Goal: Task Accomplishment & Management: Use online tool/utility

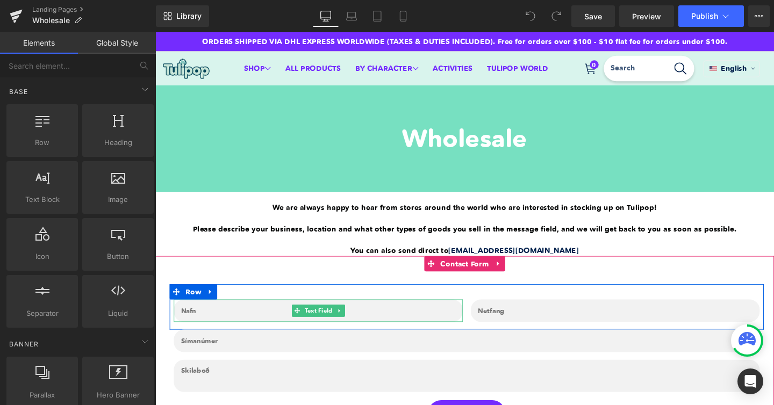
click at [226, 325] on input "text" at bounding box center [327, 325] width 304 height 24
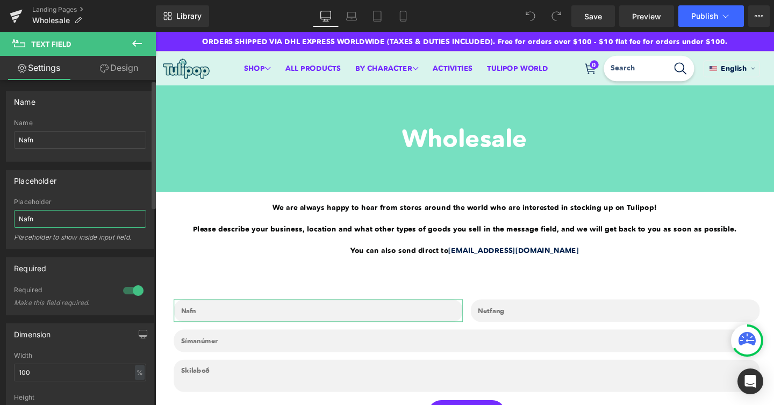
click at [76, 222] on input "Nafn" at bounding box center [80, 219] width 132 height 18
click at [139, 240] on div "Placeholder to show inside input field." at bounding box center [80, 241] width 132 height 16
drag, startPoint x: 46, startPoint y: 142, endPoint x: 12, endPoint y: 126, distance: 37.5
click at [12, 126] on div "Nafn Name Nafn" at bounding box center [79, 140] width 147 height 42
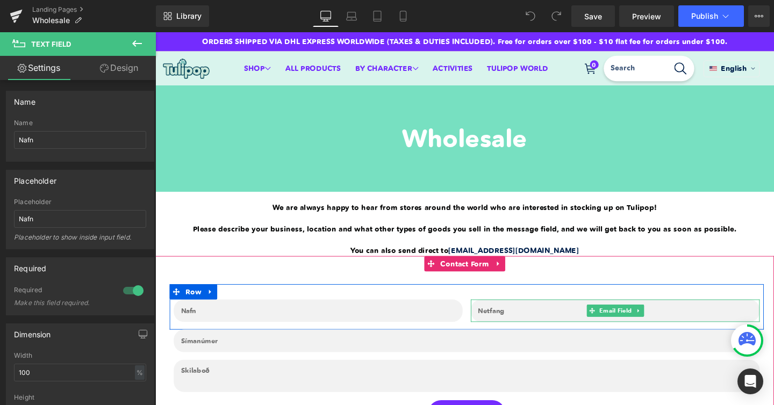
click at [502, 331] on input "email" at bounding box center [639, 325] width 304 height 24
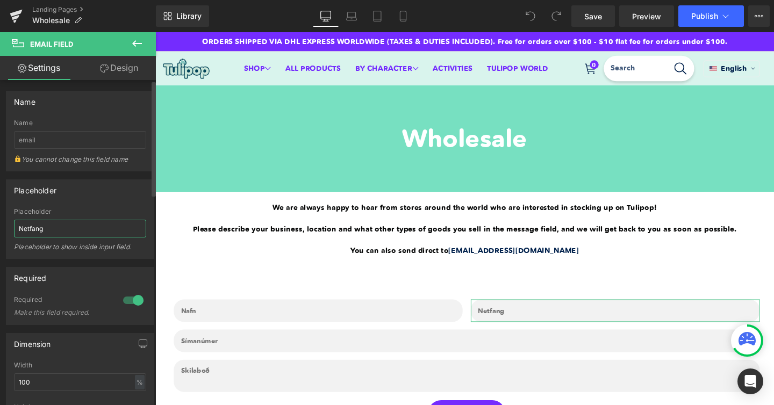
drag, startPoint x: 79, startPoint y: 229, endPoint x: 12, endPoint y: 225, distance: 66.8
click at [12, 226] on div "Netfang Placeholder Netfang Placeholder to show inside input field." at bounding box center [79, 233] width 147 height 51
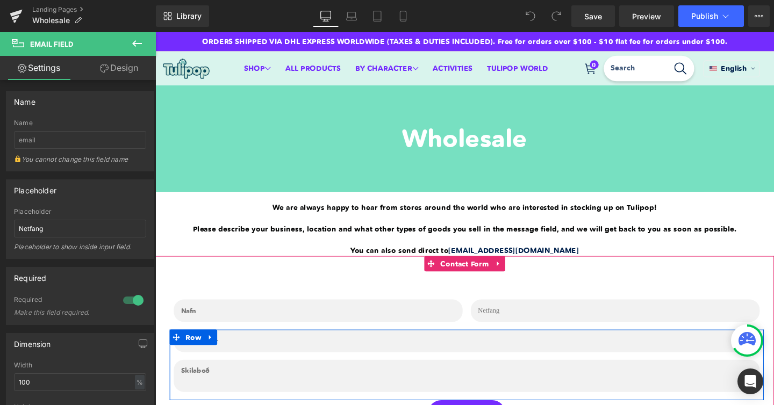
click at [209, 360] on link at bounding box center [213, 353] width 14 height 16
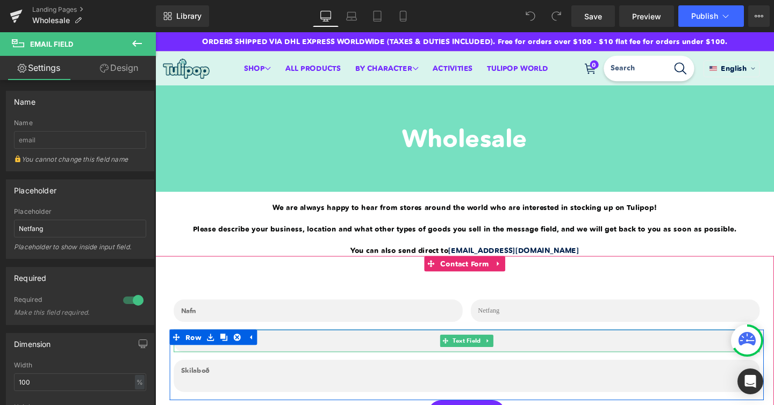
click at [323, 361] on input "text" at bounding box center [483, 357] width 616 height 24
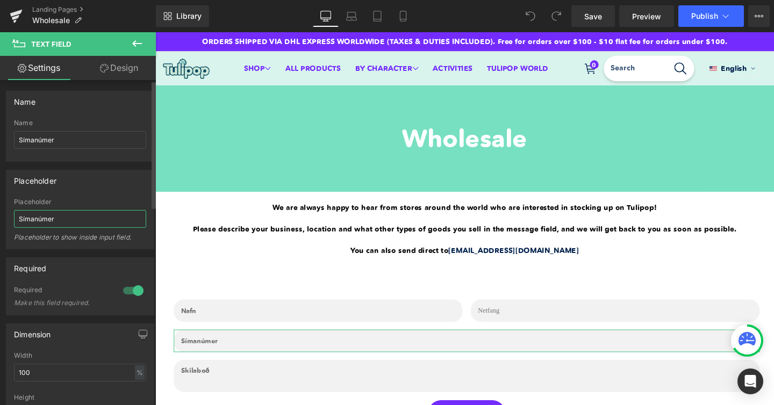
click at [41, 217] on input "Símanúmer" at bounding box center [80, 219] width 132 height 18
click at [67, 220] on input "Símanúmer" at bounding box center [80, 219] width 132 height 18
drag, startPoint x: 67, startPoint y: 220, endPoint x: 0, endPoint y: 217, distance: 67.3
click at [0, 217] on div "Placeholder Símanúmer Placeholder Símanúmer Placeholder to show inside input fi…" at bounding box center [80, 206] width 161 height 88
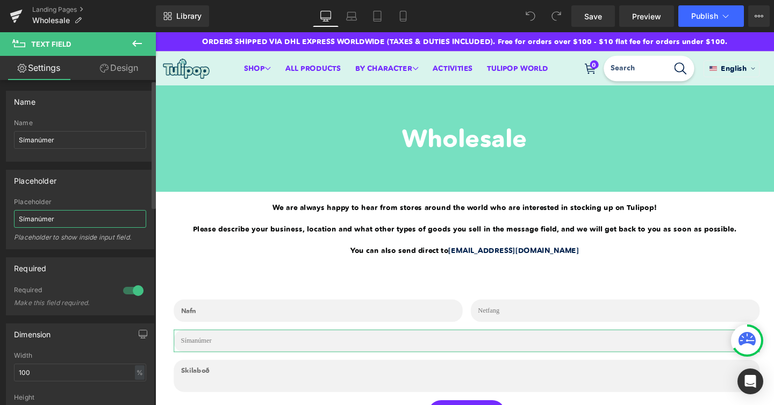
paste input "phone numb"
click at [22, 219] on input "phone number" at bounding box center [80, 219] width 132 height 18
type input "Phone number"
click at [119, 198] on div "Placeholder" at bounding box center [80, 202] width 132 height 8
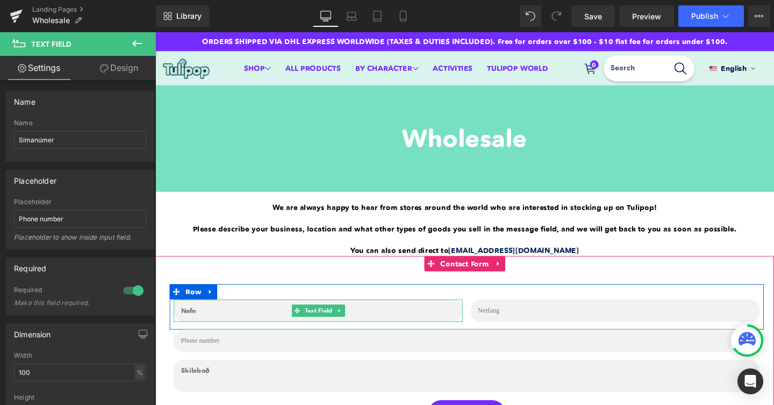
click at [205, 326] on input "text" at bounding box center [327, 325] width 304 height 24
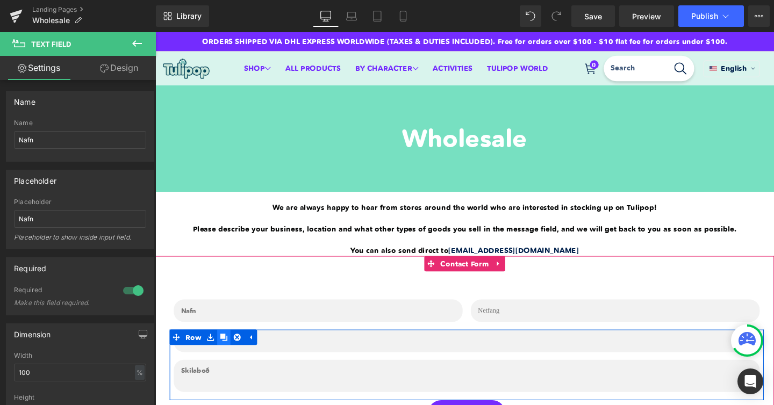
click at [229, 353] on icon at bounding box center [228, 353] width 8 height 8
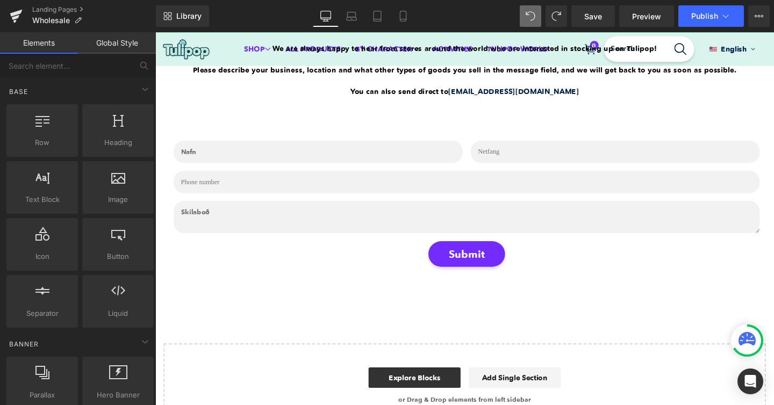
scroll to position [129, 0]
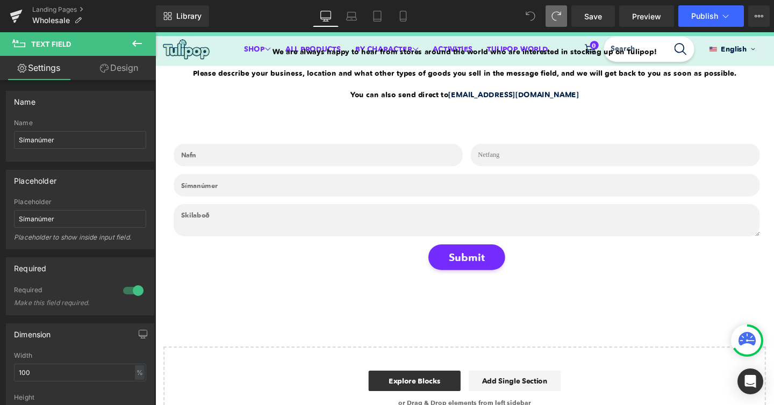
type input "Phone number"
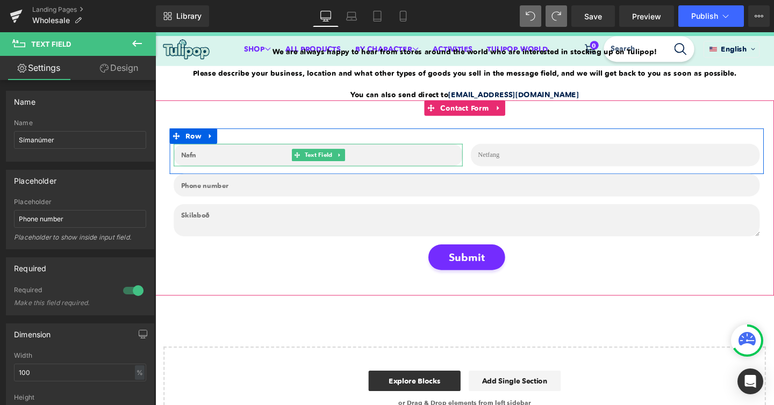
click at [210, 162] on input "text" at bounding box center [327, 161] width 304 height 24
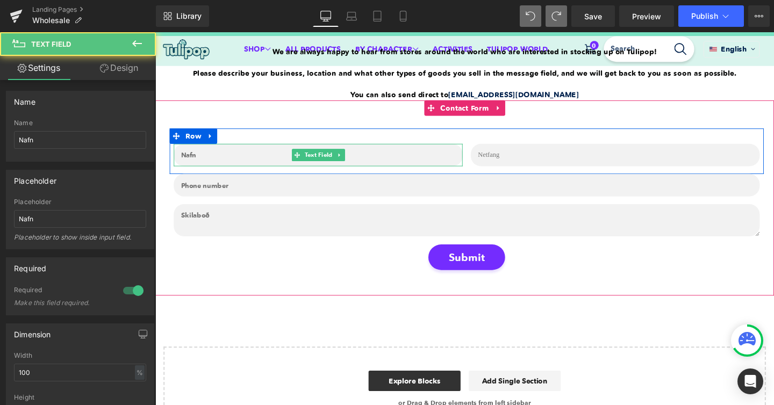
click at [212, 163] on input "text" at bounding box center [327, 161] width 304 height 24
click at [191, 161] on input "text" at bounding box center [327, 161] width 304 height 24
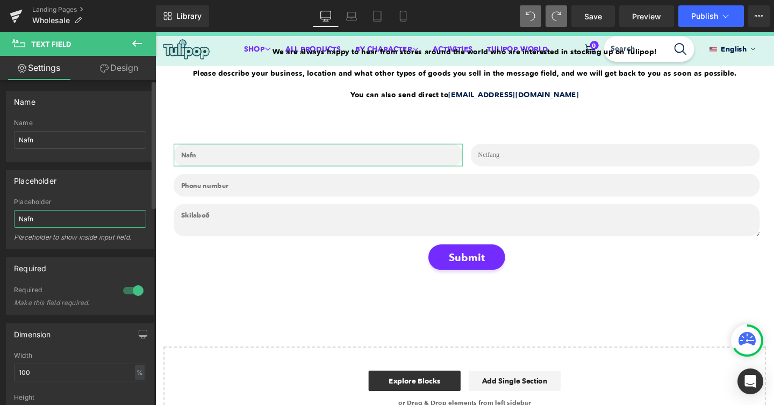
drag, startPoint x: 47, startPoint y: 219, endPoint x: 0, endPoint y: 218, distance: 47.3
click at [0, 218] on div "Placeholder Nafn Placeholder Nafn Placeholder to show inside input field." at bounding box center [80, 206] width 161 height 88
click at [27, 218] on input "Nafn" at bounding box center [80, 219] width 132 height 18
paste input "me"
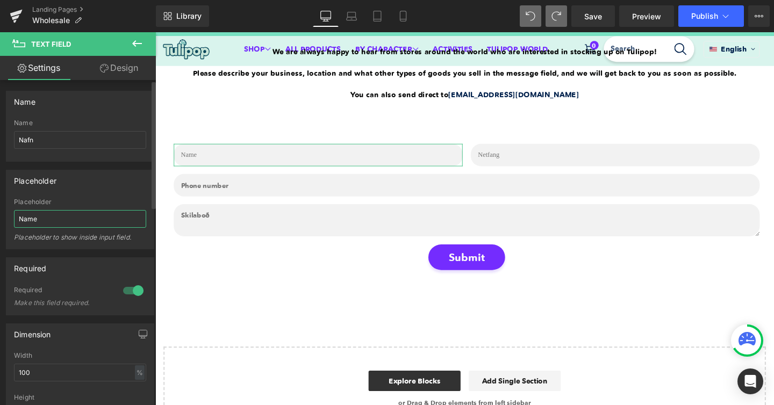
type input "Name"
click at [124, 195] on div "Placeholder Name Placeholder Name Placeholder to show inside input field." at bounding box center [80, 210] width 148 height 80
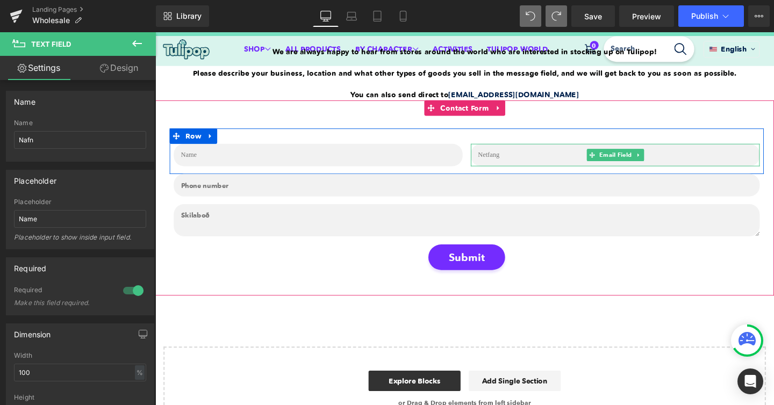
click at [517, 163] on input "email" at bounding box center [639, 161] width 304 height 24
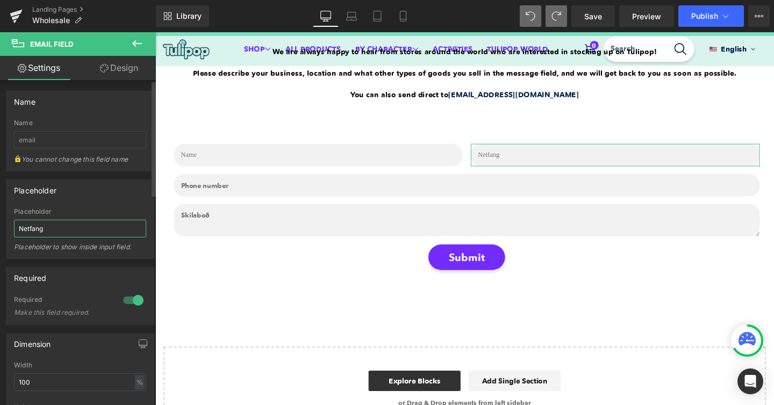
drag, startPoint x: 50, startPoint y: 229, endPoint x: 3, endPoint y: 227, distance: 47.3
click at [3, 228] on div "Placeholder Netfang Placeholder Netfang Placeholder to show inside input field." at bounding box center [80, 216] width 161 height 88
type input "Email"
click at [127, 190] on div "Placeholder" at bounding box center [79, 190] width 147 height 20
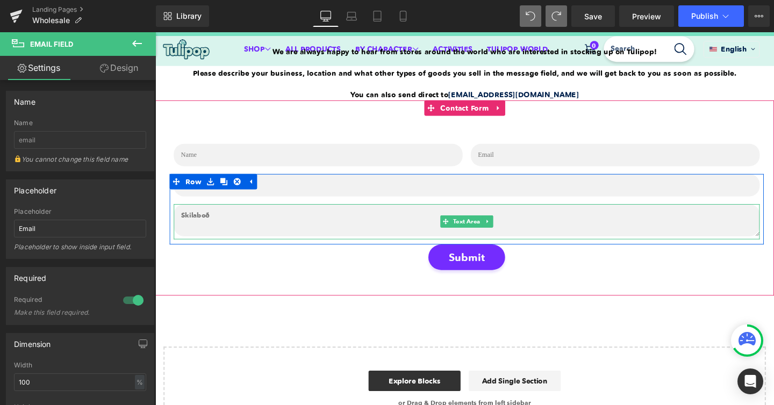
click at [231, 229] on textarea at bounding box center [483, 230] width 616 height 34
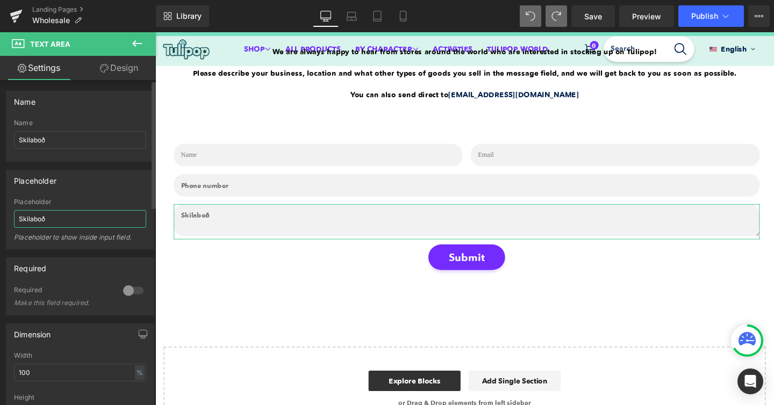
click at [39, 219] on input "Skilaboð" at bounding box center [80, 219] width 132 height 18
click at [52, 216] on input "Skilaboð" at bounding box center [80, 219] width 132 height 18
drag, startPoint x: 51, startPoint y: 217, endPoint x: 0, endPoint y: 215, distance: 51.1
click at [0, 216] on div "Placeholder Skilaboð Placeholder Skilaboð Placeholder to show inside input fiel…" at bounding box center [80, 206] width 161 height 88
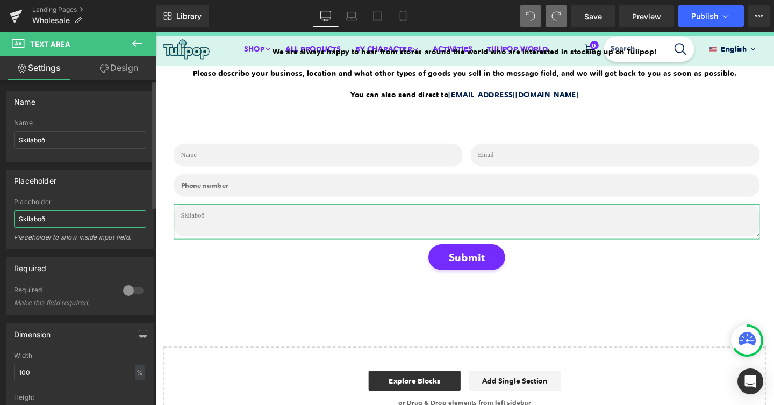
paste input "Message"
click at [142, 198] on div "Message Placeholder Message Placeholder to show inside input field." at bounding box center [79, 223] width 147 height 51
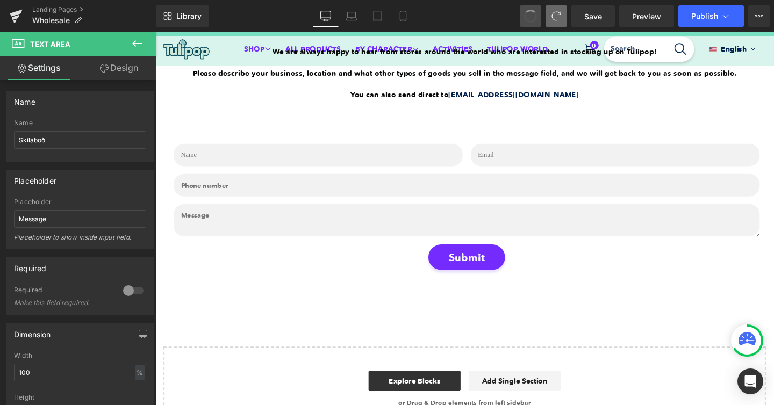
type input "Skilaboð"
click at [534, 13] on span at bounding box center [530, 16] width 17 height 17
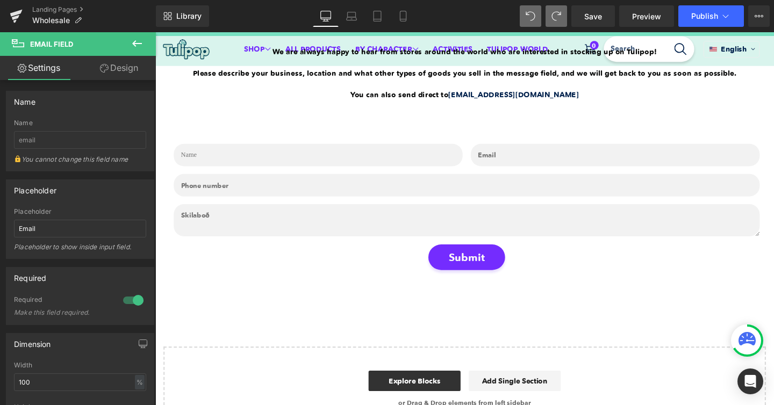
type input "Netfang"
click at [530, 13] on span at bounding box center [530, 16] width 17 height 17
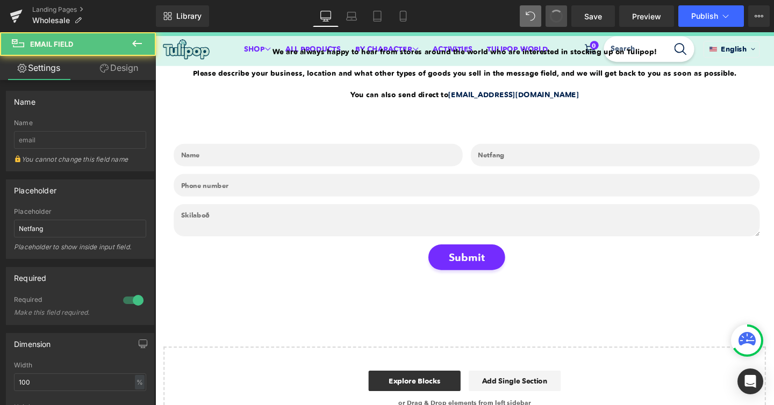
click at [556, 13] on span at bounding box center [556, 16] width 16 height 16
type input "Email"
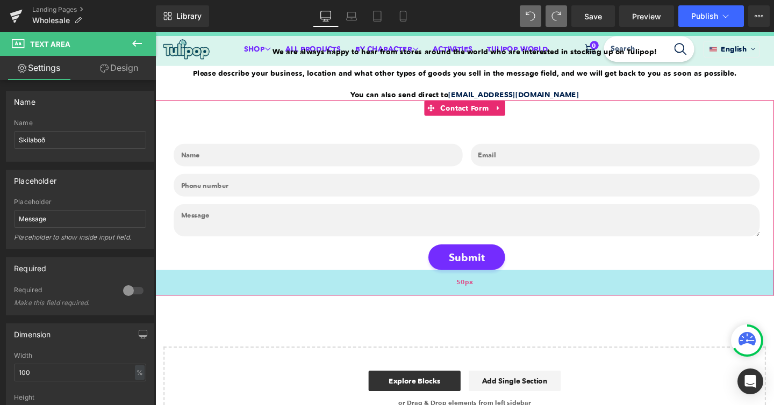
click at [356, 299] on div "50px" at bounding box center [480, 295] width 651 height 27
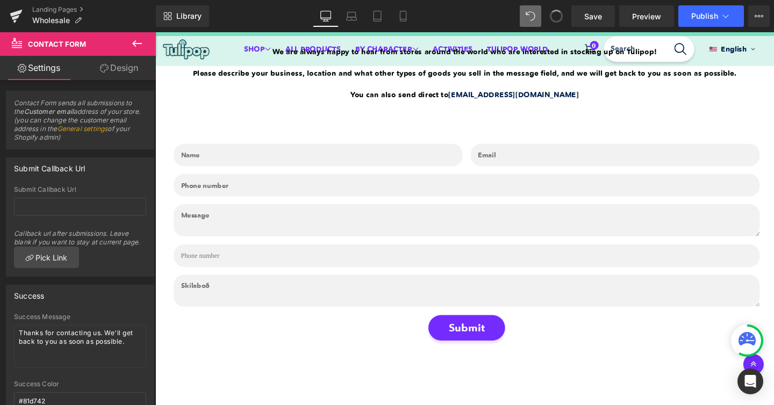
click at [552, 15] on span at bounding box center [557, 16] width 14 height 14
click at [552, 15] on icon at bounding box center [557, 16] width 10 height 10
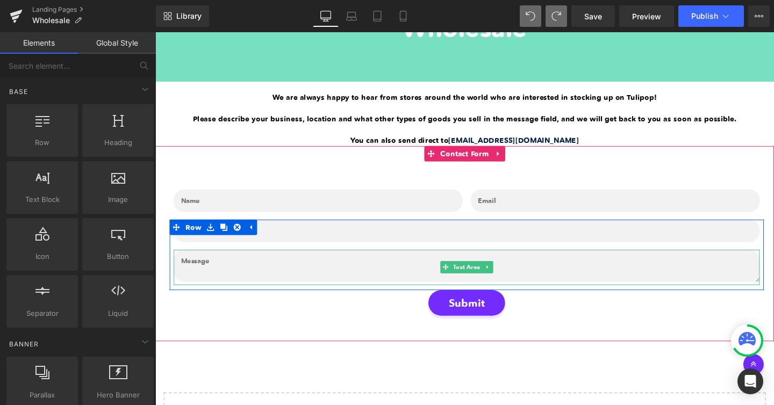
scroll to position [77, 0]
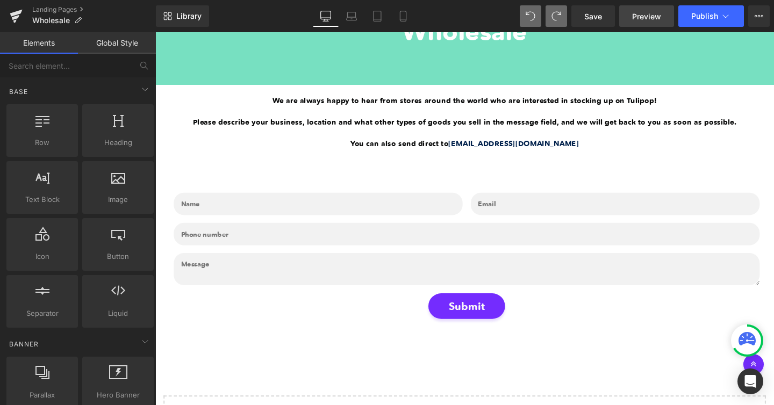
click at [633, 17] on span "Preview" at bounding box center [646, 16] width 29 height 11
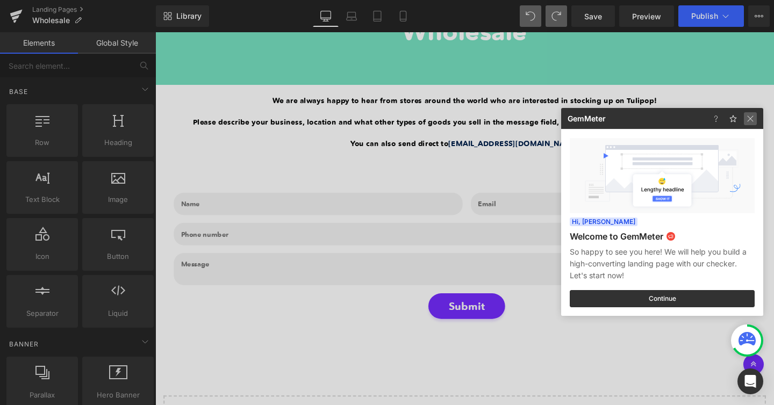
click at [752, 120] on img at bounding box center [750, 118] width 13 height 13
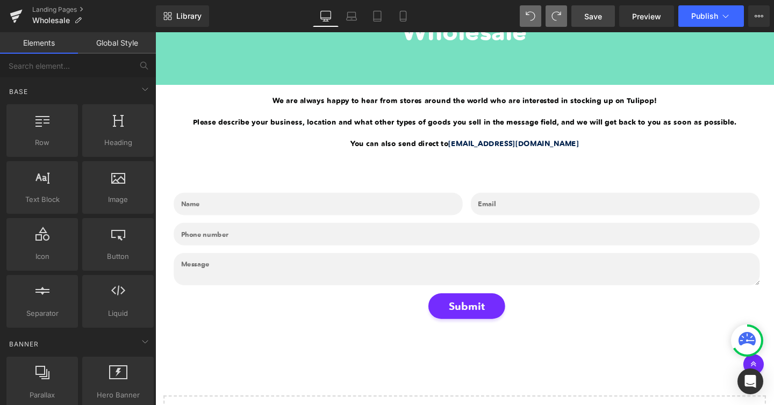
click at [598, 15] on span "Save" at bounding box center [593, 16] width 18 height 11
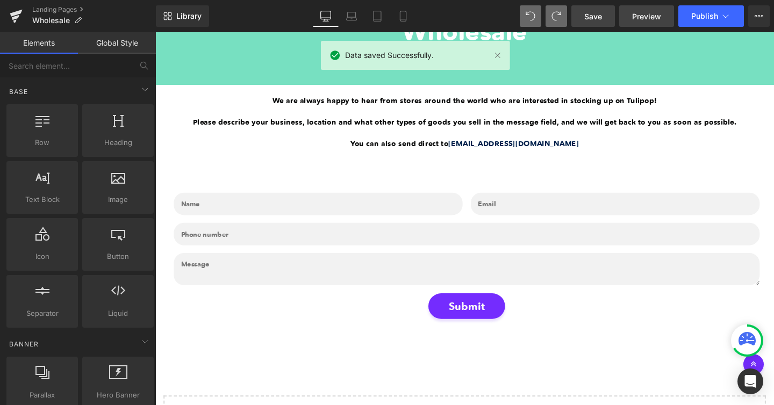
click at [647, 15] on span "Preview" at bounding box center [646, 16] width 29 height 11
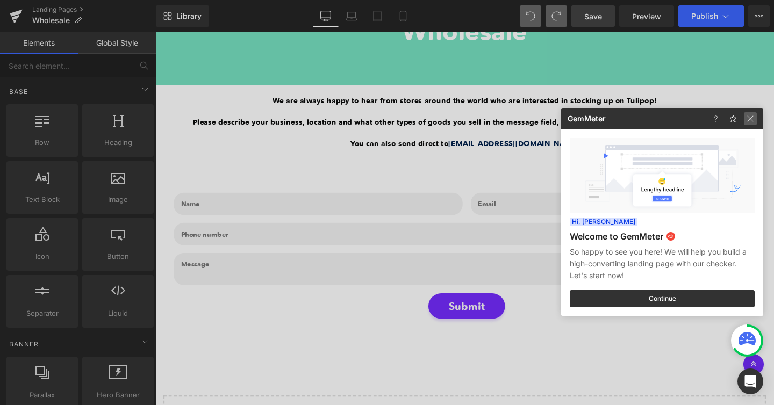
click at [752, 117] on img at bounding box center [750, 118] width 13 height 13
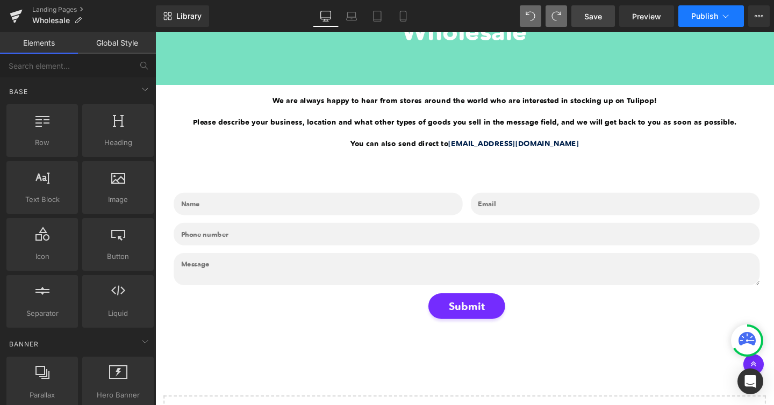
click at [716, 18] on span "Publish" at bounding box center [704, 16] width 27 height 9
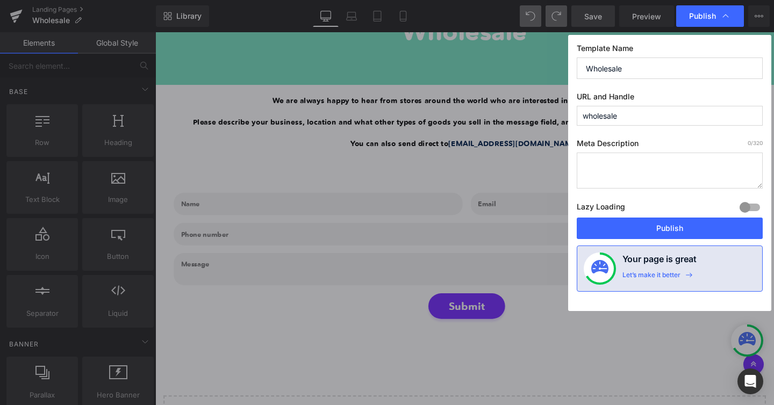
click at [716, 18] on span "Publish" at bounding box center [702, 16] width 27 height 10
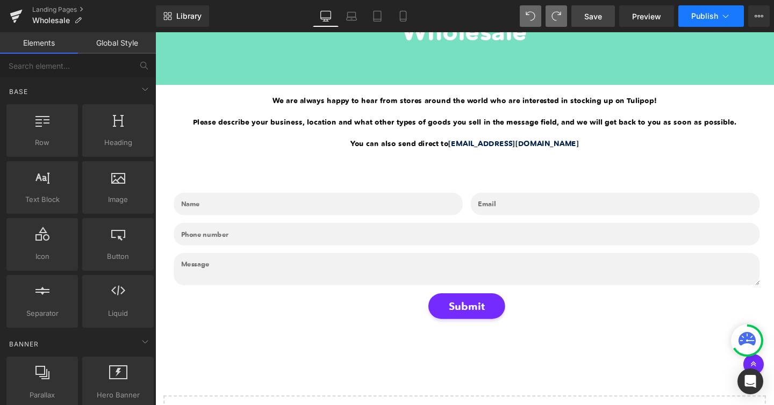
click at [725, 19] on icon at bounding box center [726, 16] width 11 height 11
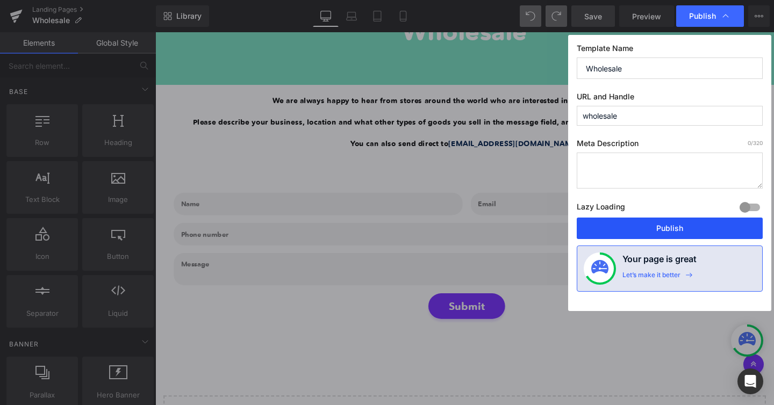
click at [643, 236] on button "Publish" at bounding box center [670, 229] width 186 height 22
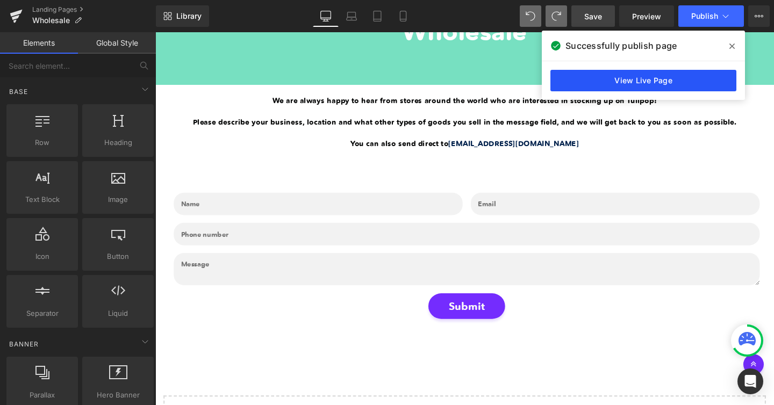
click at [634, 74] on link "View Live Page" at bounding box center [644, 81] width 186 height 22
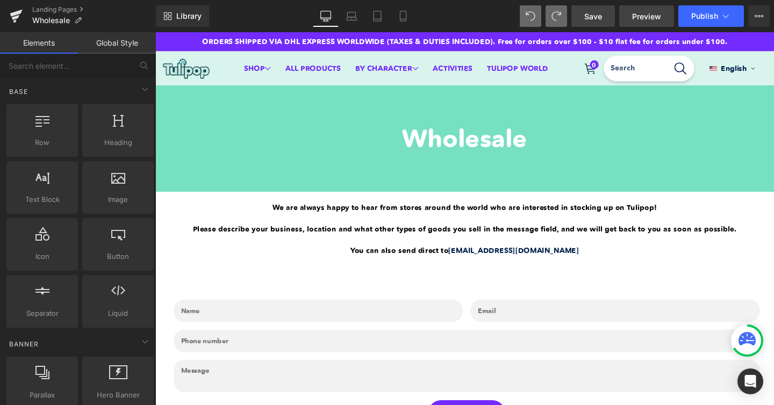
click at [653, 18] on span "Preview" at bounding box center [646, 16] width 29 height 11
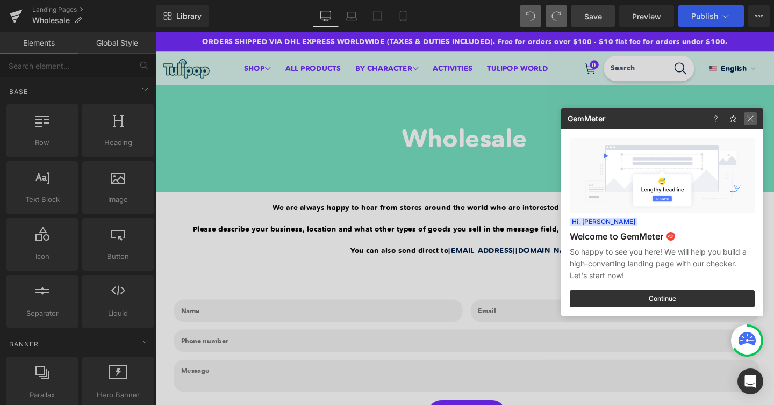
click at [751, 118] on img at bounding box center [750, 118] width 13 height 13
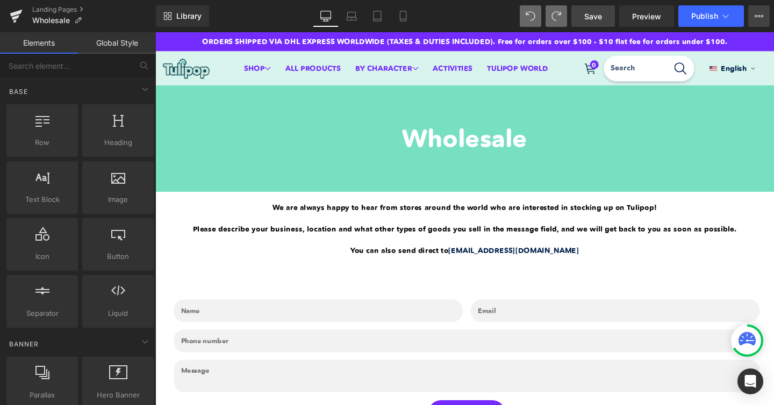
click at [762, 15] on icon at bounding box center [759, 16] width 9 height 9
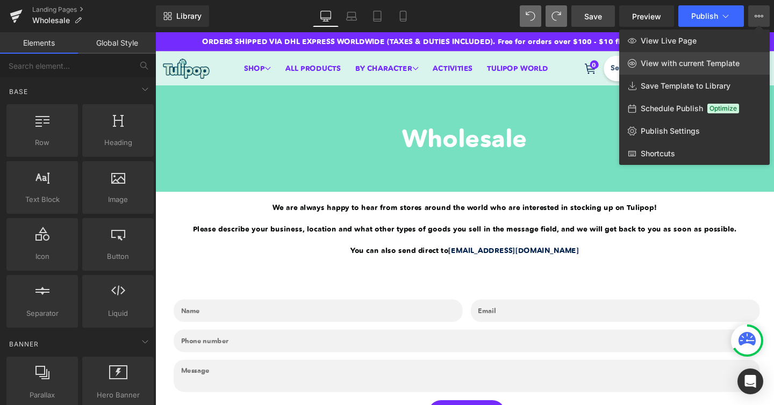
click at [727, 60] on span "View with current Template" at bounding box center [690, 64] width 99 height 10
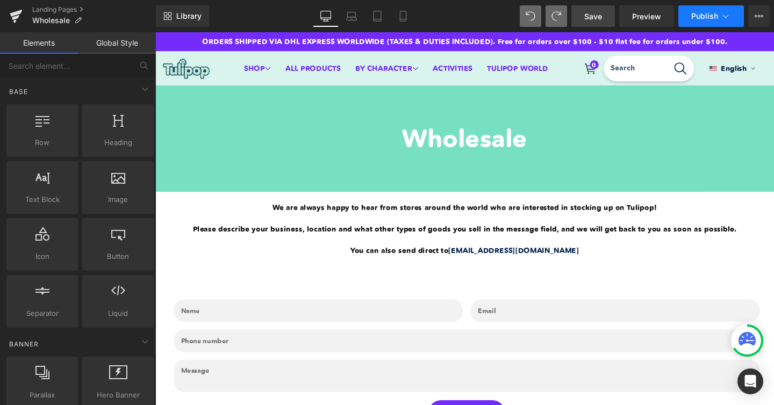
click at [709, 15] on span "Publish" at bounding box center [704, 16] width 27 height 9
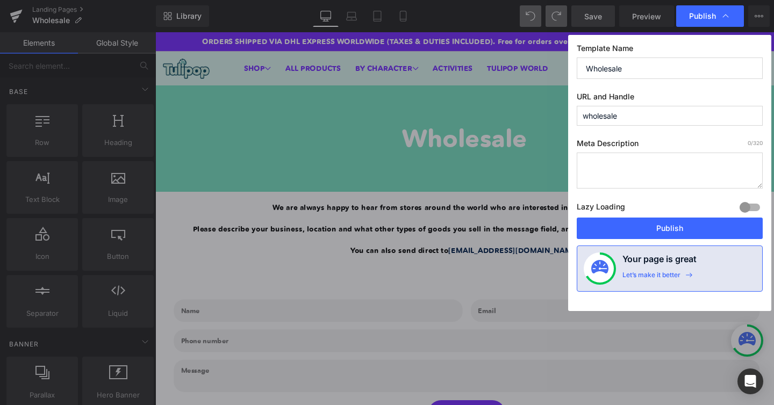
click at [710, 15] on span "Publish" at bounding box center [702, 16] width 27 height 10
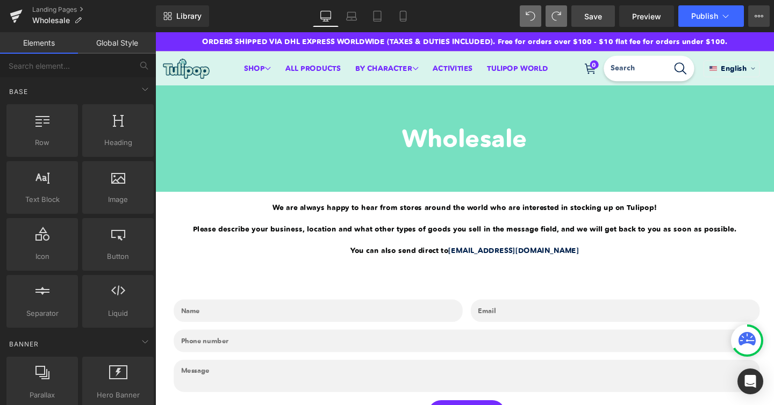
click at [760, 19] on icon at bounding box center [759, 16] width 9 height 9
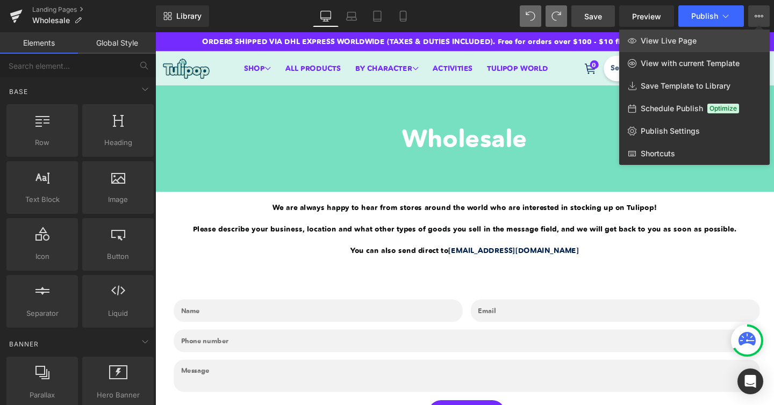
click at [710, 39] on link "View Live Page" at bounding box center [694, 41] width 151 height 23
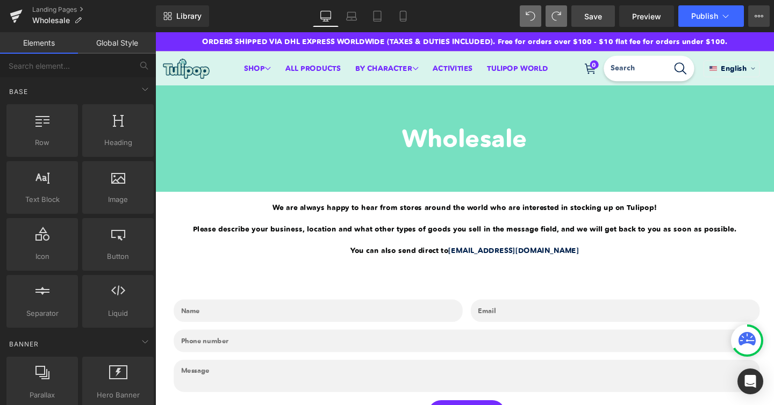
click at [755, 18] on icon at bounding box center [759, 16] width 9 height 9
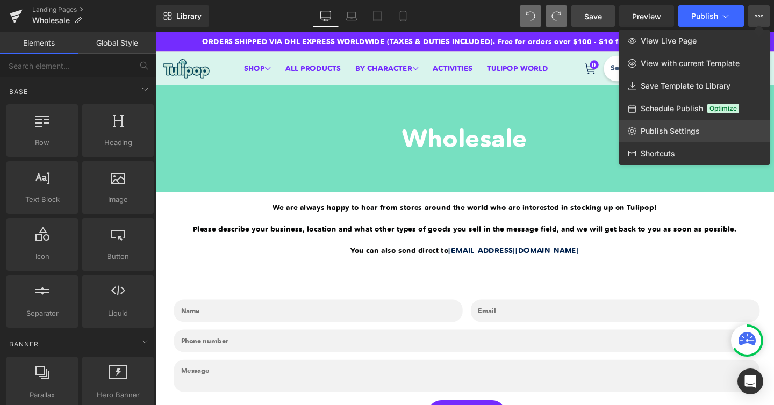
click at [679, 134] on span "Publish Settings" at bounding box center [670, 131] width 59 height 10
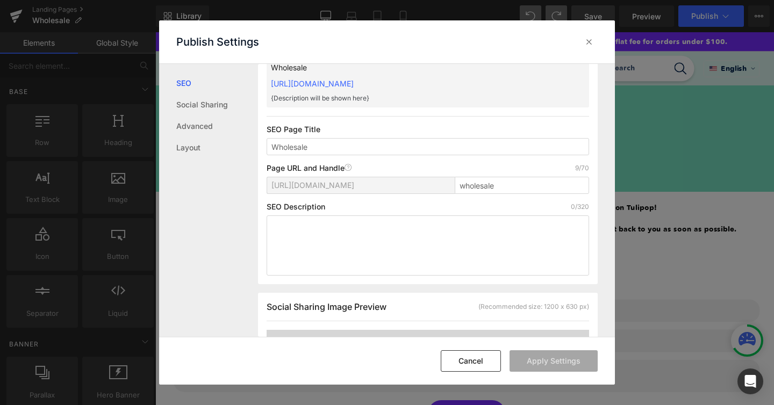
scroll to position [277, 0]
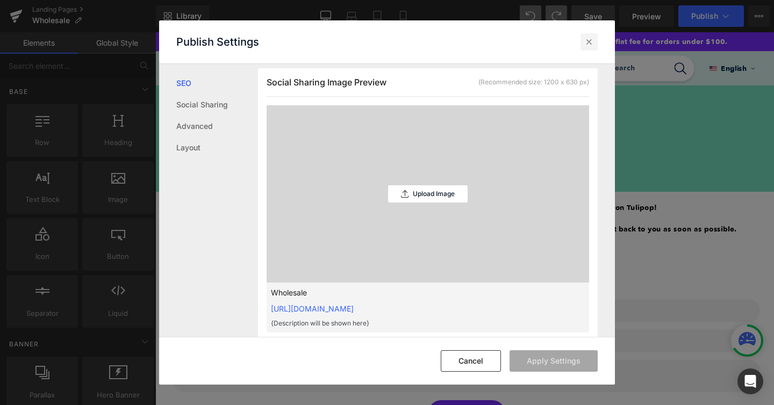
click at [590, 42] on icon at bounding box center [589, 42] width 11 height 11
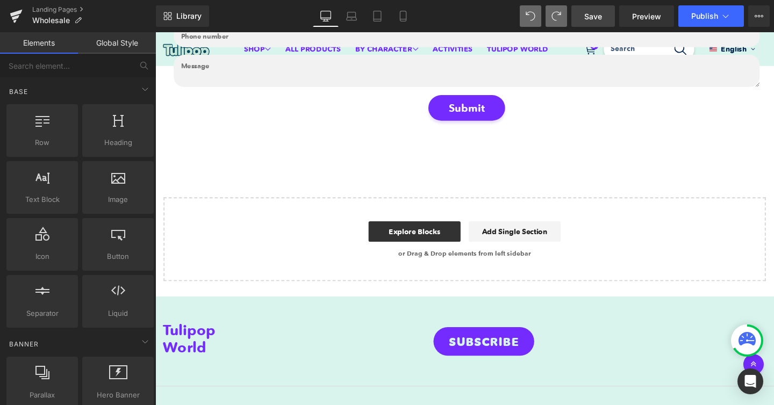
scroll to position [0, 0]
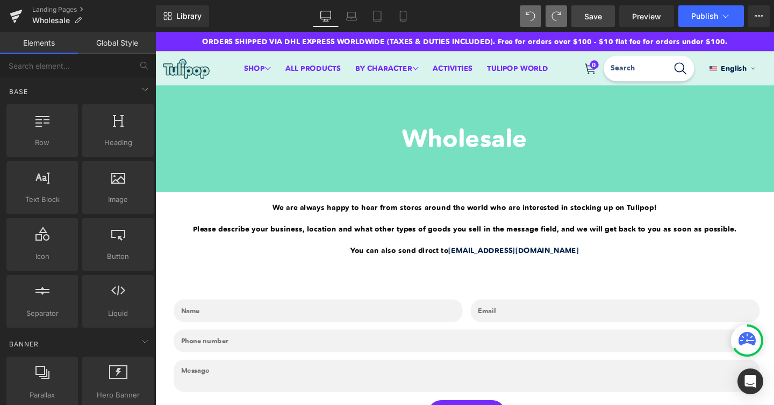
click at [593, 12] on span "Save" at bounding box center [593, 16] width 18 height 11
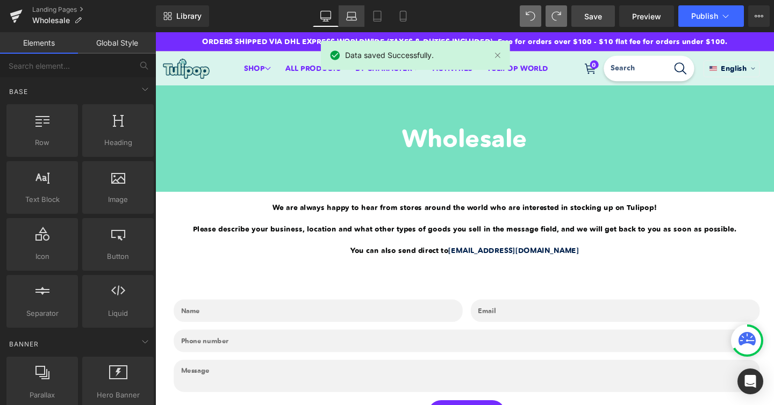
click at [356, 18] on icon at bounding box center [352, 18] width 10 height 3
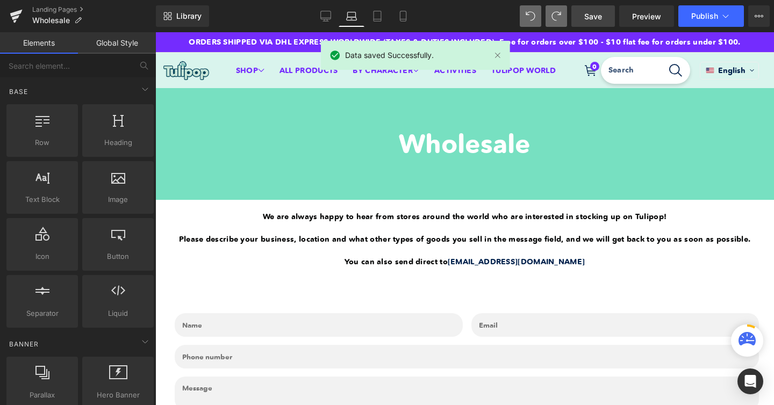
scroll to position [56, 0]
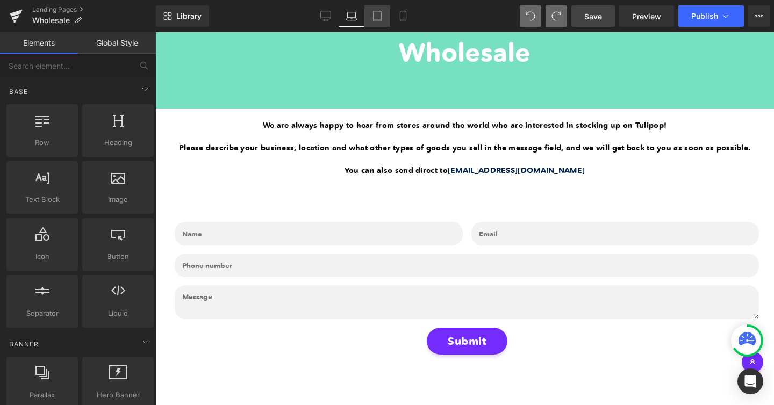
click at [380, 21] on icon at bounding box center [378, 16] width 8 height 10
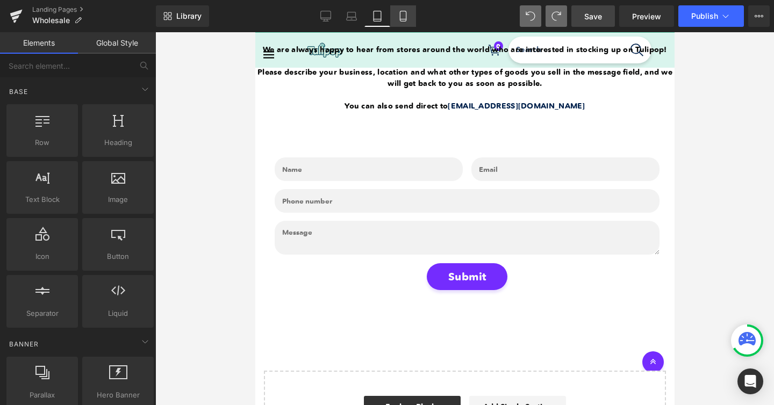
click at [401, 22] on link "Mobile" at bounding box center [403, 16] width 26 height 22
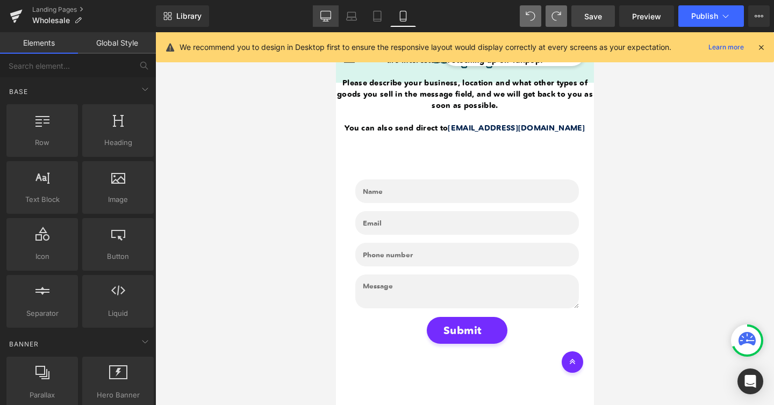
click at [325, 13] on icon at bounding box center [325, 16] width 11 height 11
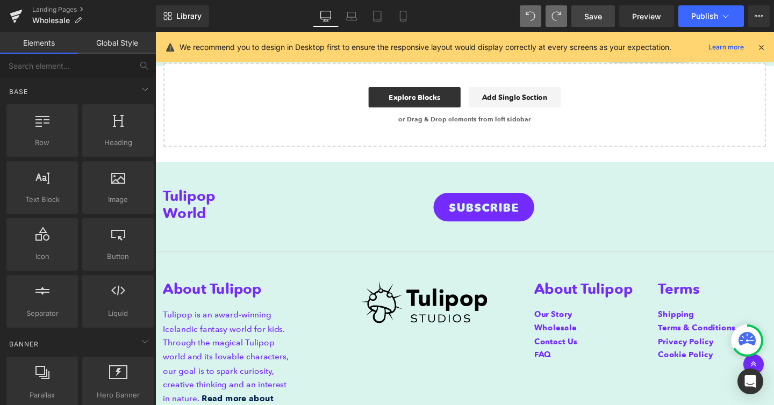
scroll to position [0, 0]
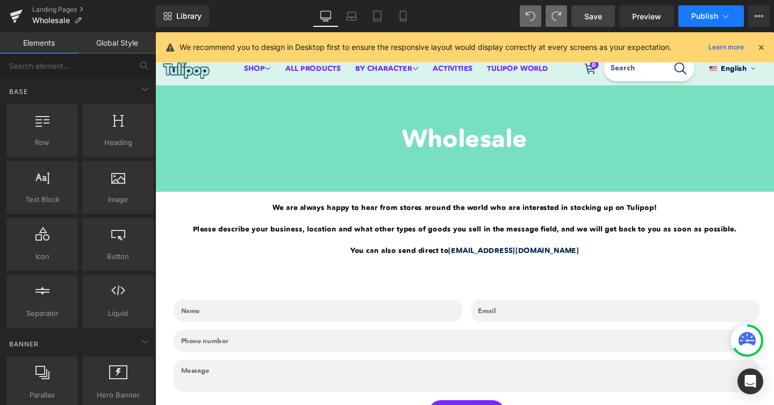
click at [721, 11] on icon at bounding box center [726, 16] width 11 height 11
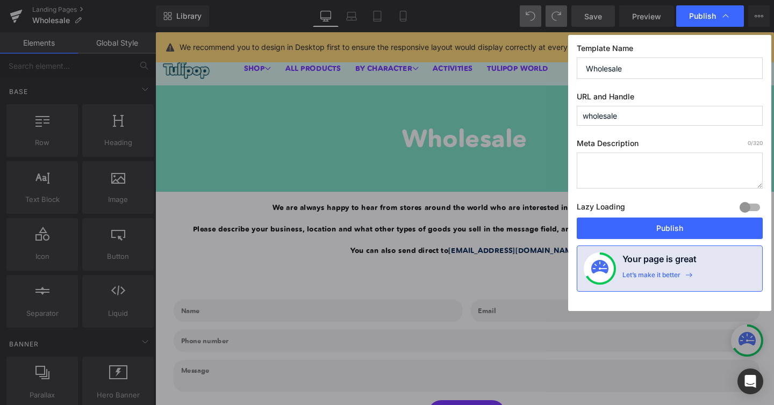
click at [721, 11] on icon at bounding box center [726, 16] width 11 height 11
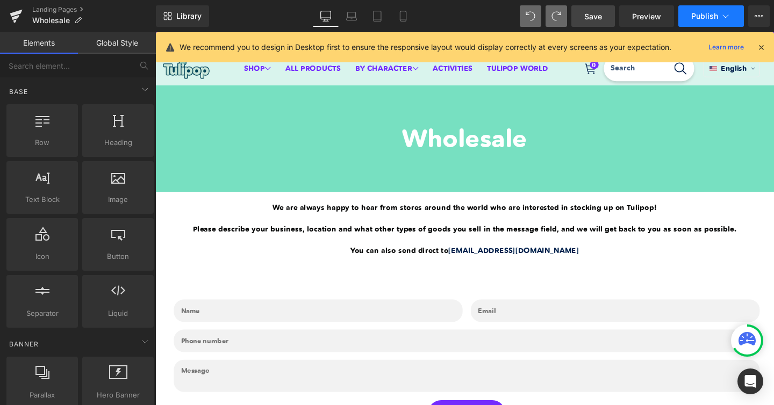
click at [710, 14] on span "Publish" at bounding box center [704, 16] width 27 height 9
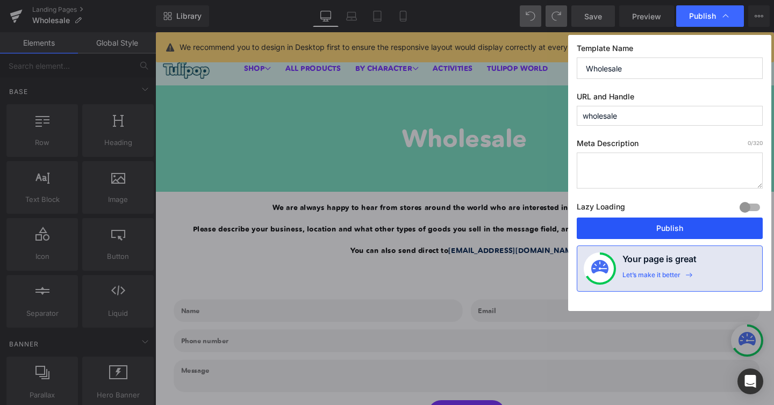
click at [646, 228] on button "Publish" at bounding box center [670, 229] width 186 height 22
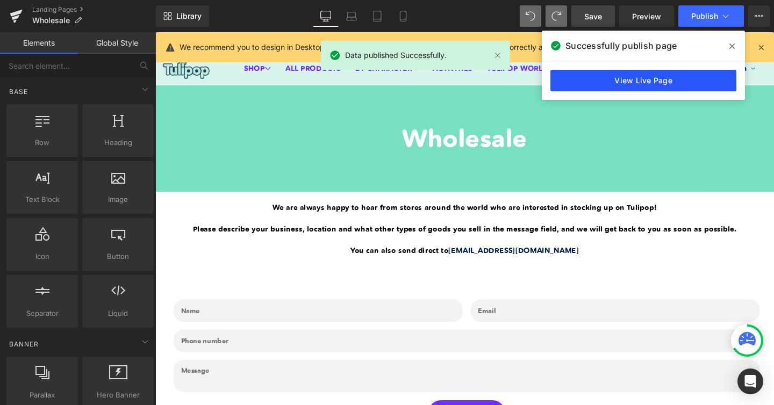
click at [663, 80] on link "View Live Page" at bounding box center [644, 81] width 186 height 22
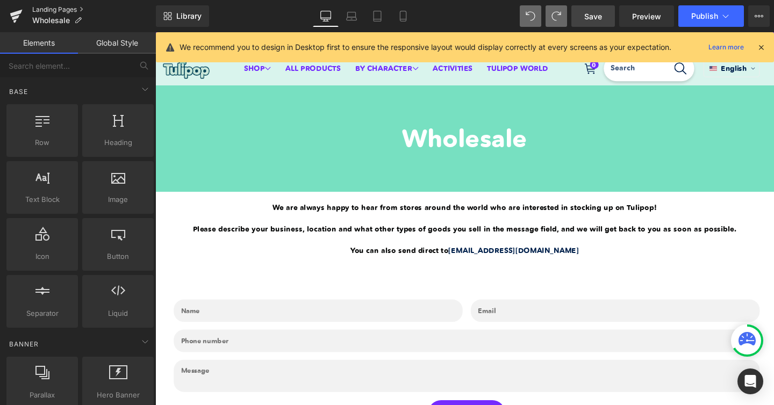
click at [47, 11] on link "Landing Pages" at bounding box center [94, 9] width 124 height 9
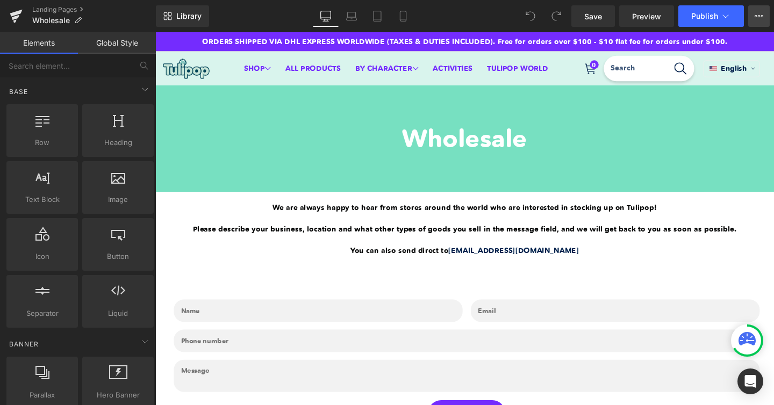
click at [756, 12] on icon at bounding box center [759, 16] width 9 height 9
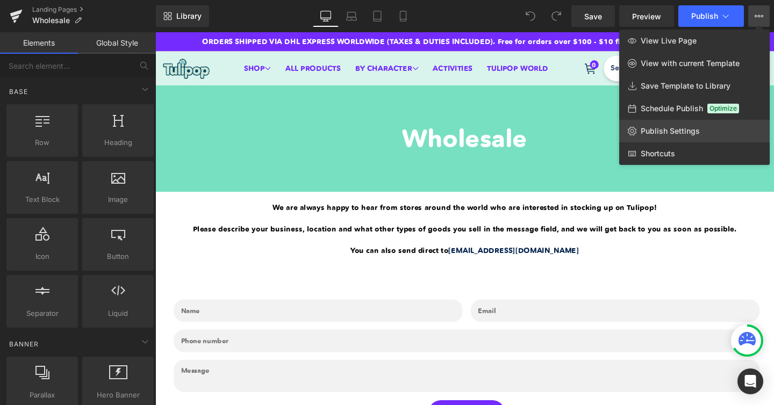
click at [655, 131] on span "Publish Settings" at bounding box center [670, 131] width 59 height 10
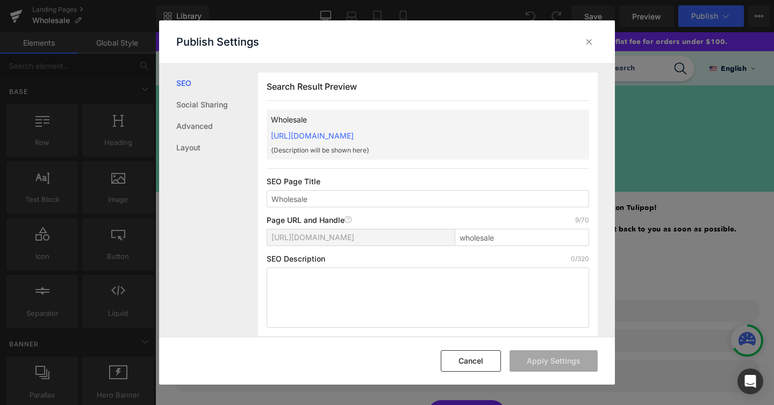
scroll to position [1, 0]
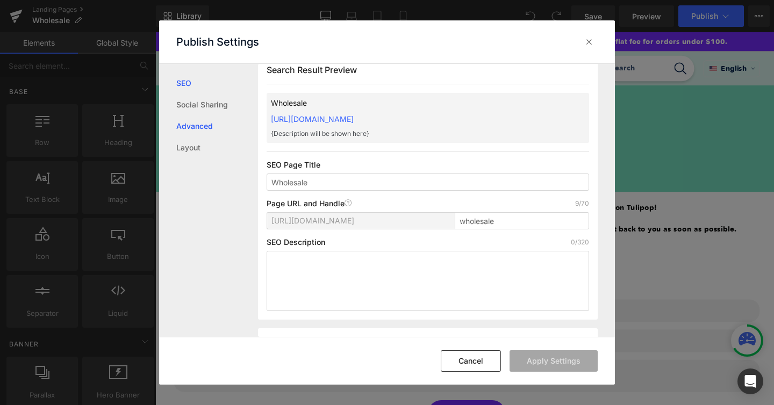
click at [191, 116] on link "Advanced" at bounding box center [217, 127] width 82 height 22
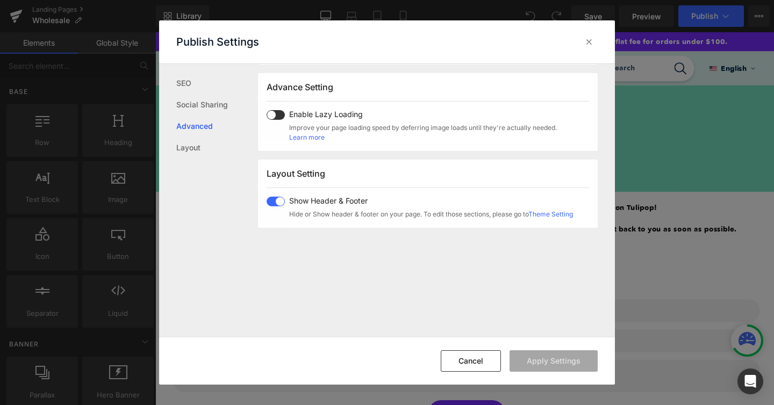
scroll to position [555, 0]
click at [582, 43] on div at bounding box center [589, 41] width 17 height 17
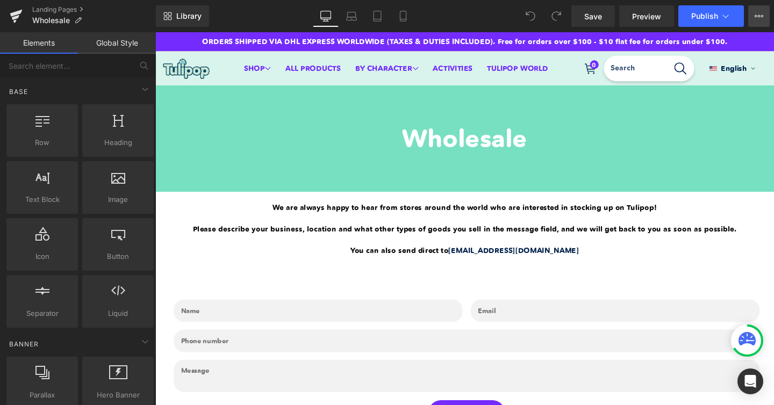
click at [761, 18] on icon at bounding box center [759, 16] width 9 height 9
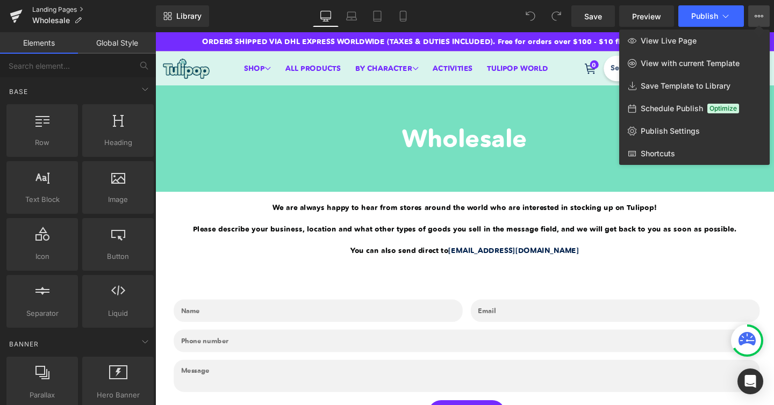
click at [60, 8] on link "Landing Pages" at bounding box center [94, 9] width 124 height 9
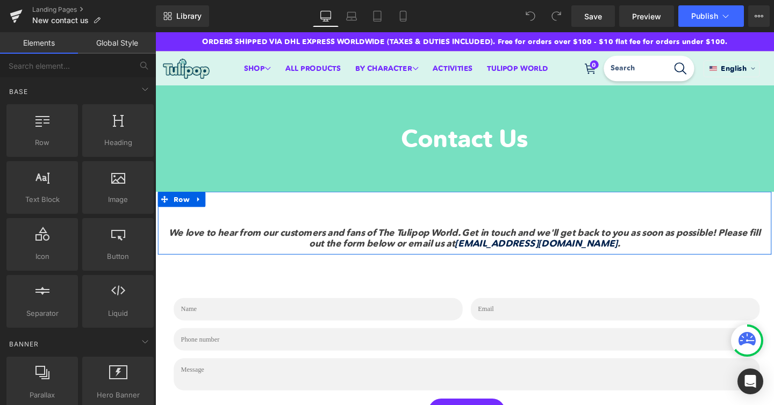
click at [371, 244] on icon "We love to hear from our customers and fans of The Tulipop World. Get in touch …" at bounding box center [481, 249] width 622 height 24
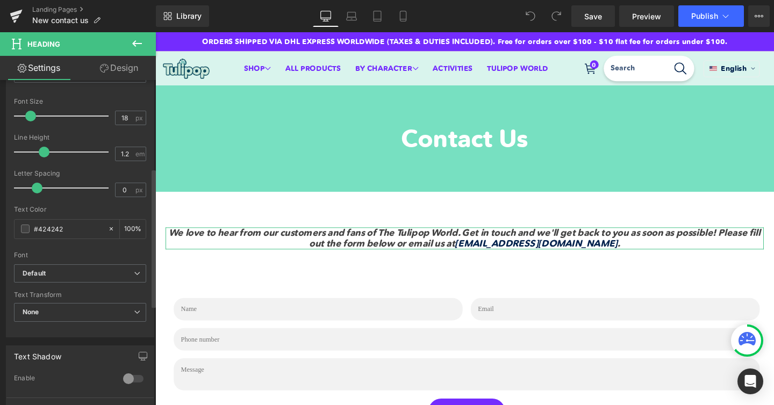
scroll to position [218, 0]
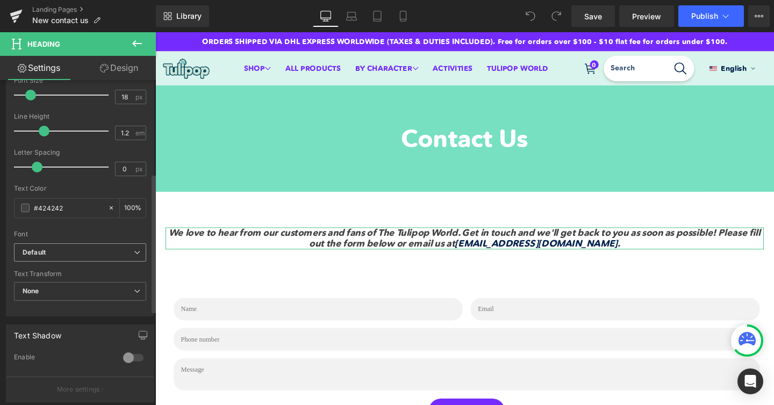
click at [32, 251] on icon "Default" at bounding box center [34, 252] width 23 height 9
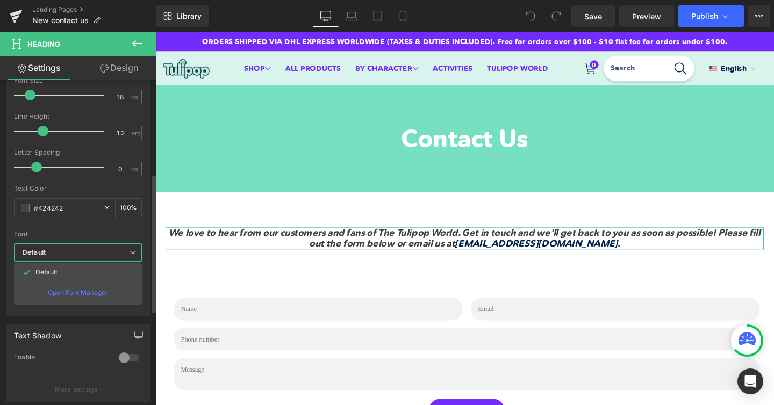
click at [32, 252] on icon "Default" at bounding box center [34, 252] width 23 height 9
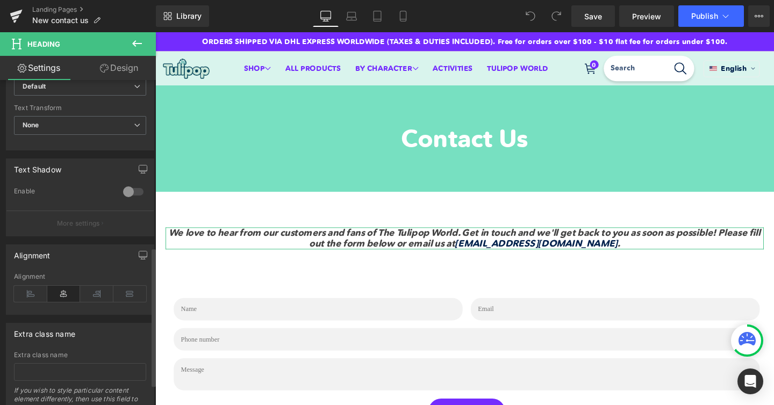
scroll to position [391, 0]
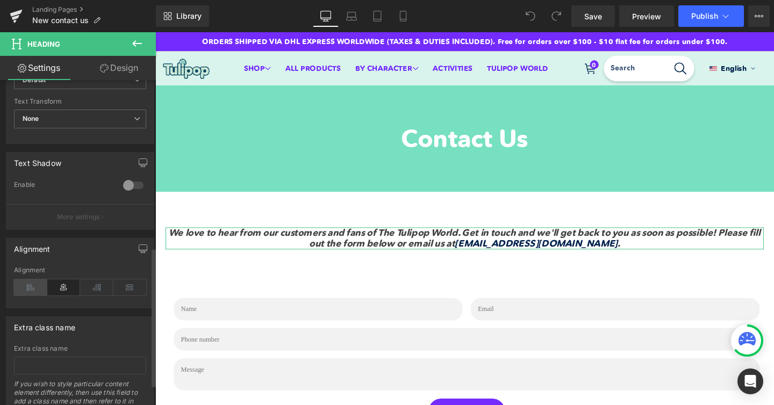
click at [32, 289] on icon at bounding box center [30, 288] width 33 height 16
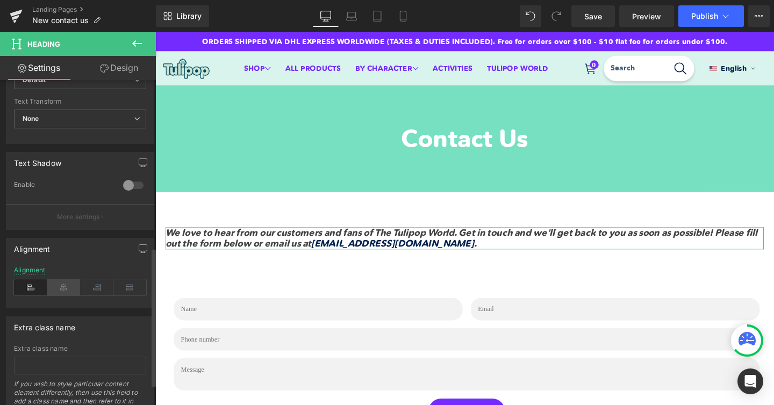
click at [62, 285] on icon at bounding box center [63, 288] width 33 height 16
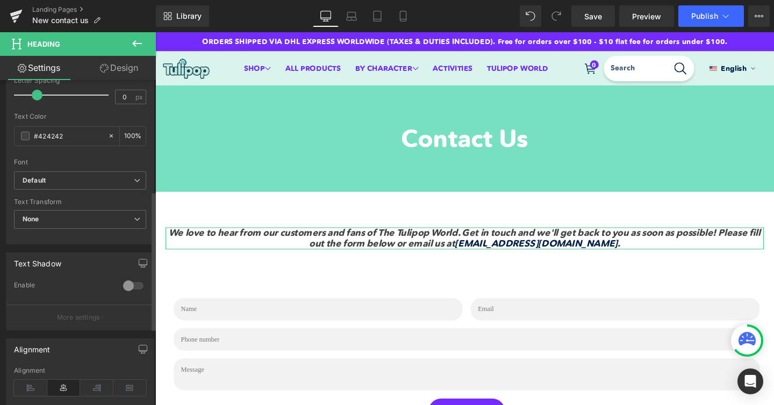
scroll to position [254, 0]
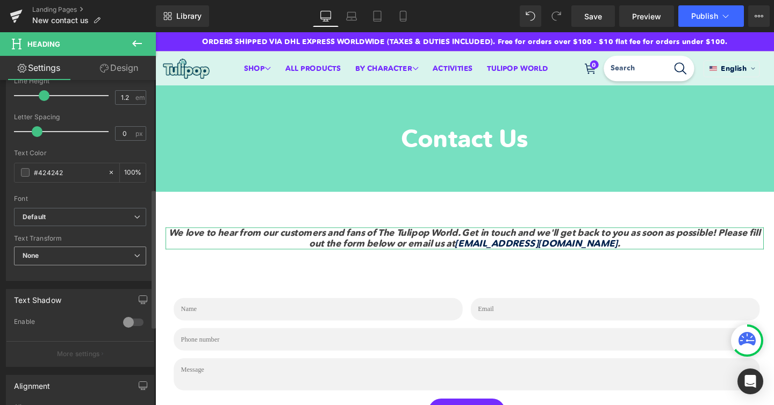
click at [61, 259] on span "None" at bounding box center [80, 256] width 132 height 19
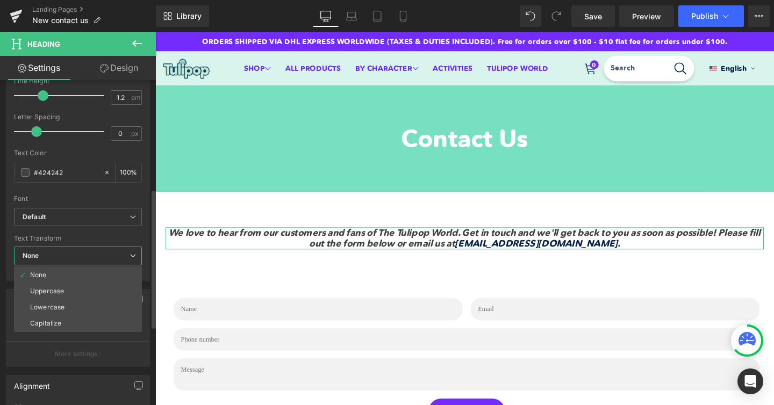
click at [61, 259] on span "None" at bounding box center [78, 256] width 128 height 19
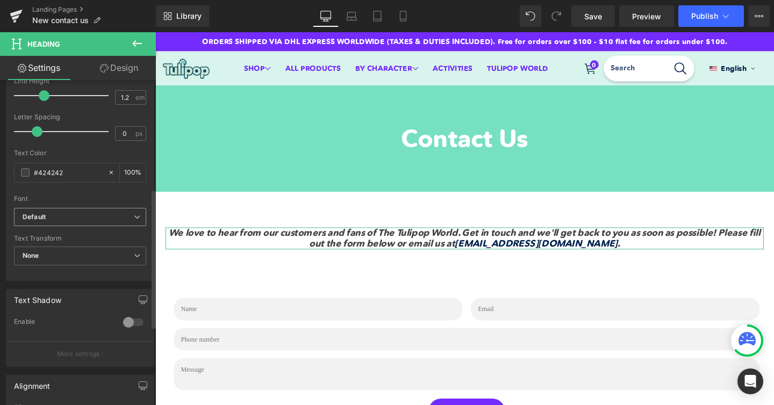
click at [53, 219] on b "Default" at bounding box center [78, 217] width 111 height 9
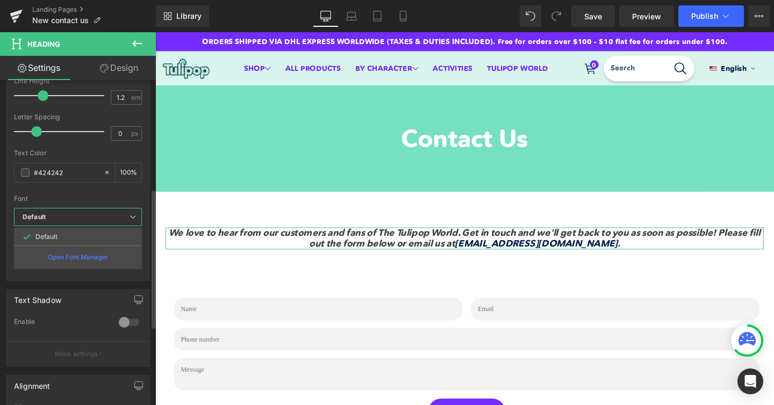
click at [69, 220] on b "Default" at bounding box center [76, 217] width 107 height 9
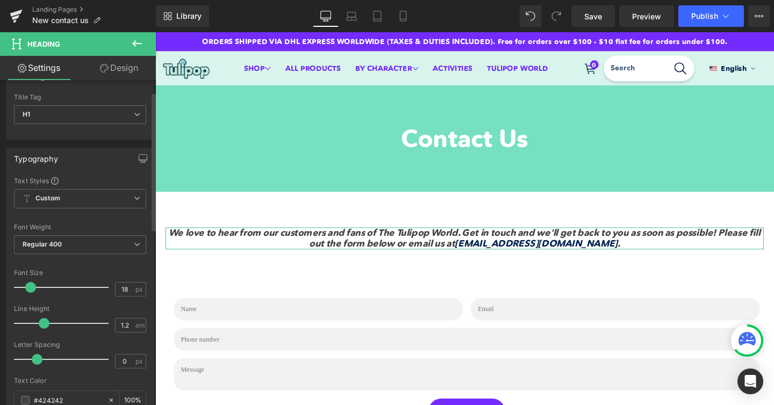
scroll to position [22, 0]
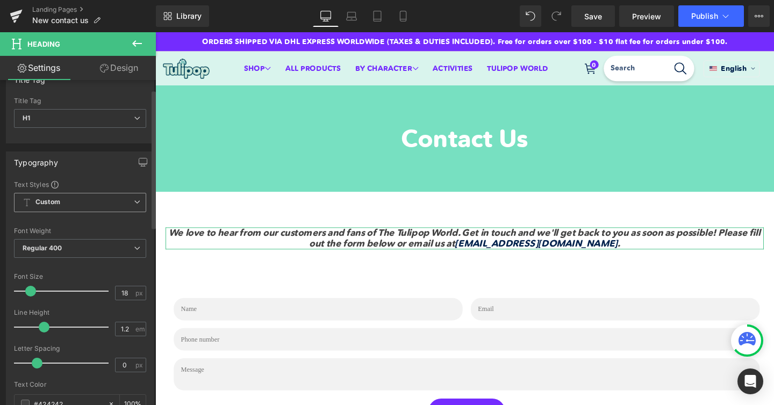
click at [65, 207] on span "Custom Setup Global Style" at bounding box center [80, 202] width 132 height 19
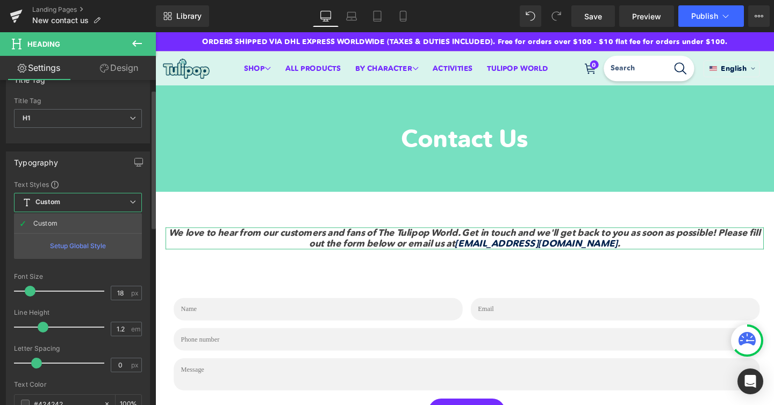
click at [65, 206] on span "Custom Setup Global Style" at bounding box center [78, 202] width 128 height 19
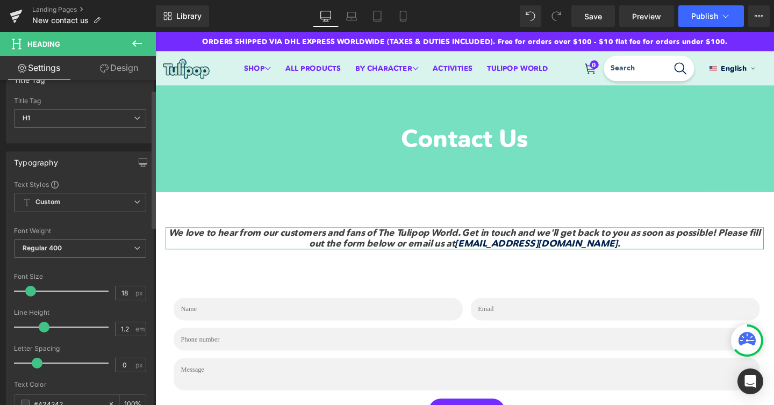
scroll to position [0, 0]
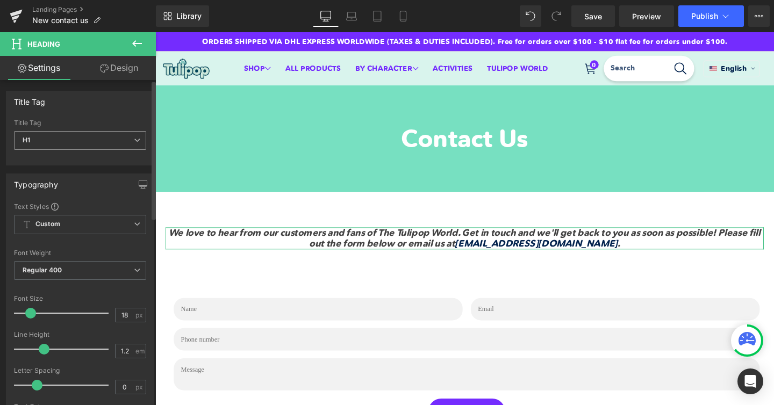
click at [90, 135] on span "H1" at bounding box center [80, 140] width 132 height 19
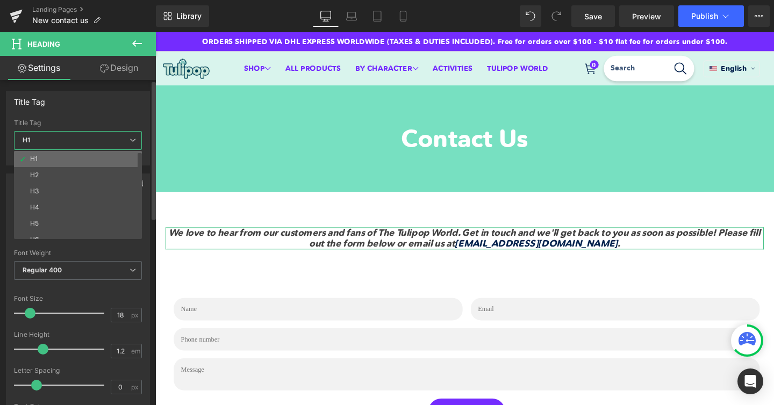
click at [80, 162] on li "H1" at bounding box center [80, 159] width 133 height 16
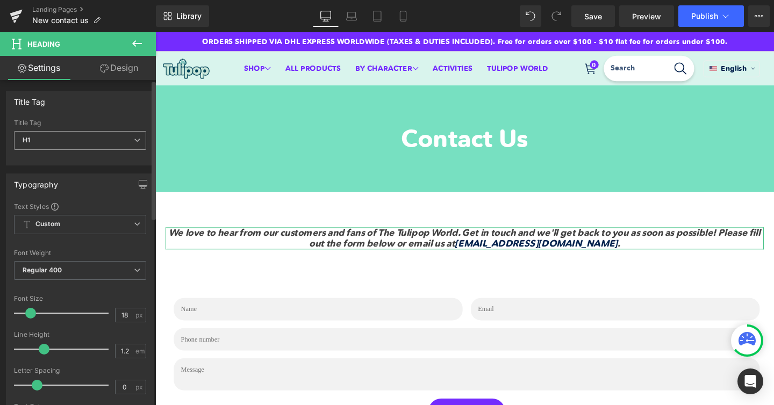
click at [67, 140] on span "H1" at bounding box center [80, 140] width 132 height 19
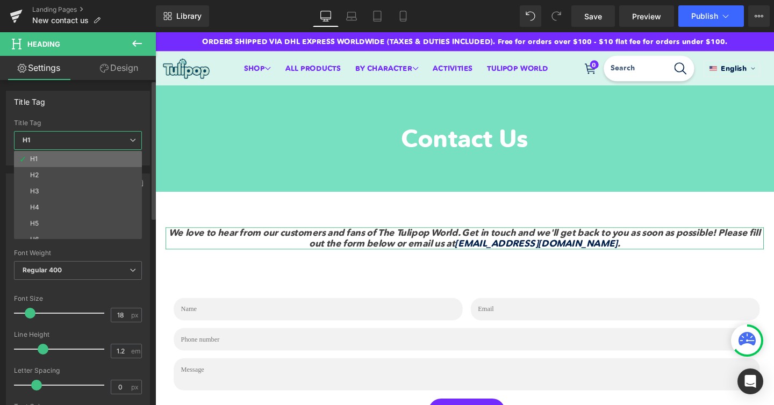
click at [67, 166] on li "H1" at bounding box center [80, 159] width 133 height 16
type input "100"
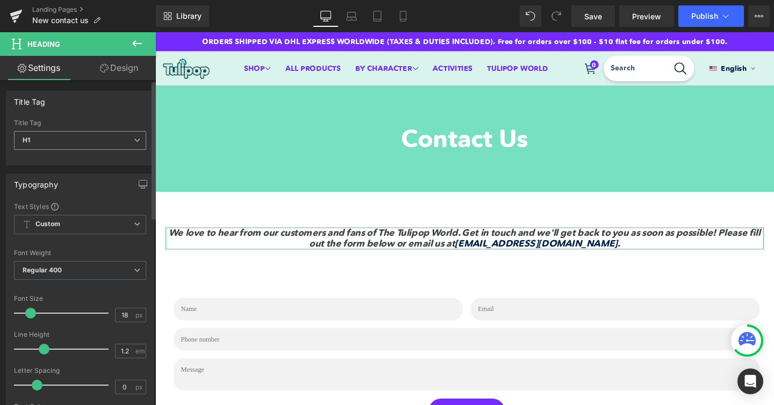
click at [60, 146] on span "H1" at bounding box center [80, 140] width 132 height 19
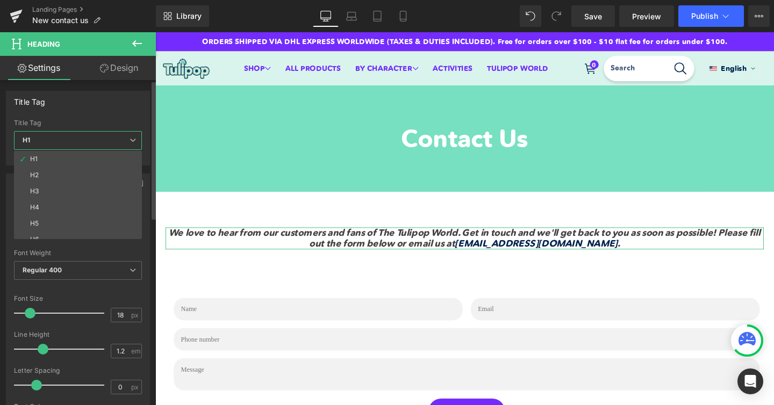
click at [59, 172] on li "H2" at bounding box center [80, 175] width 133 height 16
type input "29.4"
type input "0.3"
type input "#02224d"
type input "100"
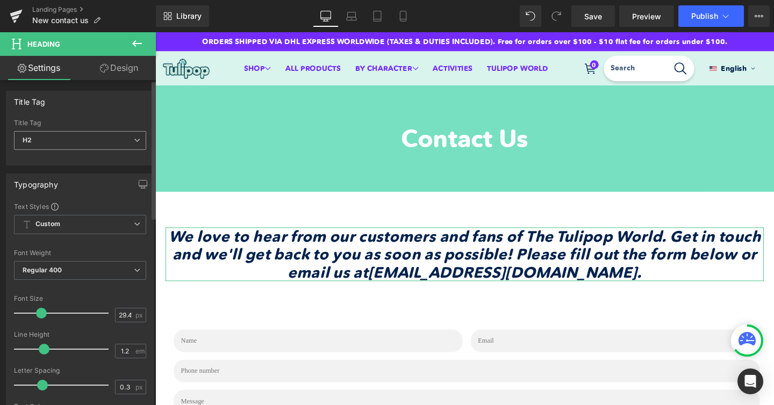
click at [58, 135] on span "H2" at bounding box center [80, 140] width 132 height 19
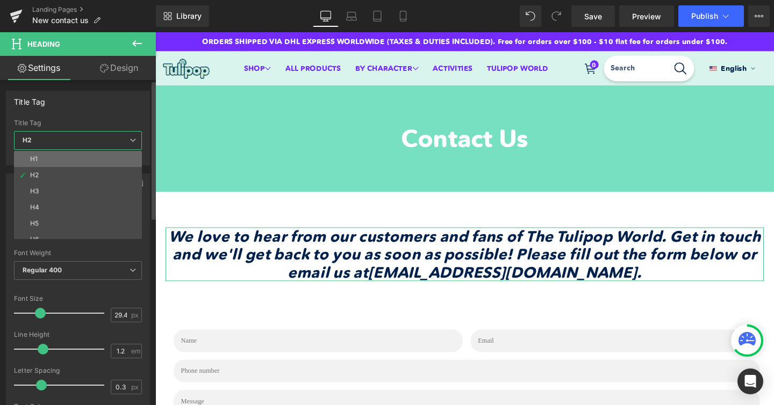
click at [51, 159] on li "H1" at bounding box center [80, 159] width 133 height 16
type input "18"
type input "0"
type input "#424242"
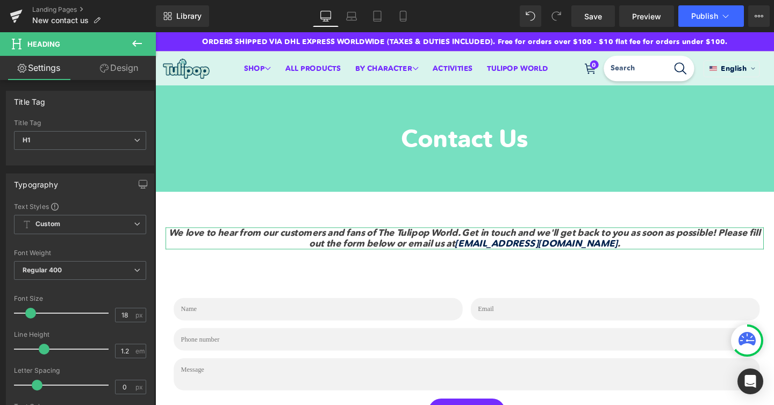
click at [115, 71] on link "Design" at bounding box center [119, 68] width 78 height 24
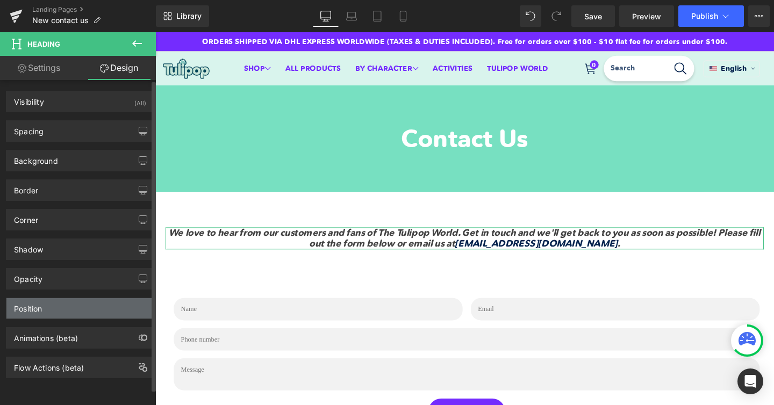
scroll to position [4, 0]
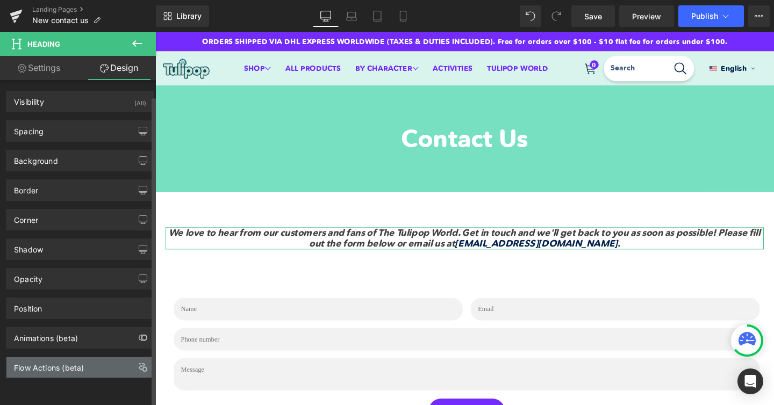
click at [45, 361] on div "Flow Actions (beta)" at bounding box center [49, 365] width 70 height 15
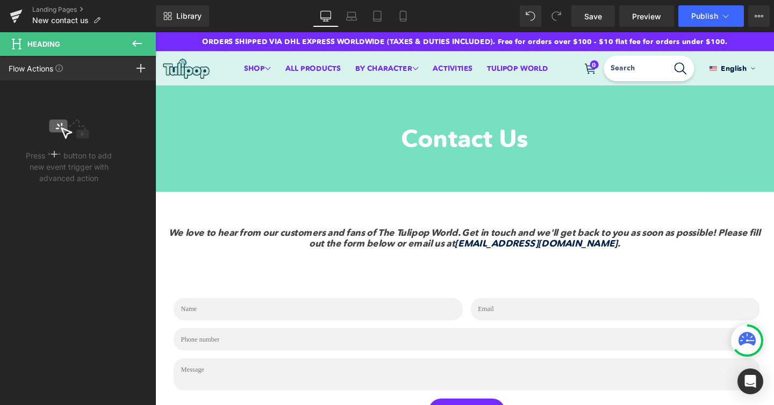
click at [138, 42] on icon at bounding box center [137, 43] width 13 height 13
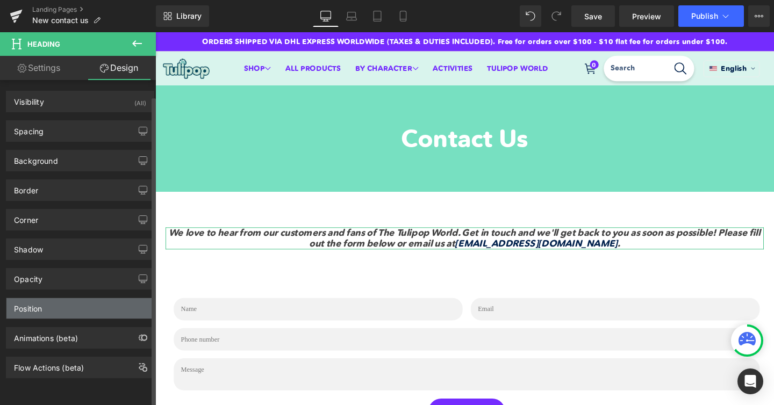
click at [63, 306] on div "Position" at bounding box center [79, 308] width 147 height 20
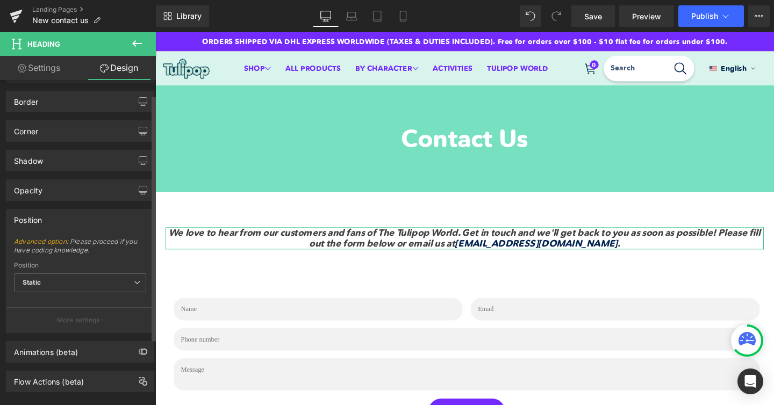
scroll to position [0, 0]
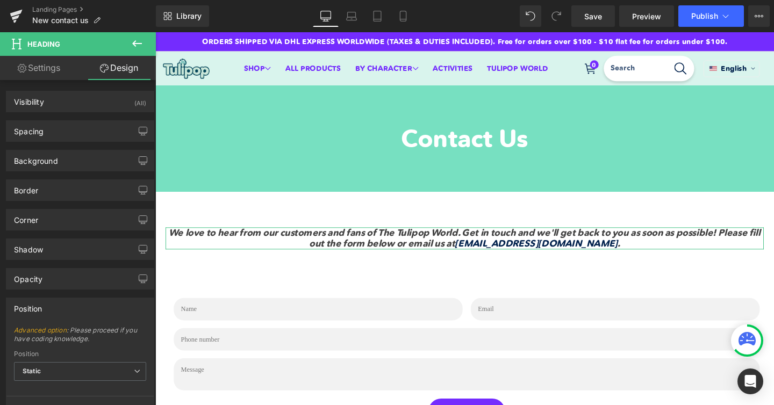
click at [42, 70] on link "Settings" at bounding box center [39, 68] width 78 height 24
type input "100"
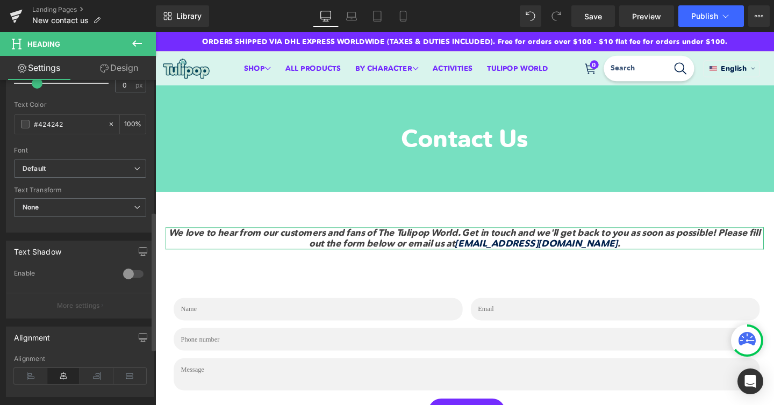
scroll to position [307, 0]
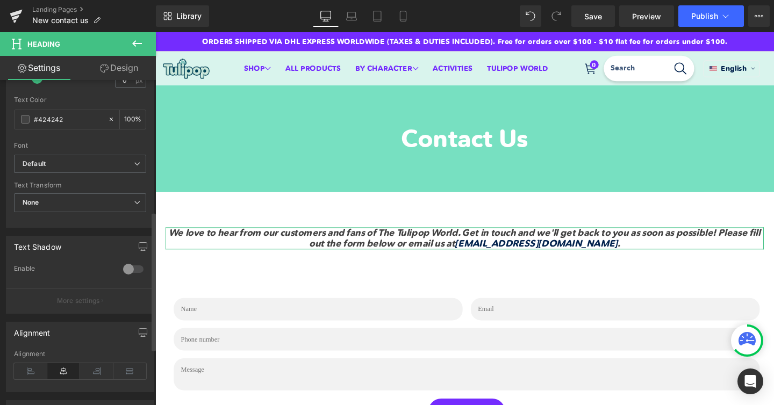
click at [130, 269] on div at bounding box center [133, 269] width 26 height 17
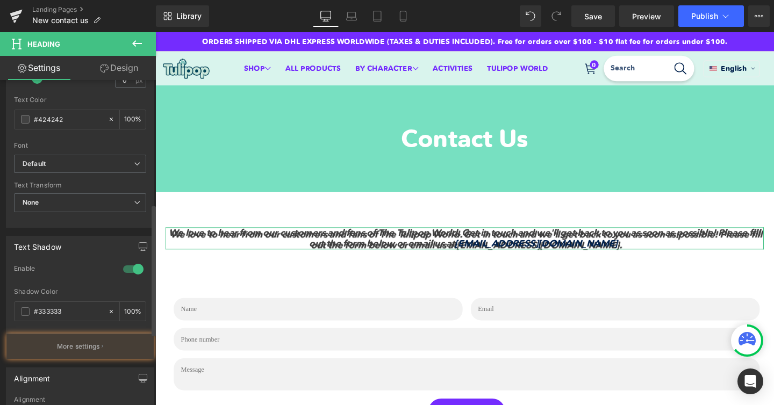
click at [130, 269] on div at bounding box center [133, 269] width 26 height 17
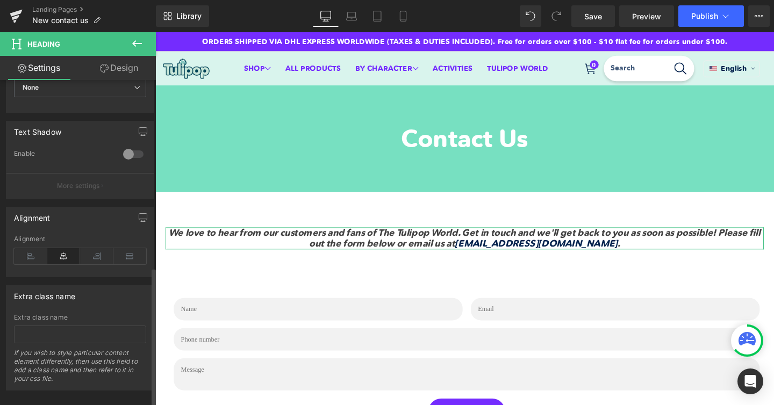
scroll to position [438, 0]
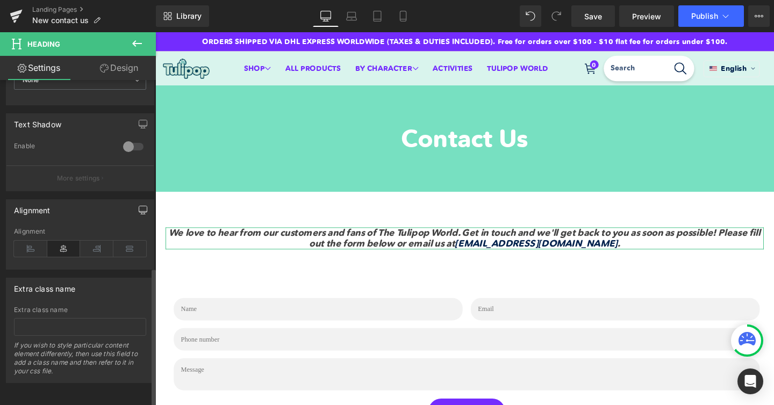
click at [139, 206] on icon "button" at bounding box center [143, 210] width 9 height 9
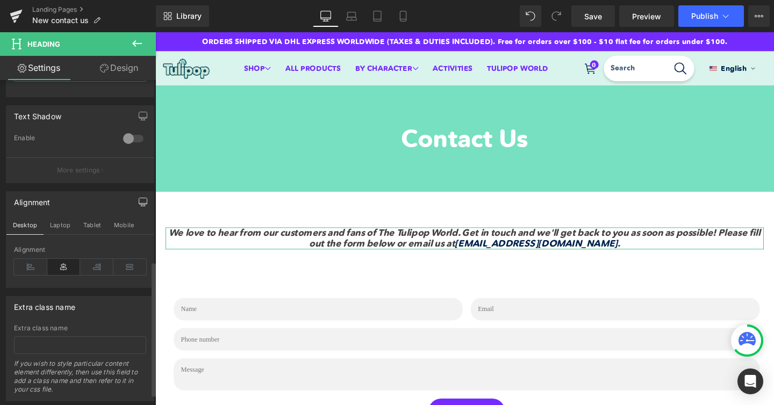
click at [139, 198] on icon "button" at bounding box center [143, 202] width 9 height 9
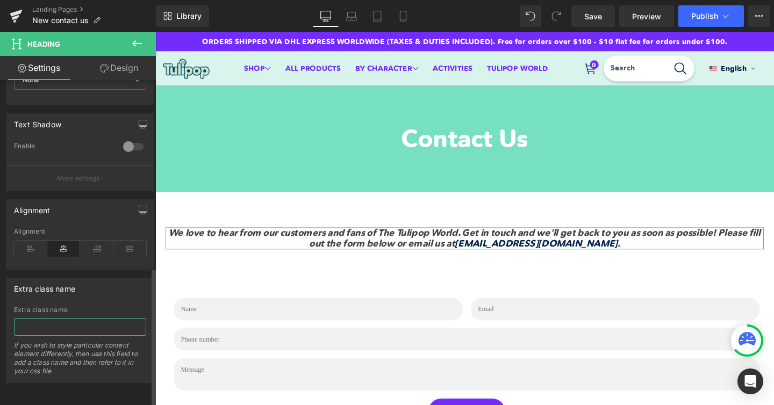
click at [58, 318] on input "text" at bounding box center [80, 327] width 132 height 18
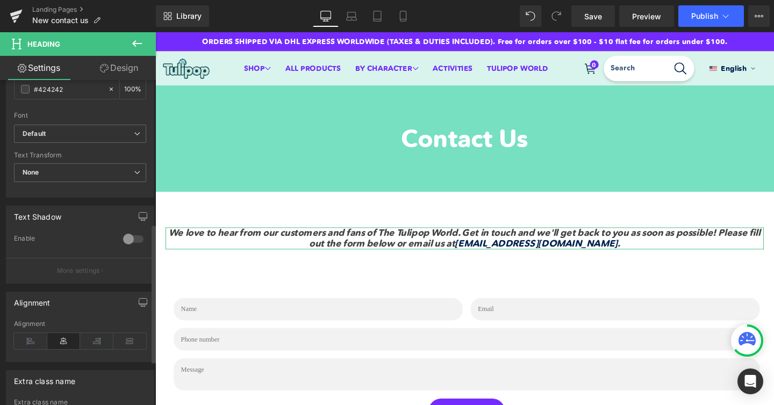
scroll to position [332, 0]
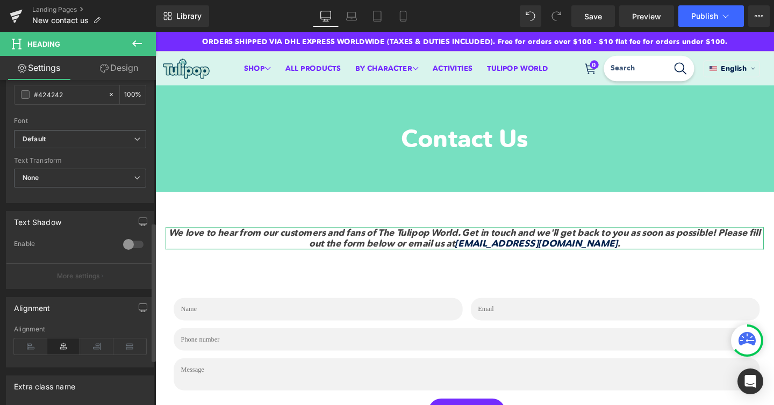
click at [65, 181] on span "None" at bounding box center [80, 178] width 132 height 19
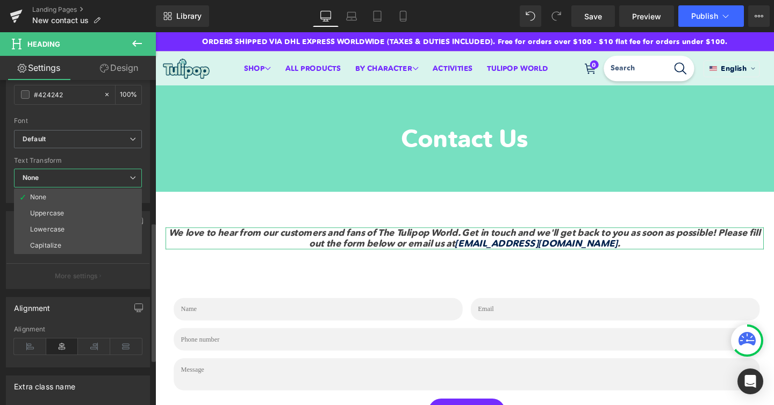
click at [51, 210] on div "Uppercase" at bounding box center [47, 214] width 34 height 8
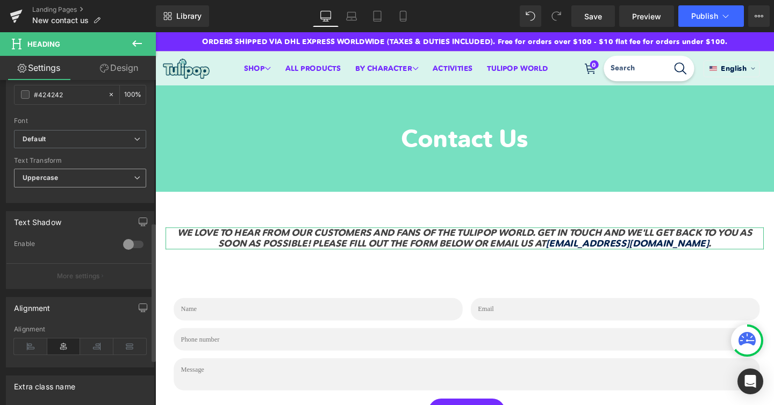
click at [39, 178] on b "Uppercase" at bounding box center [40, 178] width 35 height 8
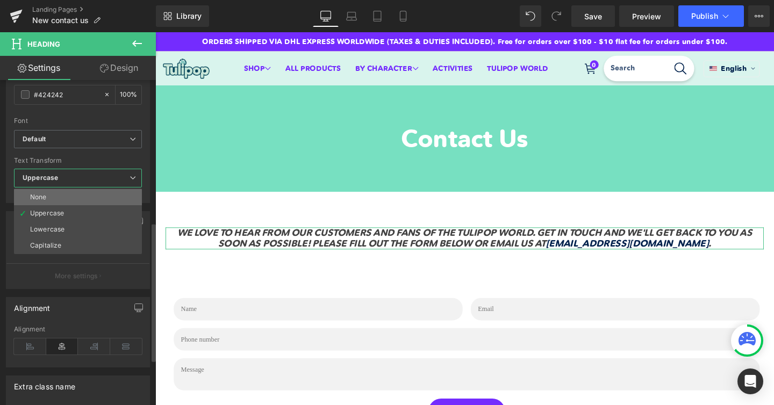
click at [40, 192] on li "None" at bounding box center [78, 197] width 128 height 16
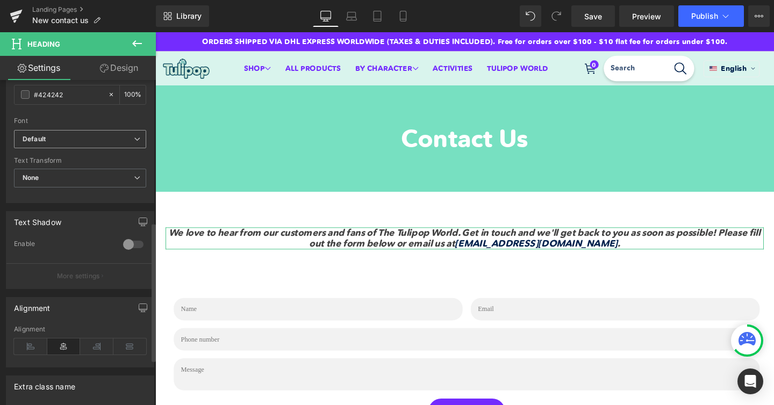
click at [35, 141] on icon "Default" at bounding box center [34, 139] width 23 height 9
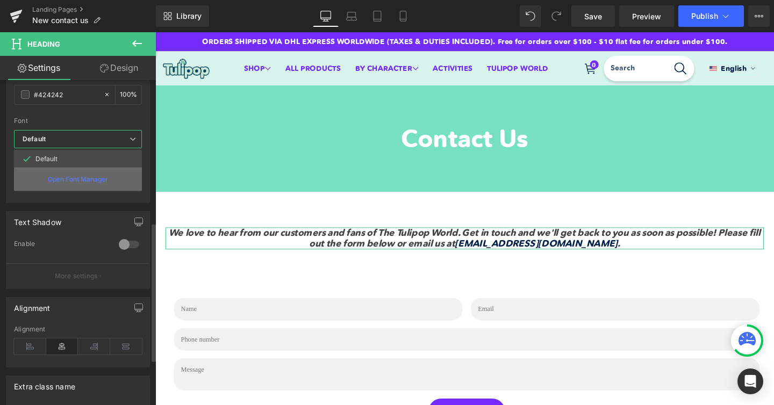
click at [49, 170] on div "Open Font Manager" at bounding box center [78, 179] width 128 height 23
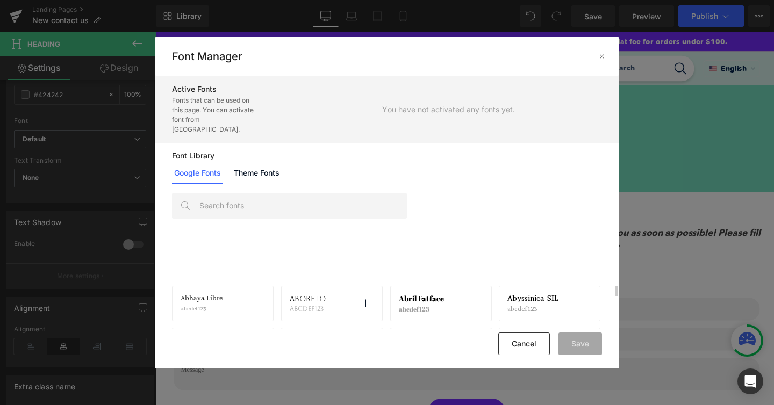
scroll to position [297, 0]
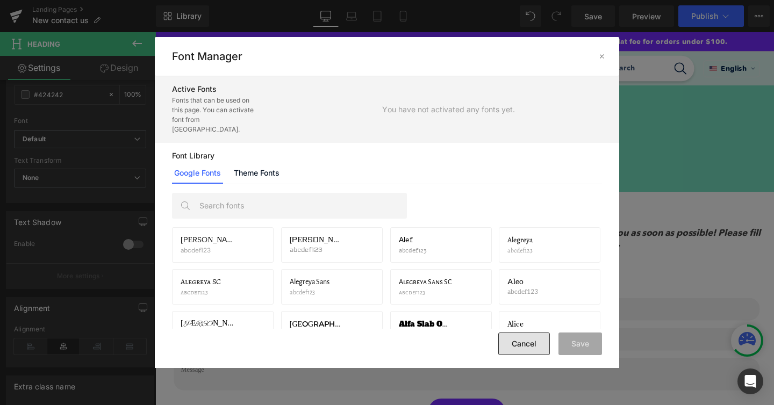
click at [535, 338] on button "Cancel" at bounding box center [524, 344] width 52 height 23
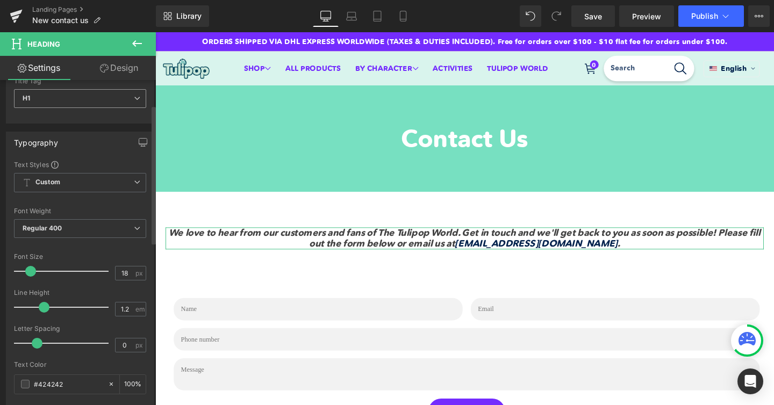
scroll to position [61, 0]
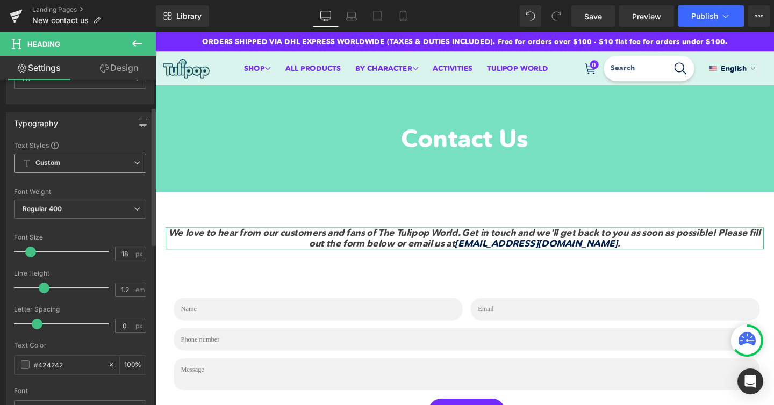
click at [80, 160] on span "Custom Setup Global Style" at bounding box center [80, 163] width 132 height 19
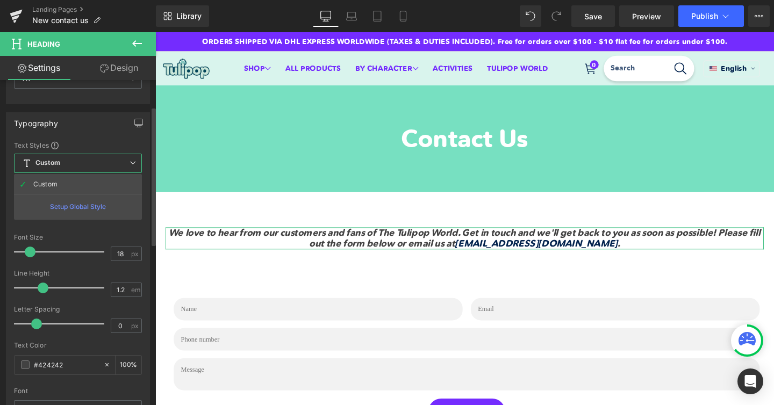
click at [84, 208] on div "Setup Global Style" at bounding box center [78, 206] width 128 height 25
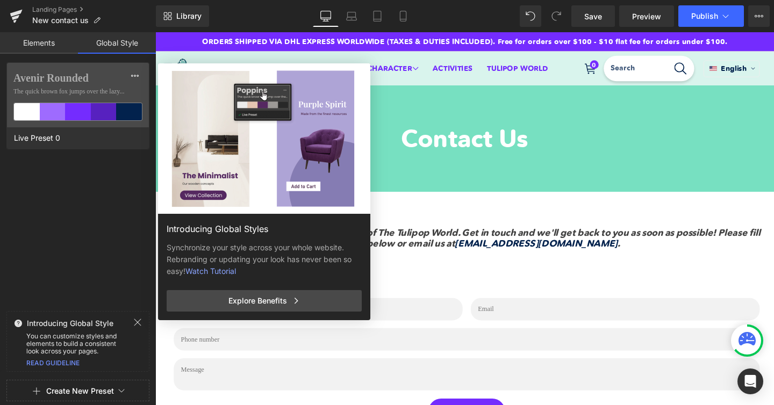
click at [50, 46] on link "Elements" at bounding box center [39, 43] width 78 height 22
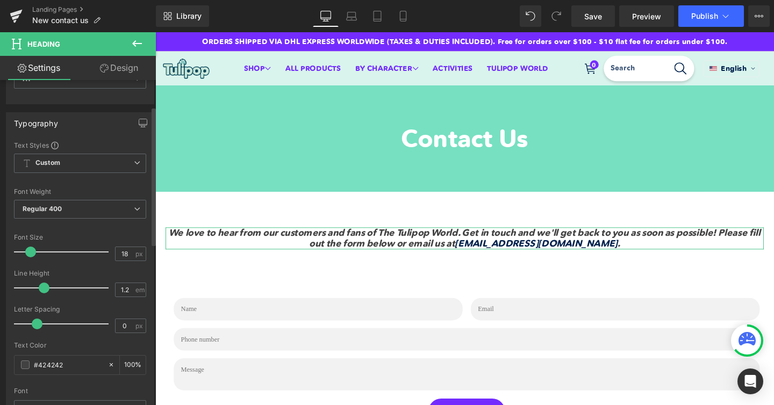
click at [55, 147] on span at bounding box center [55, 146] width 8 height 8
click at [59, 167] on b "Custom" at bounding box center [47, 163] width 25 height 9
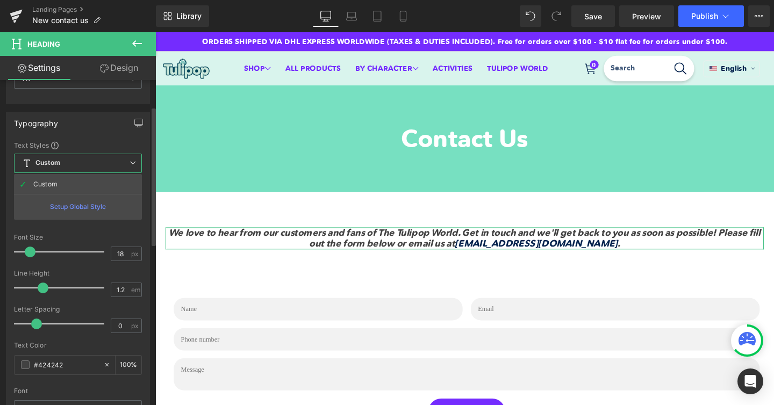
click at [106, 209] on div "Setup Global Style" at bounding box center [78, 206] width 128 height 25
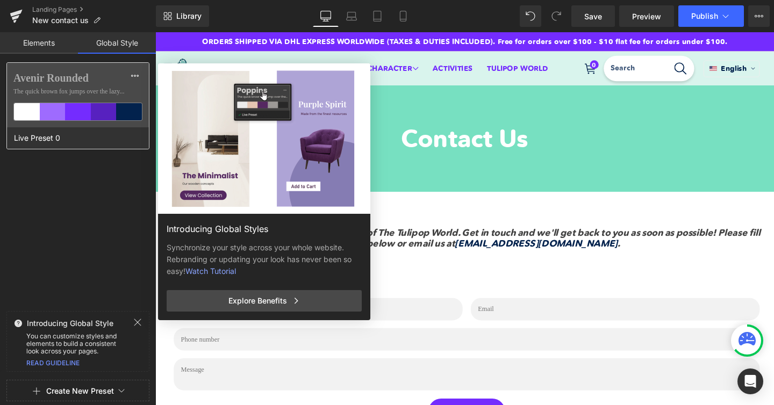
click at [84, 95] on span "The quick brown fox jumps over the lazy..." at bounding box center [77, 92] width 129 height 10
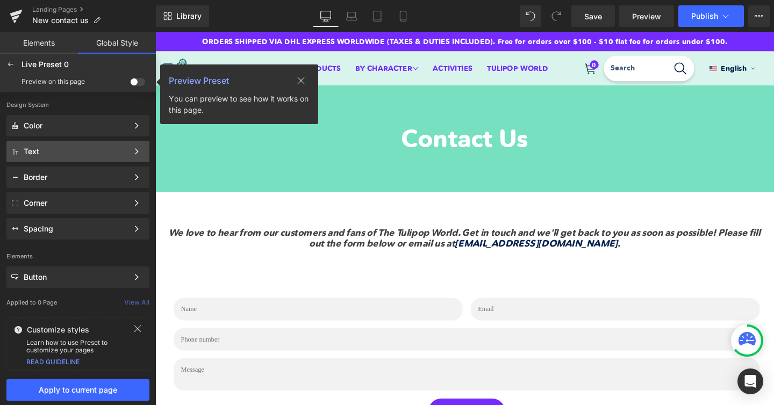
click at [57, 156] on div "Text" at bounding box center [77, 152] width 143 height 22
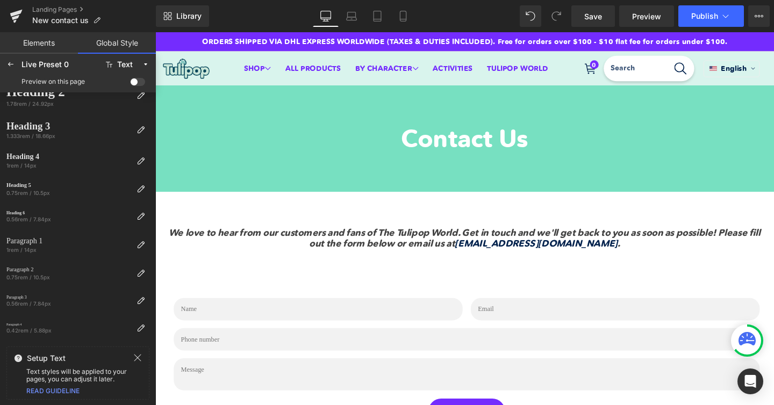
scroll to position [0, 0]
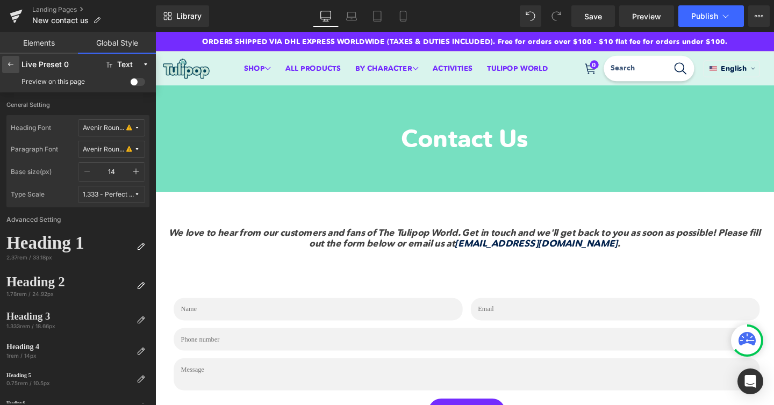
click at [12, 68] on icon at bounding box center [10, 64] width 9 height 9
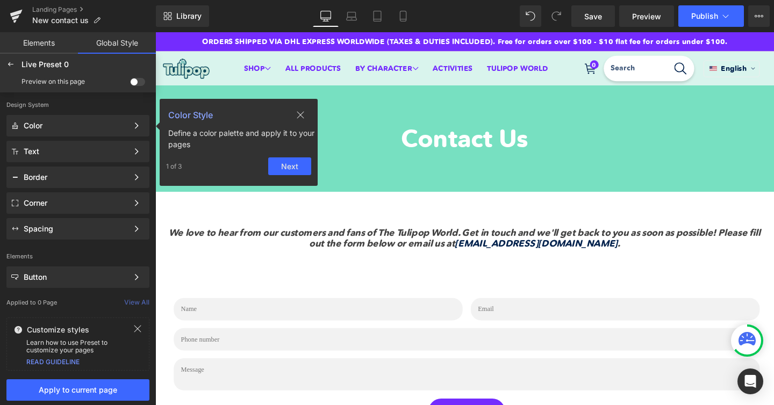
click at [12, 67] on icon at bounding box center [10, 64] width 9 height 9
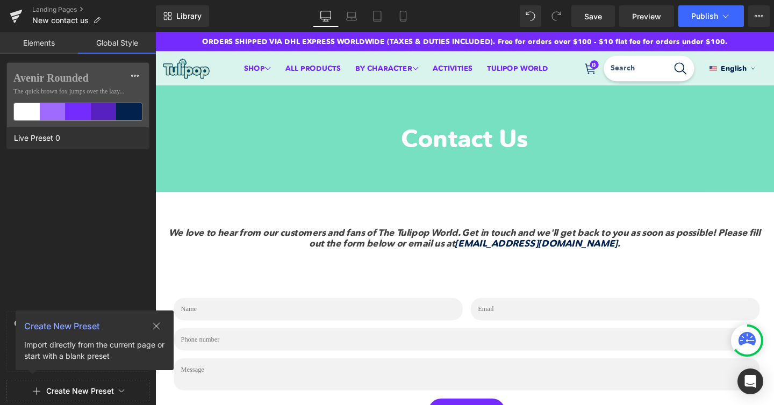
click at [160, 324] on icon at bounding box center [156, 326] width 9 height 9
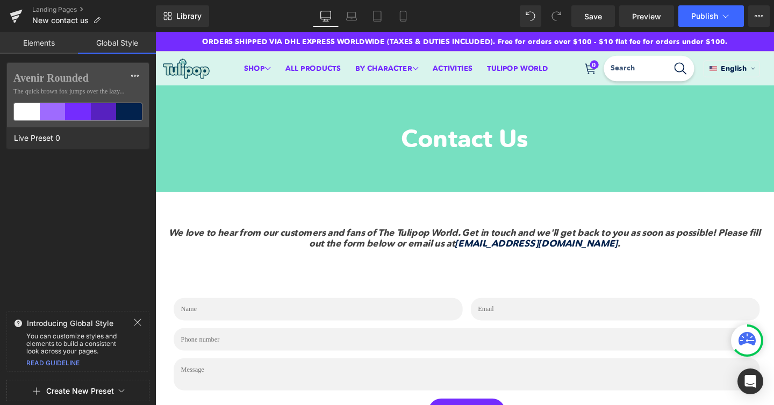
click at [45, 48] on link "Elements" at bounding box center [39, 43] width 78 height 22
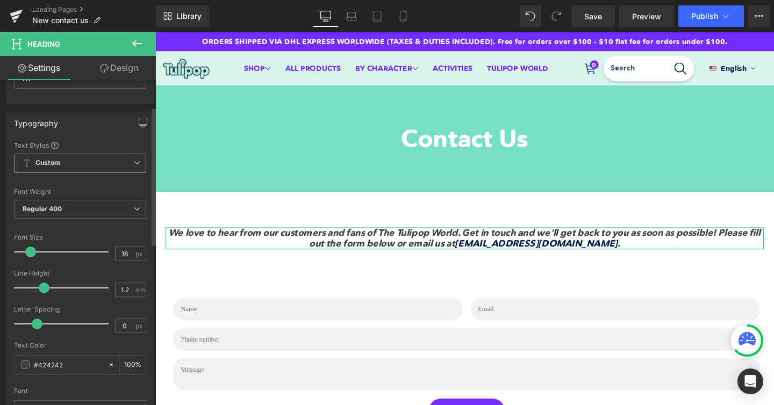
click at [47, 167] on b "Custom" at bounding box center [47, 163] width 25 height 9
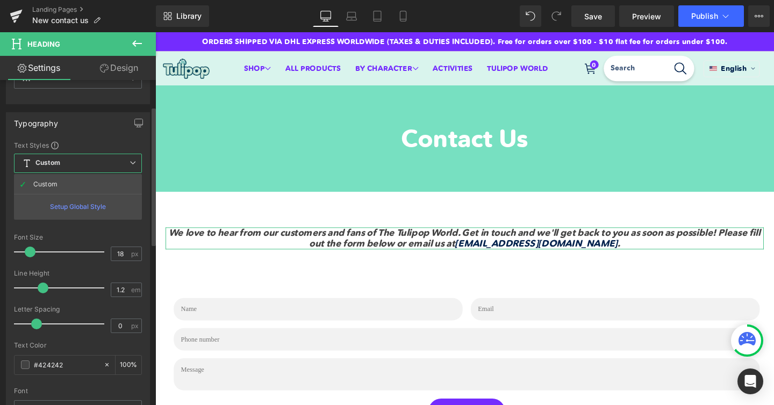
click at [47, 167] on b "Custom" at bounding box center [47, 163] width 25 height 9
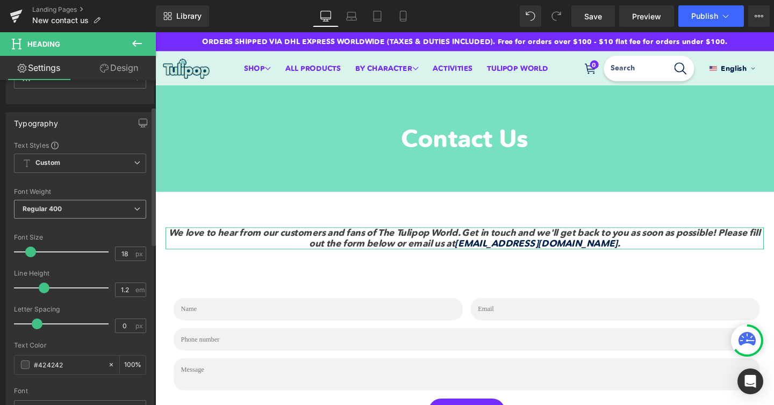
click at [51, 214] on span "Regular 400" at bounding box center [80, 209] width 132 height 19
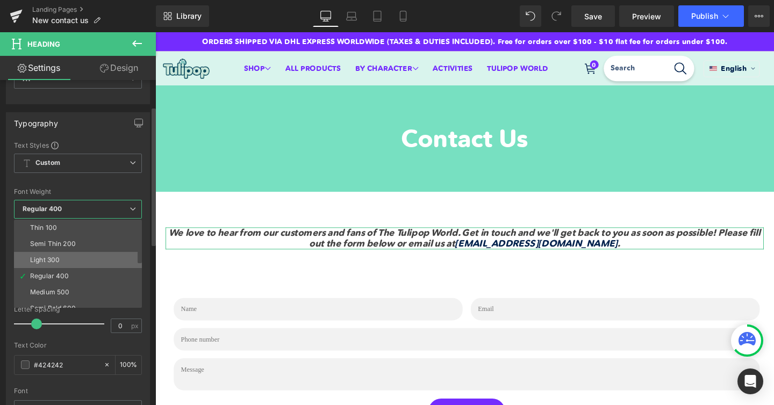
click at [47, 261] on div "Light 300" at bounding box center [45, 260] width 30 height 8
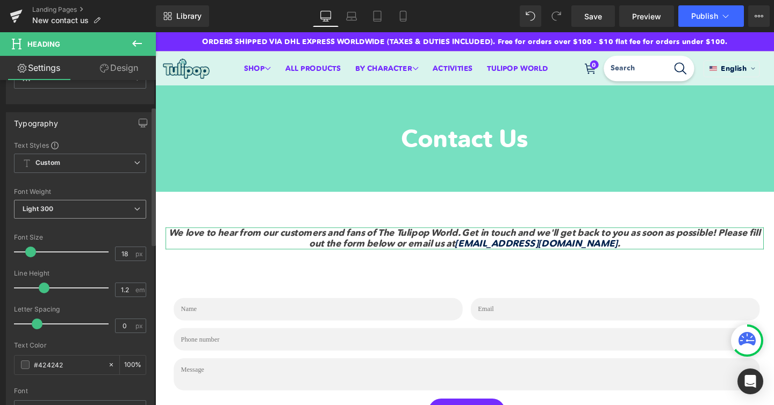
click at [57, 210] on span "Light 300" at bounding box center [80, 209] width 132 height 19
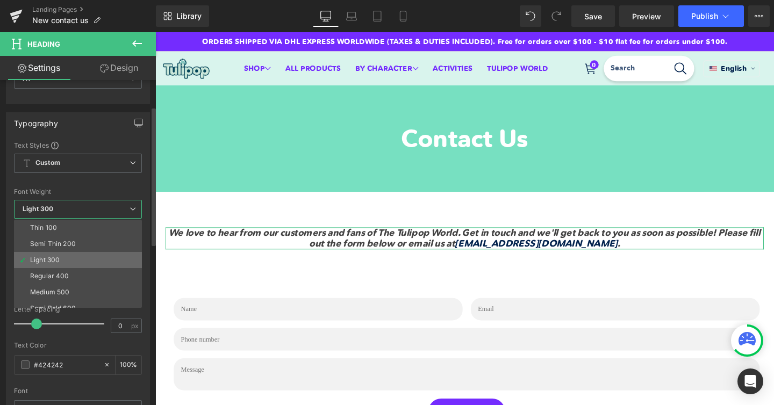
scroll to position [89, 0]
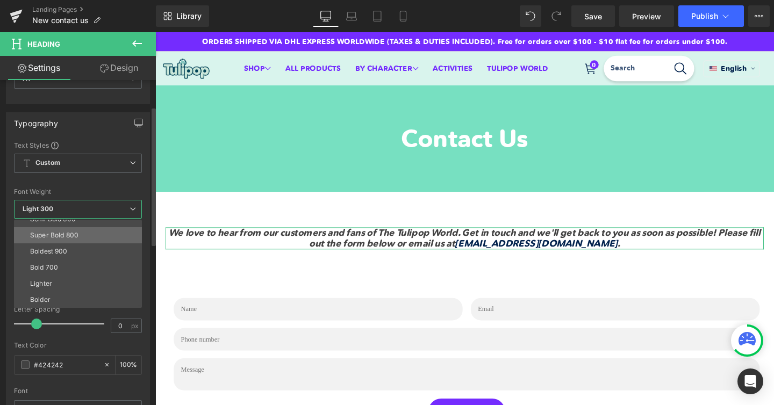
click at [48, 239] on div "Super Bold 800" at bounding box center [54, 236] width 48 height 8
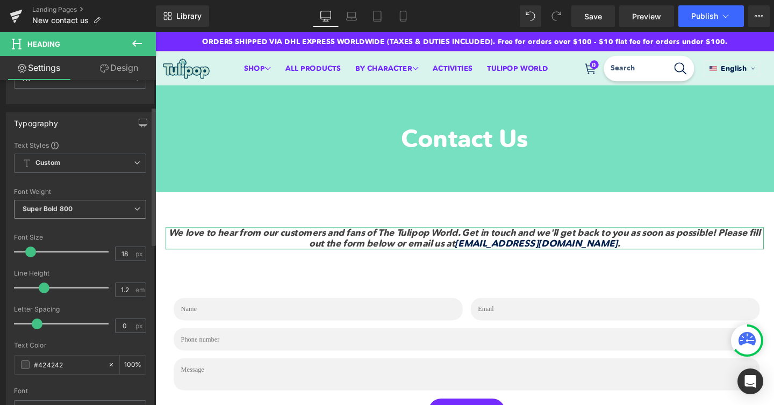
click at [41, 204] on span "Super Bold 800" at bounding box center [80, 209] width 132 height 19
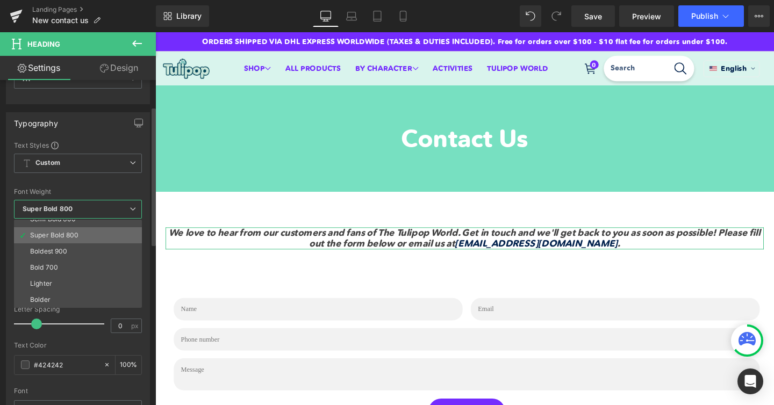
scroll to position [0, 0]
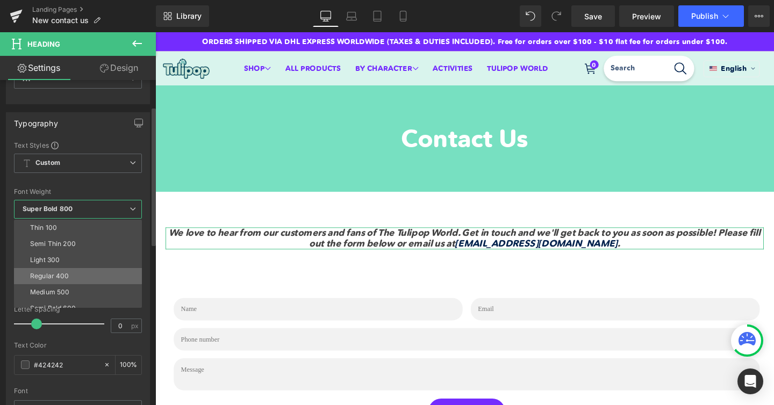
click at [53, 276] on div "Regular 400" at bounding box center [49, 277] width 39 height 8
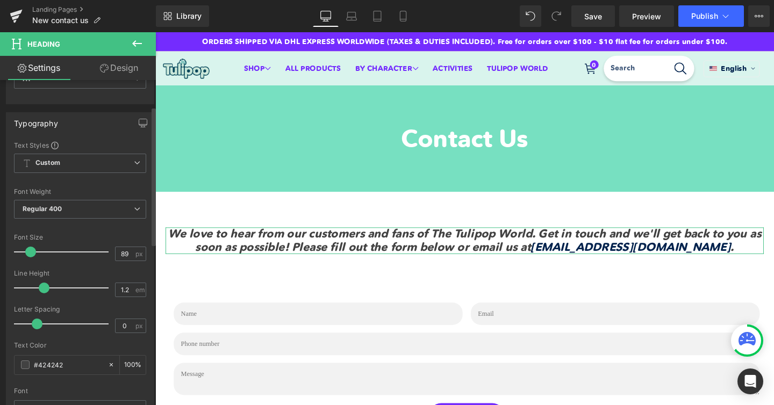
drag, startPoint x: 33, startPoint y: 254, endPoint x: 108, endPoint y: 253, distance: 74.2
click at [36, 253] on span at bounding box center [30, 252] width 11 height 11
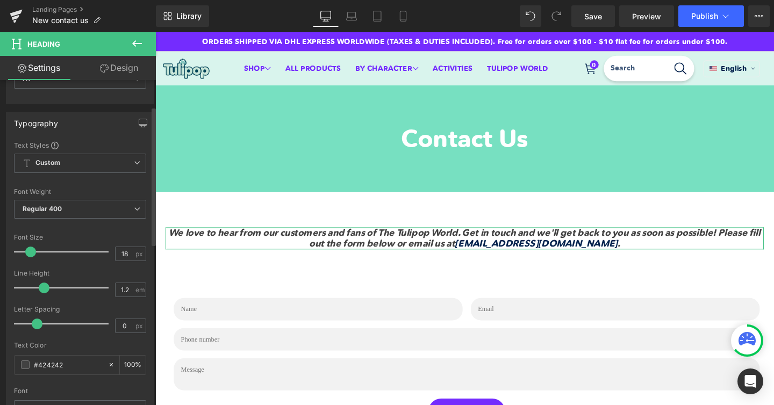
drag, startPoint x: 103, startPoint y: 254, endPoint x: 30, endPoint y: 250, distance: 73.8
click at [30, 250] on span at bounding box center [30, 252] width 11 height 11
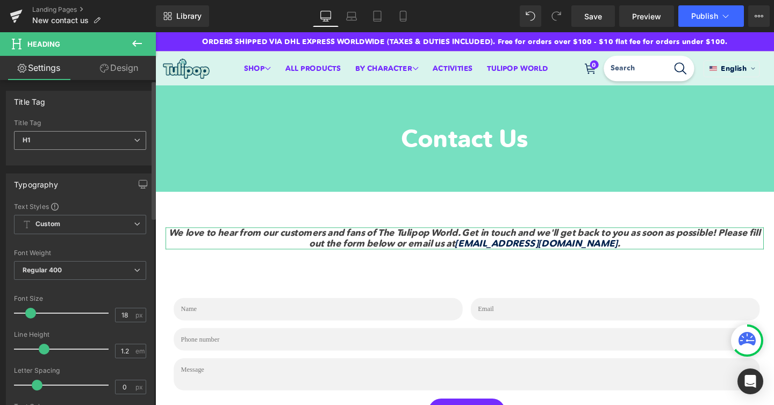
click at [97, 136] on span "H1" at bounding box center [80, 140] width 132 height 19
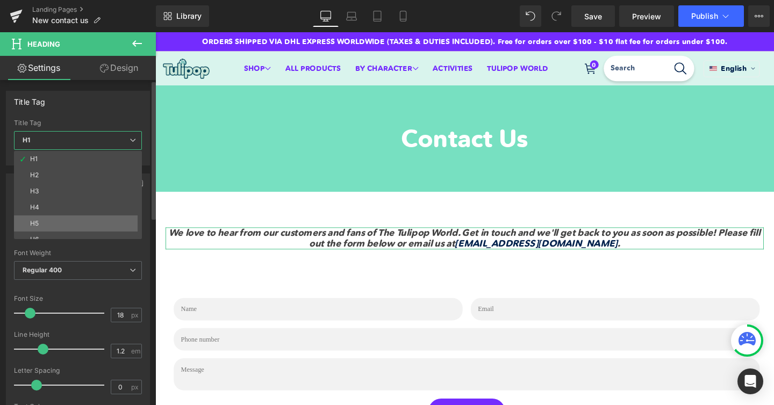
scroll to position [9, 0]
click at [58, 230] on li "H6" at bounding box center [80, 231] width 133 height 16
type input "16.1"
type input "0.3"
type input "#02224d"
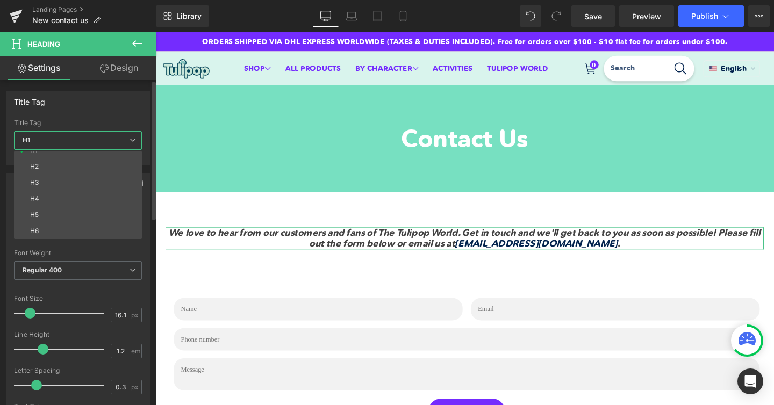
type input "100"
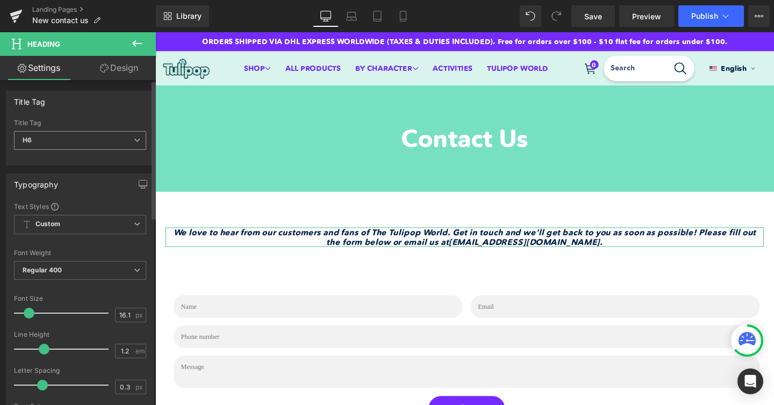
click at [61, 139] on span "H6" at bounding box center [80, 140] width 132 height 19
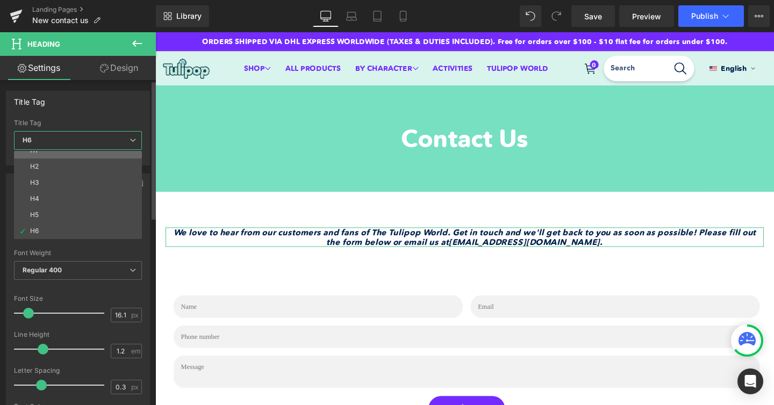
scroll to position [0, 0]
click at [59, 156] on li "H1" at bounding box center [80, 159] width 133 height 16
type input "18"
type input "0"
type input "#424242"
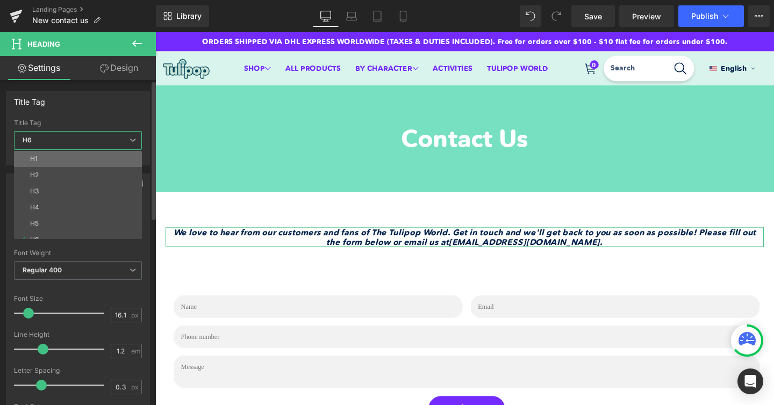
type input "100"
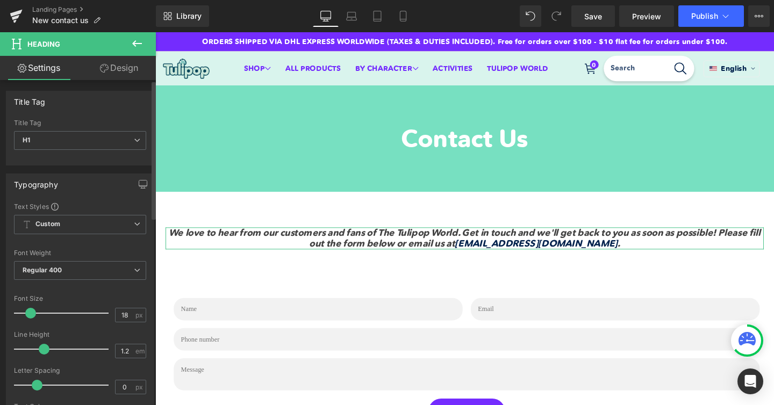
click at [103, 178] on div "Typography" at bounding box center [79, 184] width 147 height 20
click at [51, 224] on b "Custom" at bounding box center [47, 224] width 25 height 9
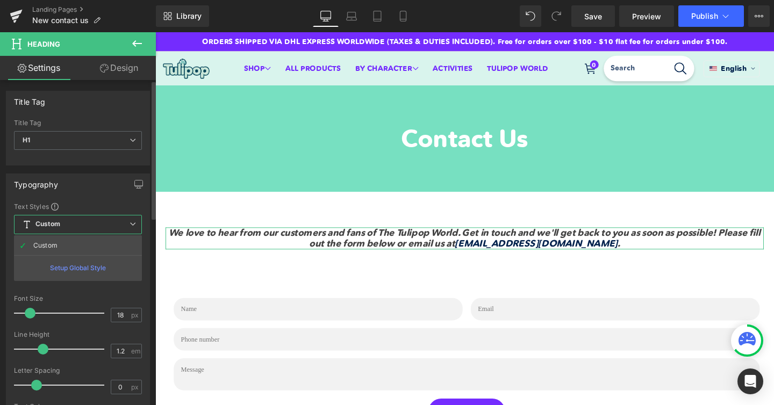
click at [51, 224] on b "Custom" at bounding box center [47, 224] width 25 height 9
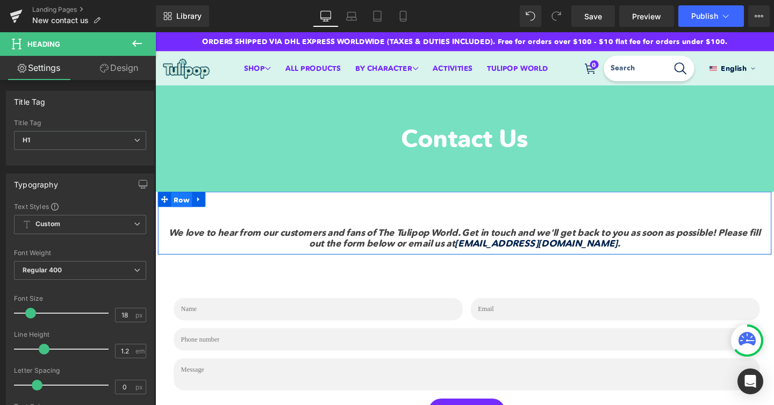
click at [191, 209] on span "Row" at bounding box center [183, 209] width 22 height 16
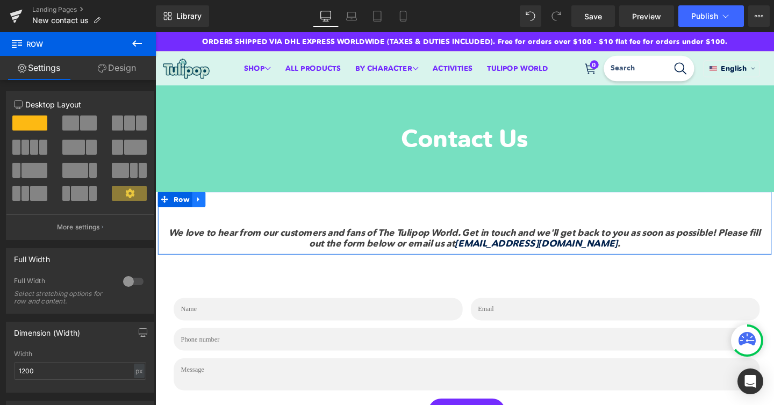
click at [202, 209] on icon at bounding box center [201, 208] width 8 height 8
click at [178, 207] on span "Row" at bounding box center [183, 209] width 22 height 16
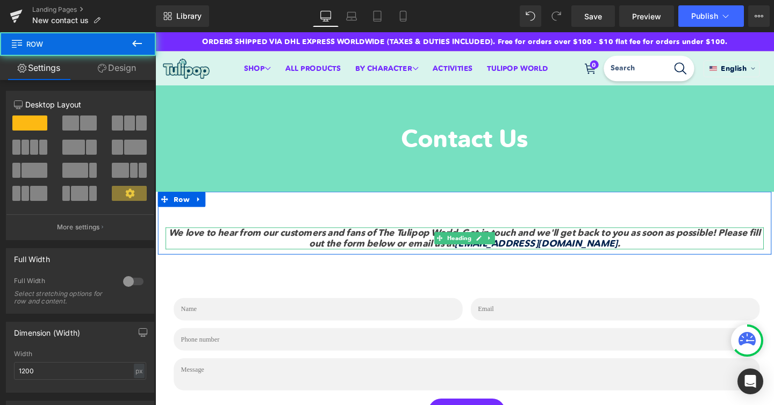
click at [197, 244] on icon "We love to hear from our customers and fans of The Tulipop World. Get in touch …" at bounding box center [481, 249] width 622 height 24
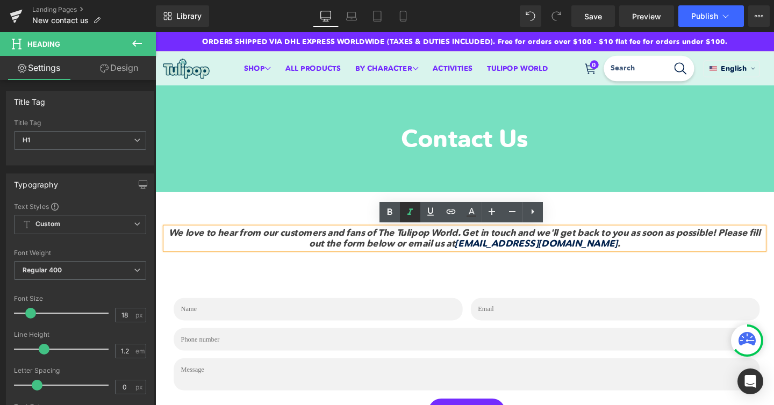
click at [411, 212] on icon at bounding box center [410, 212] width 13 height 13
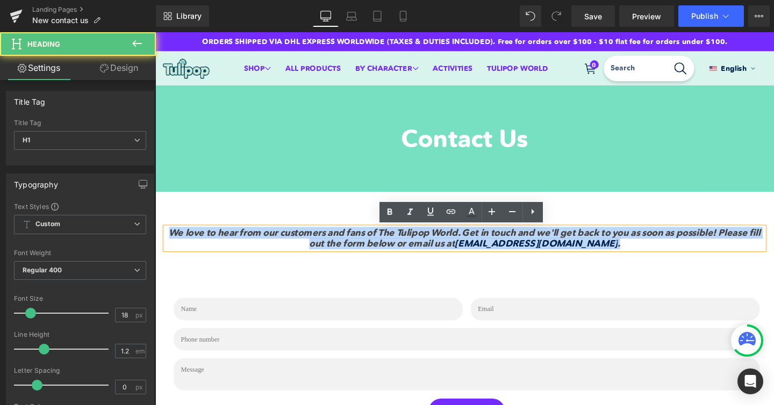
drag, startPoint x: 627, startPoint y: 254, endPoint x: 169, endPoint y: 242, distance: 458.3
click at [169, 243] on h1 "We love to hear from our customers and fans of The Tulipop World. Get in touch …" at bounding box center [480, 249] width 629 height 23
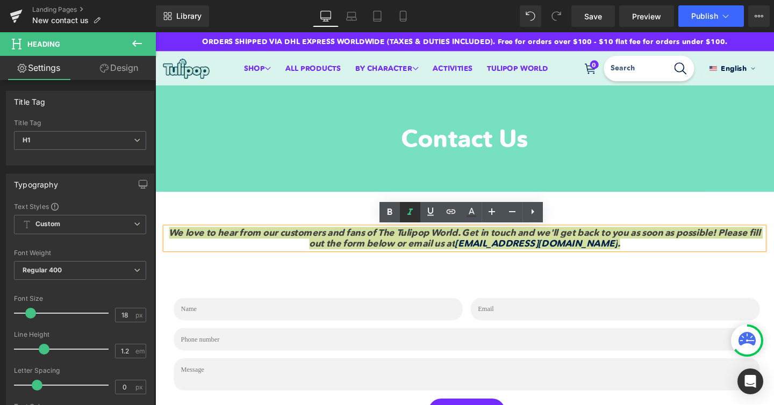
click at [407, 214] on icon at bounding box center [410, 212] width 13 height 13
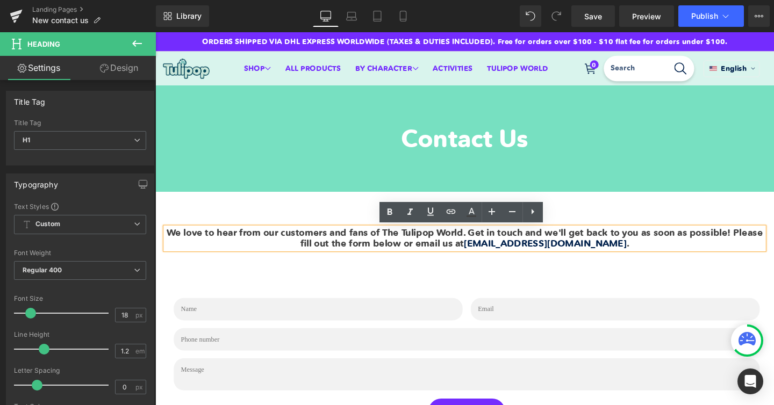
click at [450, 276] on icon at bounding box center [453, 274] width 6 height 6
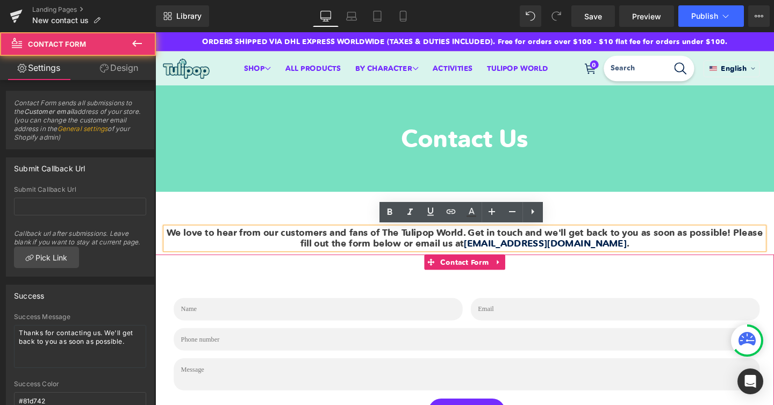
click at [413, 276] on div "Text Field Email Field Row Text Field Text Area Row Submit Submit Button Contac…" at bounding box center [480, 368] width 651 height 205
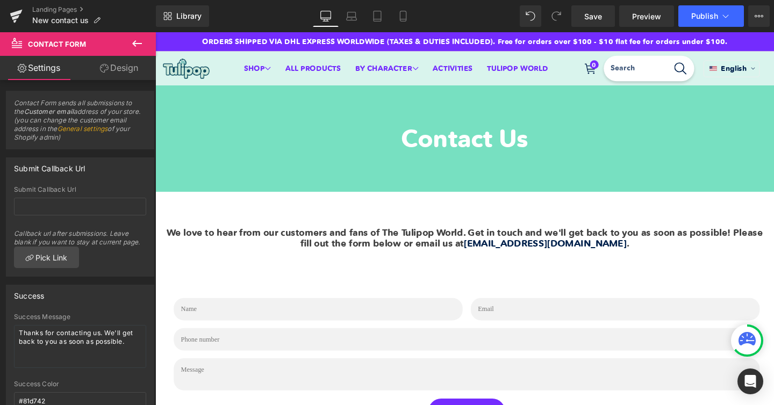
click at [502, 204] on div "We love to hear from our customers and fans of The Tulipop World. Get in touch …" at bounding box center [480, 233] width 645 height 66
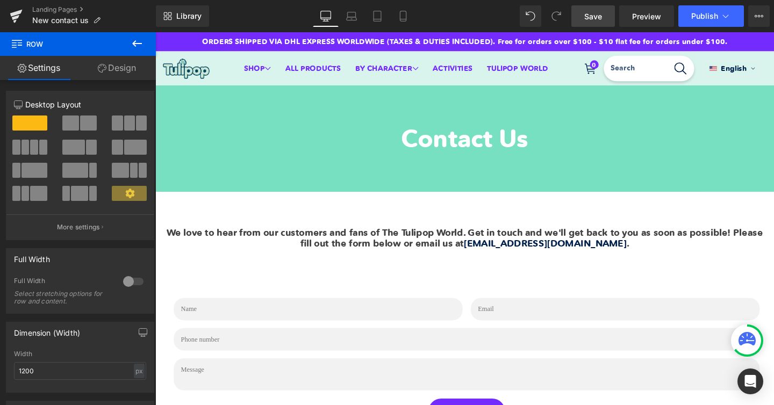
click at [595, 11] on span "Save" at bounding box center [593, 16] width 18 height 11
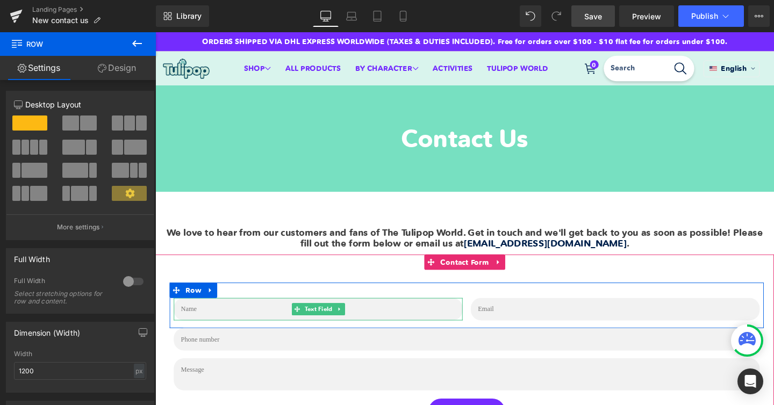
click at [193, 323] on input "text" at bounding box center [327, 324] width 304 height 24
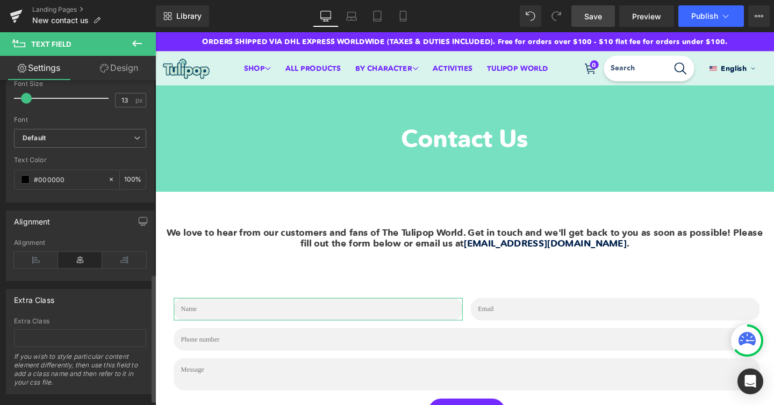
scroll to position [493, 0]
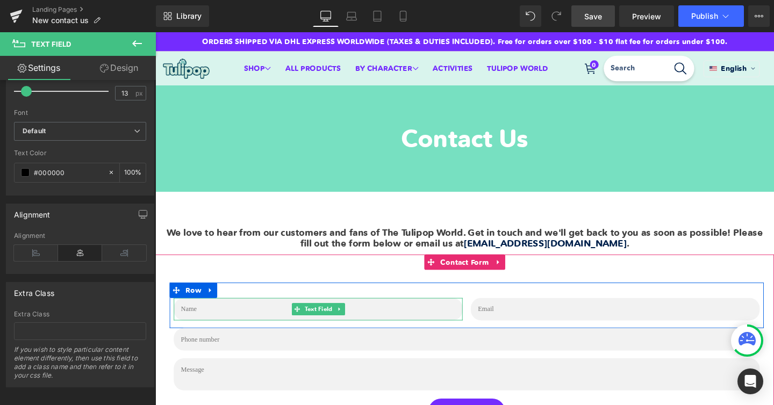
click at [220, 327] on input "text" at bounding box center [327, 324] width 304 height 24
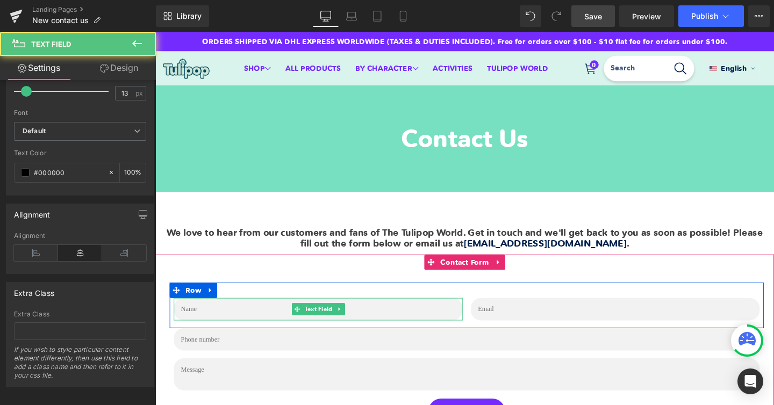
click at [220, 327] on input "text" at bounding box center [327, 324] width 304 height 24
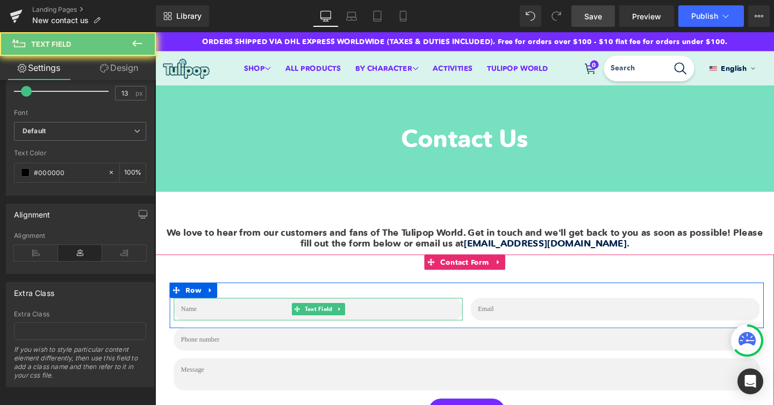
click at [220, 327] on input "text" at bounding box center [327, 324] width 304 height 24
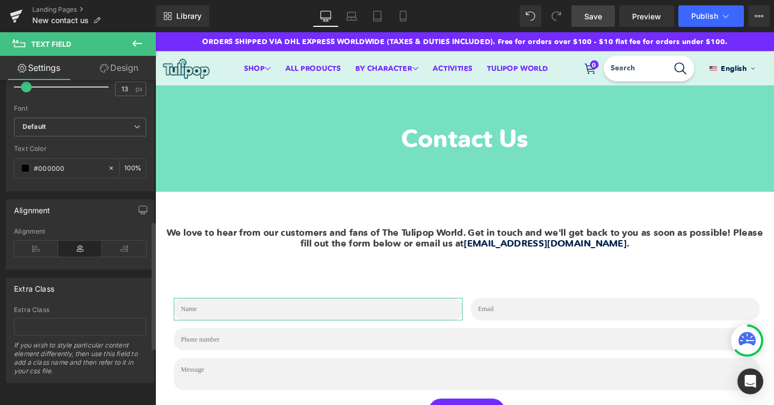
scroll to position [0, 0]
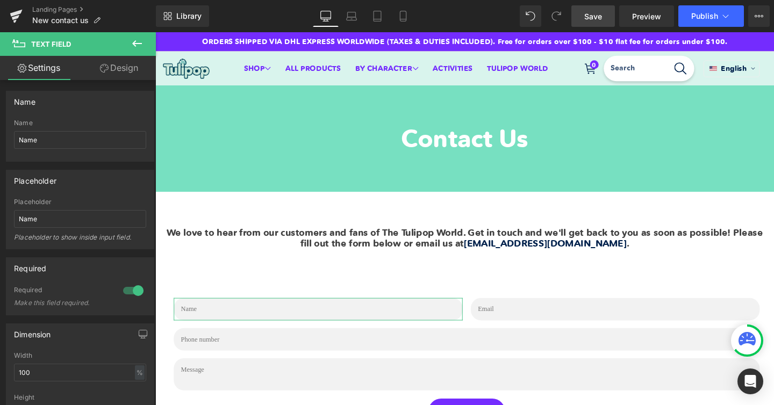
click at [117, 57] on link "Design" at bounding box center [119, 68] width 78 height 24
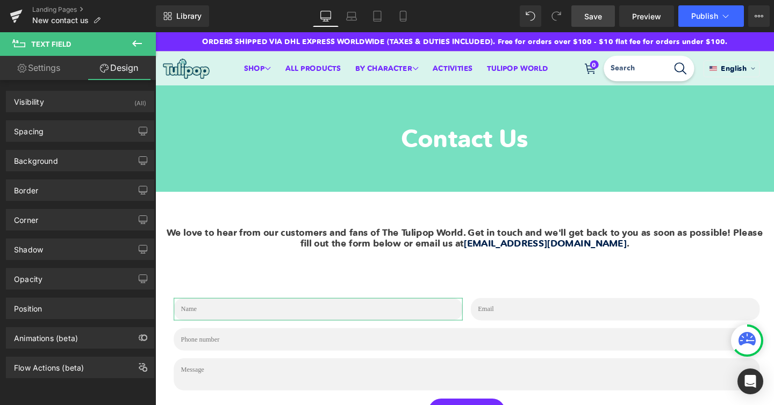
click at [60, 71] on link "Settings" at bounding box center [39, 68] width 78 height 24
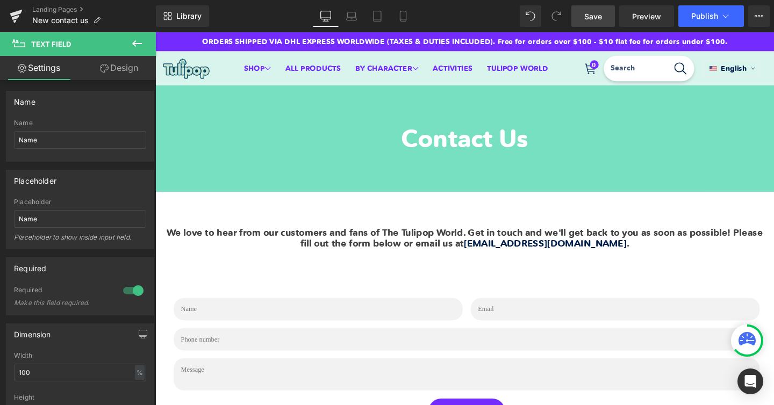
click at [70, 46] on span "Text Field" at bounding box center [65, 44] width 108 height 24
click at [55, 138] on input "Name" at bounding box center [80, 140] width 132 height 18
drag, startPoint x: 55, startPoint y: 138, endPoint x: 0, endPoint y: 135, distance: 54.9
click at [0, 137] on div "Name Name Name Name" at bounding box center [80, 122] width 161 height 79
paste input "fn"
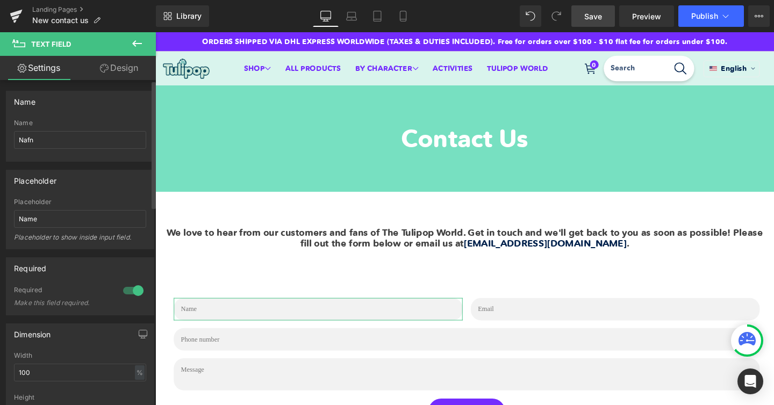
click at [62, 154] on div at bounding box center [80, 157] width 132 height 7
type input "Name"
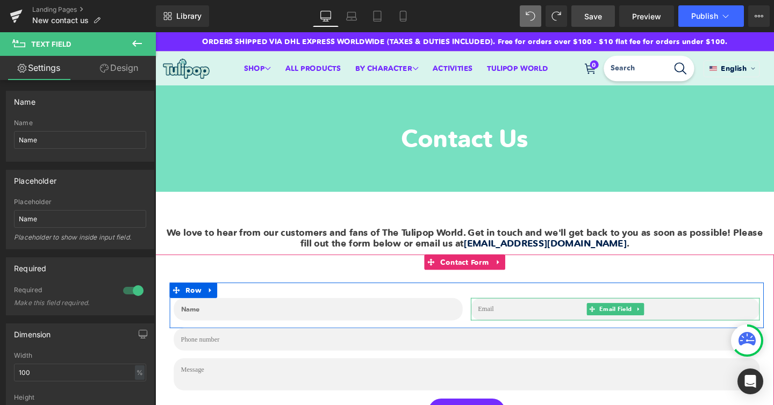
click at [530, 315] on input "email" at bounding box center [639, 324] width 304 height 24
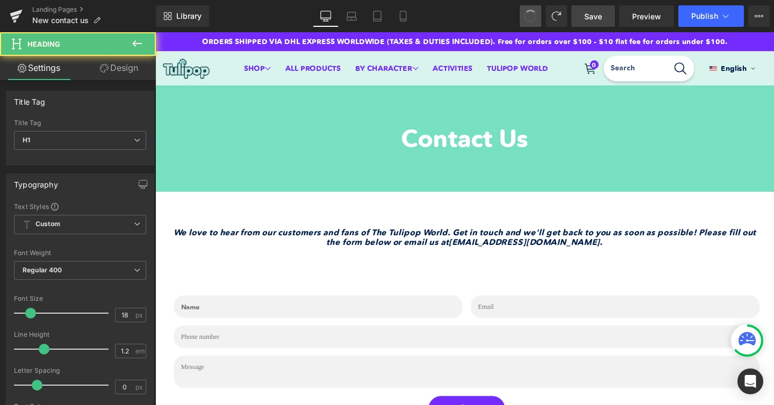
type input "16.1"
type input "0.3"
type input "#02224d"
type input "100"
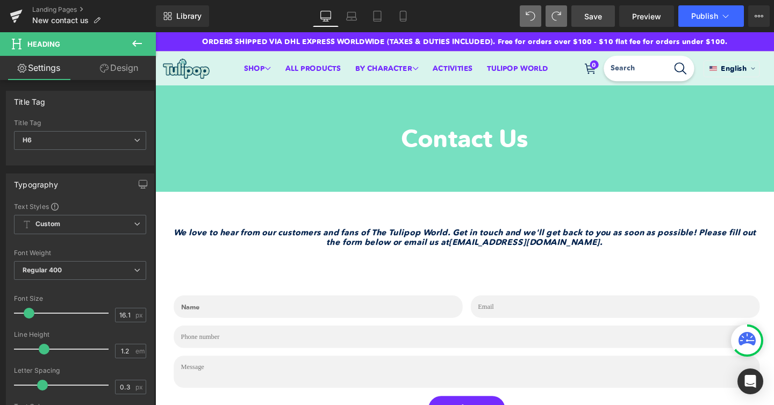
type input "18"
type input "0"
type input "#424242"
type input "100"
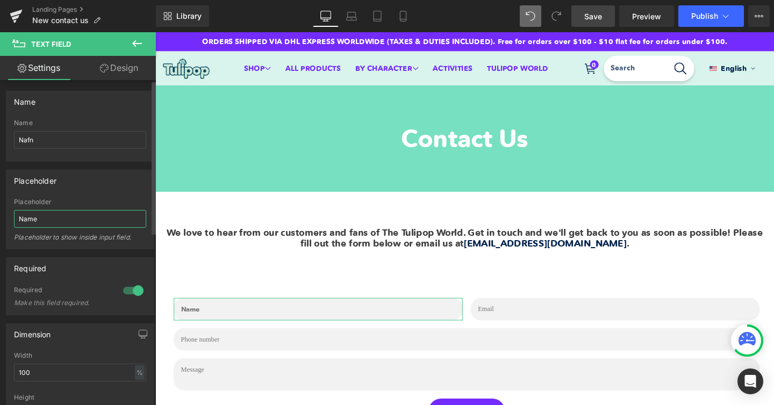
click at [31, 213] on input "Name" at bounding box center [80, 219] width 132 height 18
click at [31, 214] on input "Name" at bounding box center [80, 219] width 132 height 18
click at [23, 141] on input "Nafn" at bounding box center [80, 140] width 132 height 18
paste input "me"
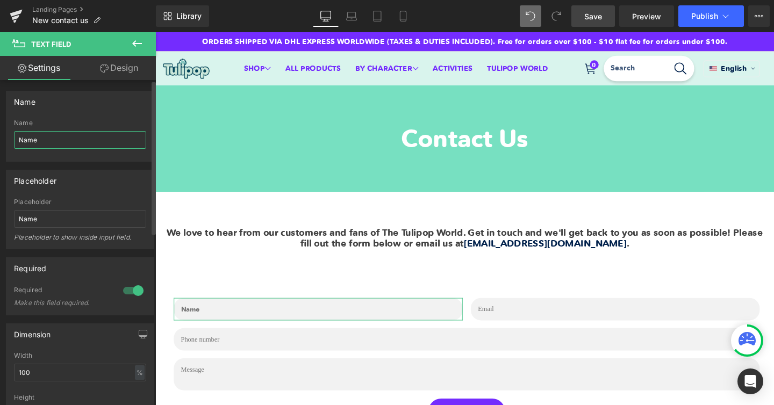
type input "Name"
click at [117, 110] on div "Name" at bounding box center [79, 101] width 147 height 20
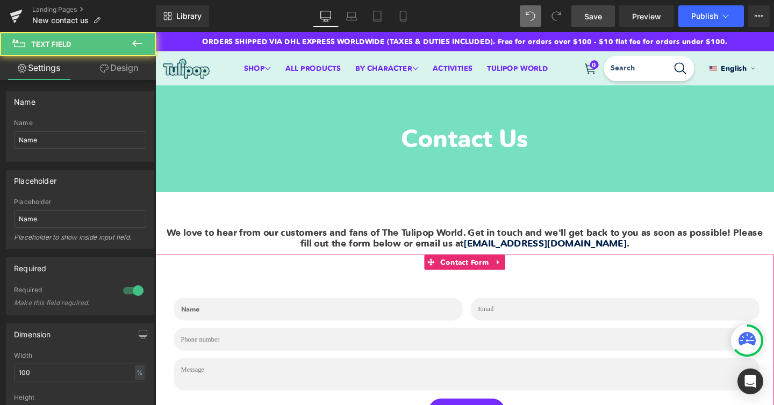
click at [255, 329] on input "text" at bounding box center [327, 324] width 304 height 24
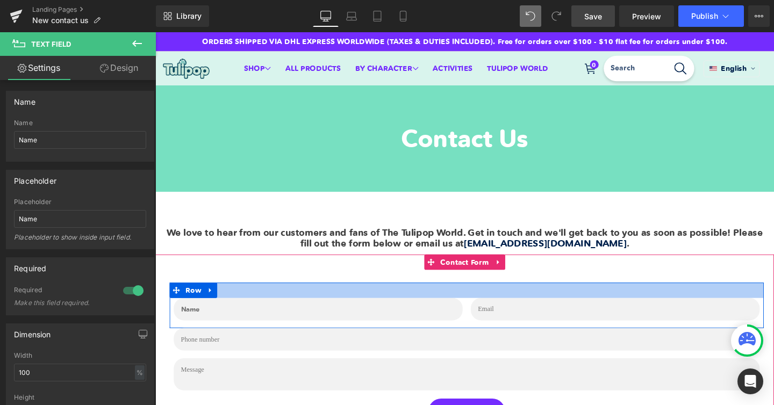
click at [537, 324] on input "email" at bounding box center [639, 324] width 304 height 24
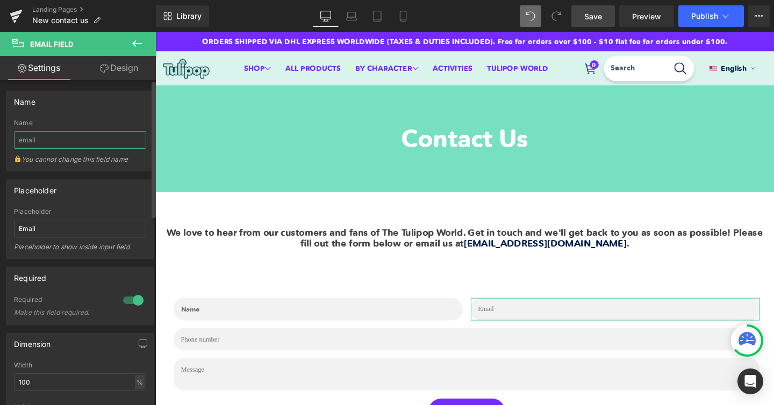
click at [57, 134] on input "email" at bounding box center [80, 140] width 132 height 18
click at [58, 212] on div "Placeholder" at bounding box center [80, 212] width 132 height 8
click at [56, 234] on input "Email" at bounding box center [80, 229] width 132 height 18
type input "Email"
click at [529, 17] on icon at bounding box center [531, 16] width 10 height 10
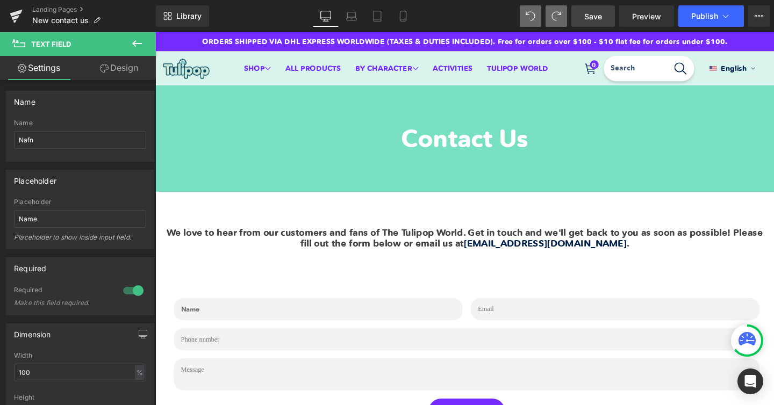
type input "Name"
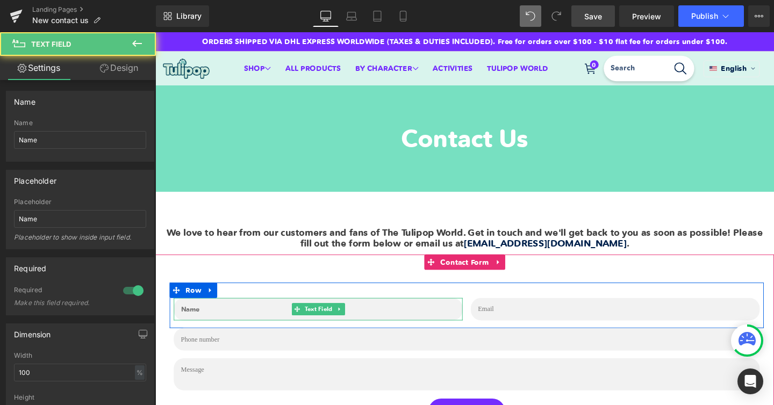
click at [362, 325] on input "text" at bounding box center [327, 324] width 304 height 24
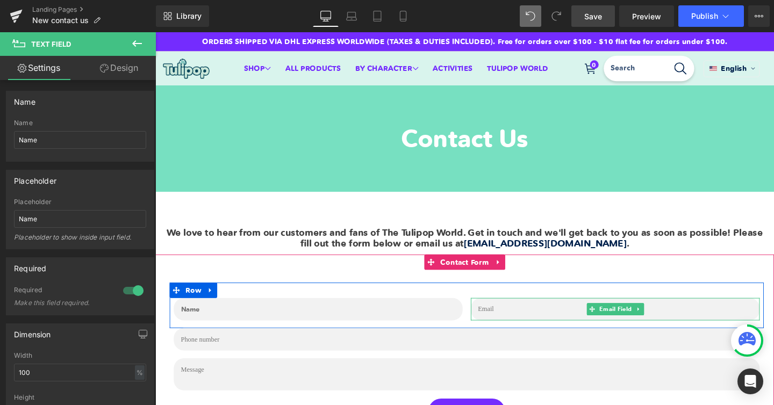
click at [526, 326] on input "email" at bounding box center [639, 324] width 304 height 24
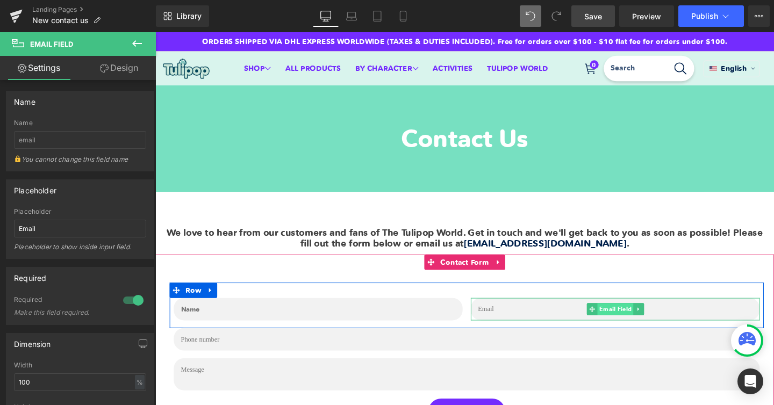
click at [647, 326] on span "Email Field" at bounding box center [639, 323] width 38 height 13
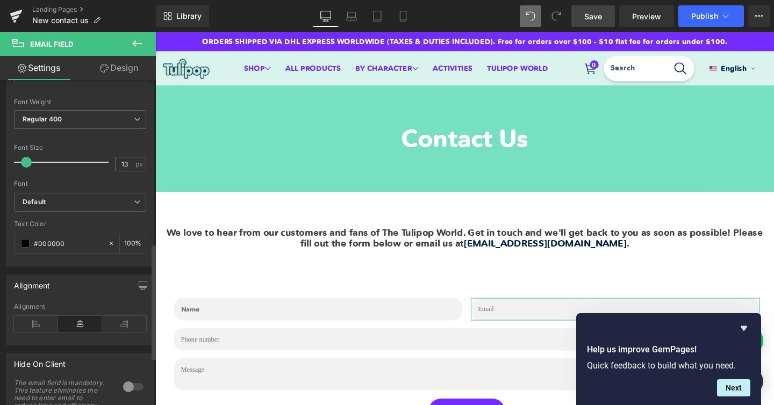
scroll to position [595, 0]
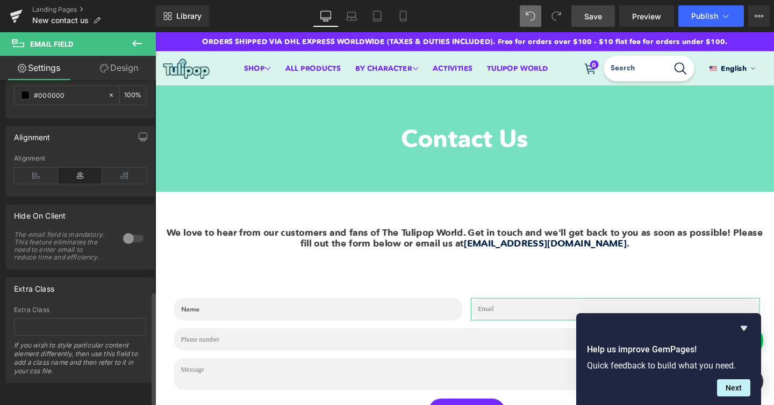
click at [127, 230] on div at bounding box center [133, 238] width 26 height 17
type input "[EMAIL_ADDRESS][DOMAIN_NAME]"
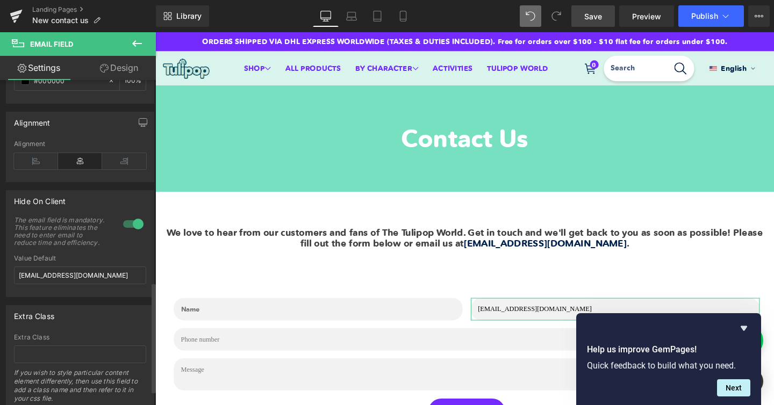
click at [127, 225] on div at bounding box center [133, 224] width 26 height 17
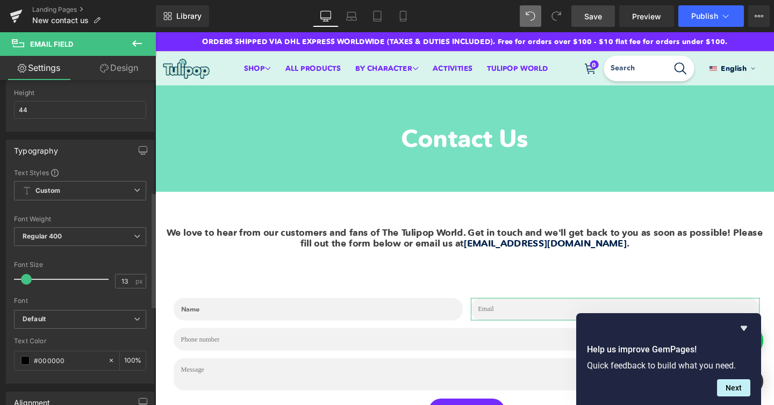
scroll to position [0, 0]
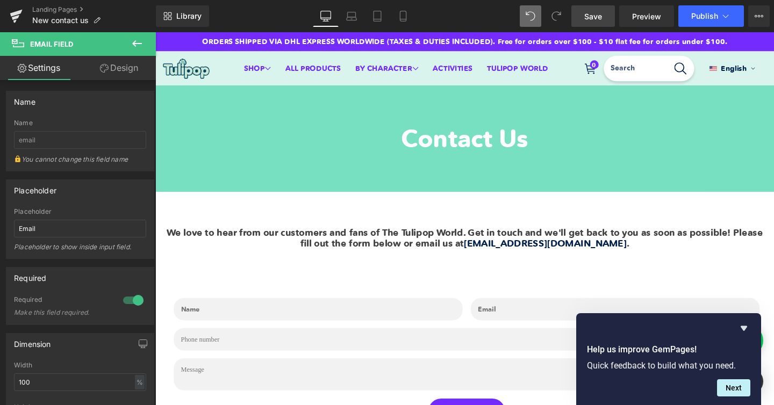
type input "[EMAIL_ADDRESS][DOMAIN_NAME]"
click at [551, 14] on button at bounding box center [557, 16] width 22 height 22
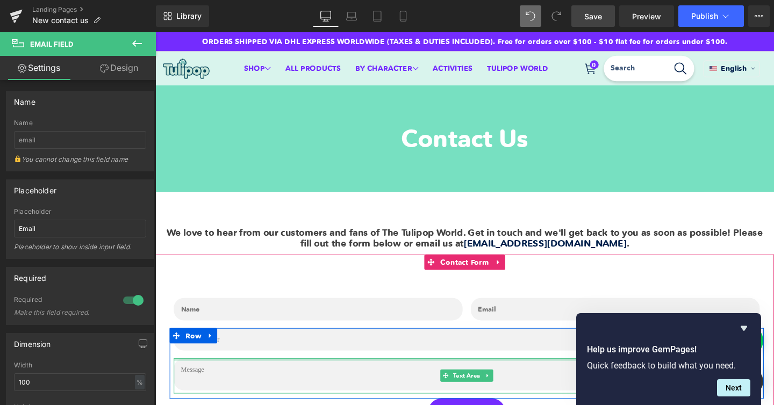
click at [346, 356] on input "text" at bounding box center [483, 356] width 616 height 24
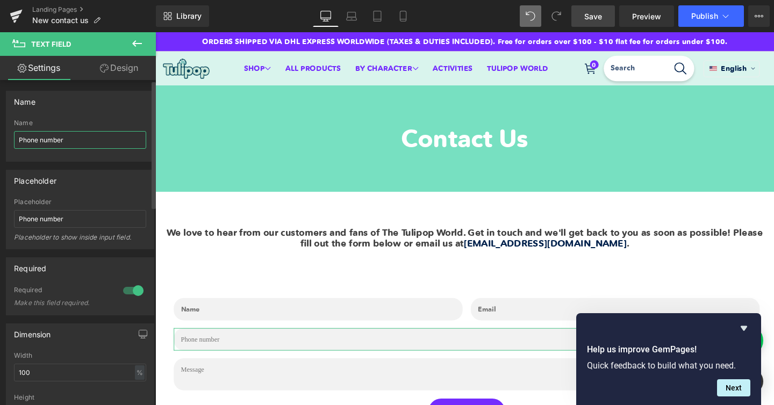
click at [79, 139] on input "Phone number" at bounding box center [80, 140] width 132 height 18
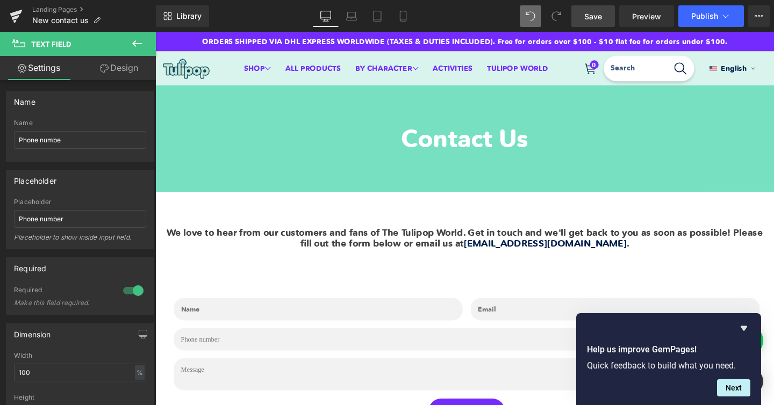
click at [524, 20] on span at bounding box center [531, 16] width 22 height 22
type input "Phone number"
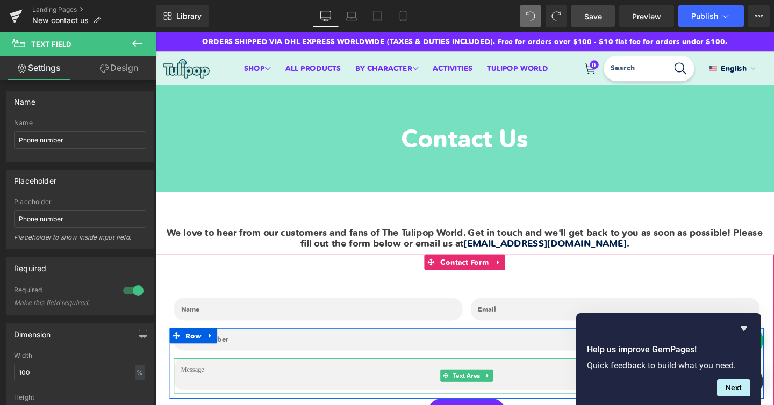
click at [269, 387] on textarea at bounding box center [483, 392] width 616 height 34
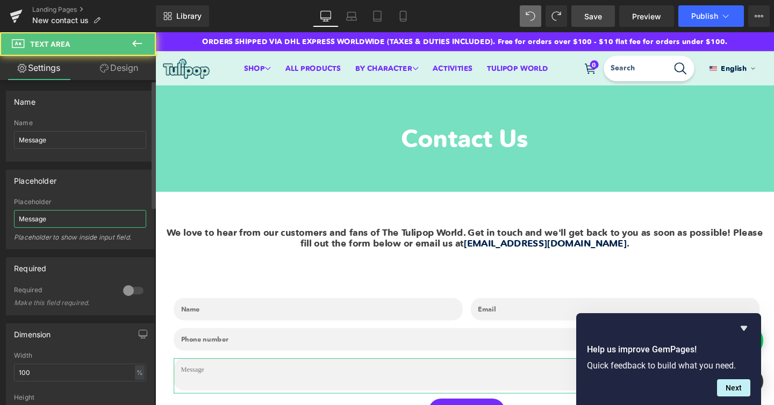
click at [62, 218] on input "Message" at bounding box center [80, 219] width 132 height 18
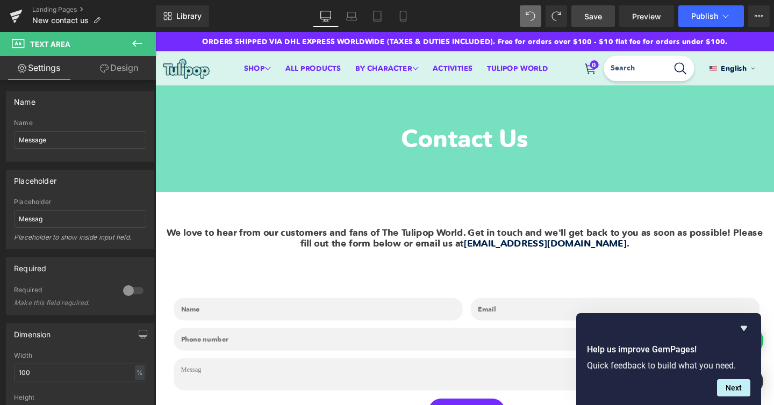
click at [533, 13] on icon at bounding box center [531, 16] width 10 height 10
type input "Message"
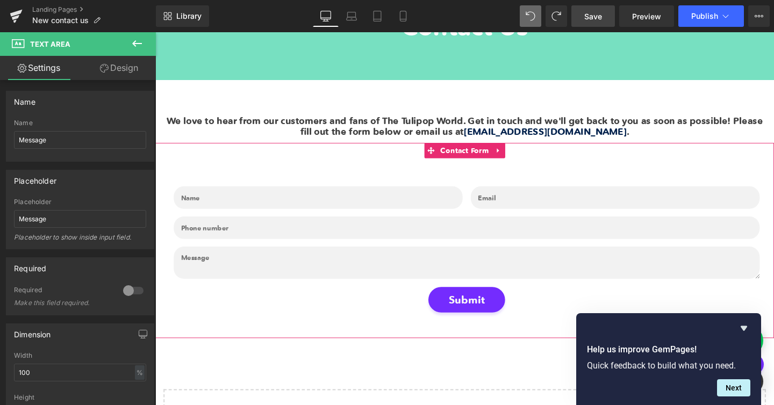
scroll to position [82, 0]
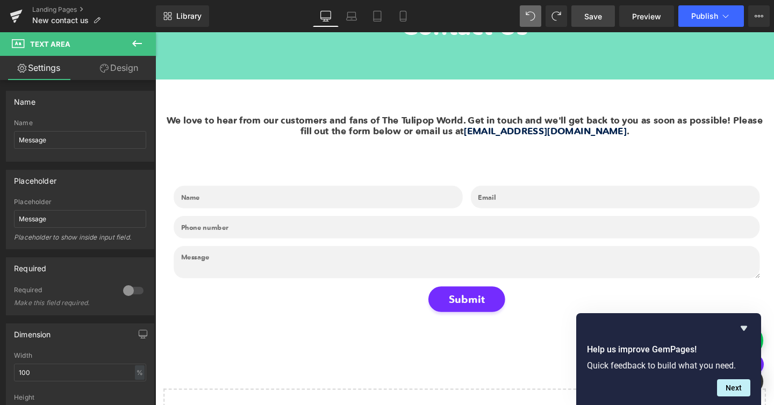
click at [591, 13] on span "Save" at bounding box center [593, 16] width 18 height 11
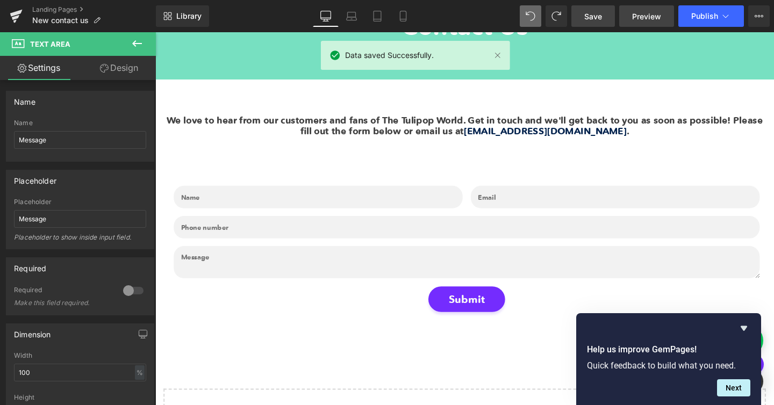
click at [665, 17] on link "Preview" at bounding box center [646, 16] width 55 height 22
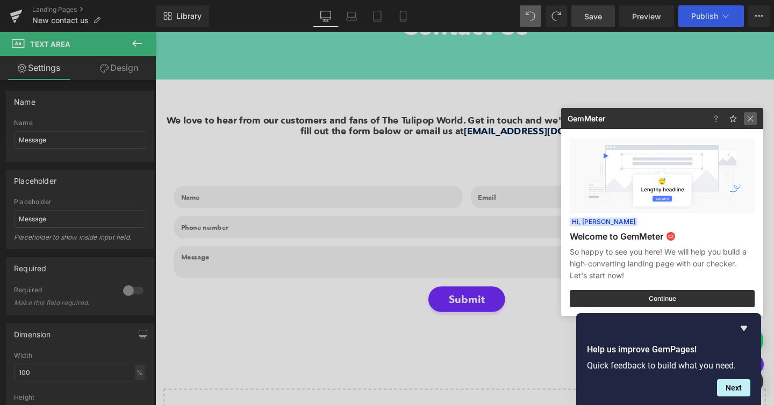
drag, startPoint x: 753, startPoint y: 118, endPoint x: 628, endPoint y: 89, distance: 128.0
click at [753, 118] on img at bounding box center [750, 118] width 13 height 13
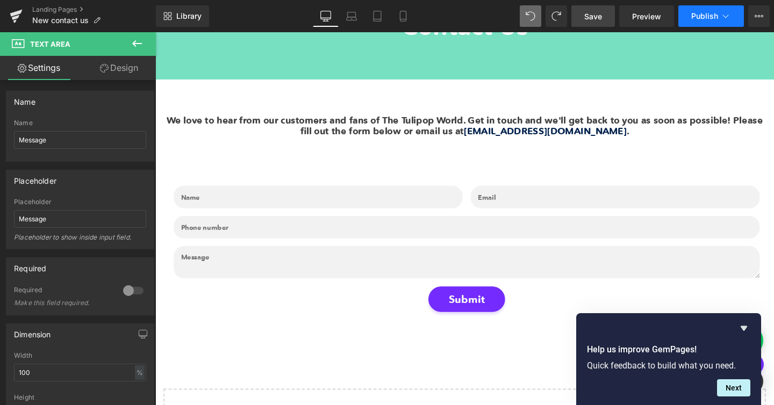
click at [697, 15] on span "Publish" at bounding box center [704, 16] width 27 height 9
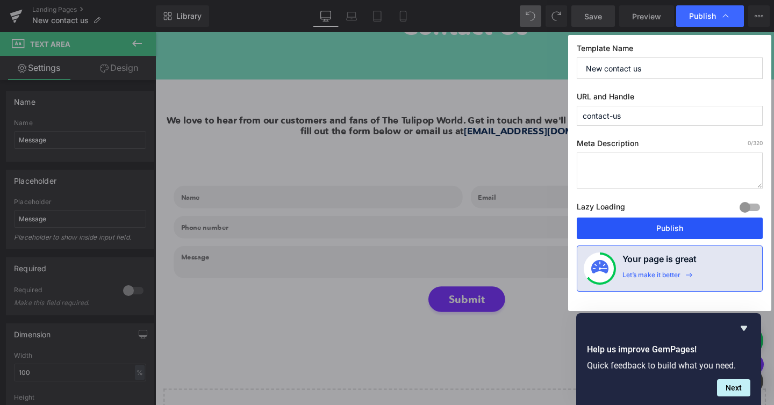
click at [619, 231] on button "Publish" at bounding box center [670, 229] width 186 height 22
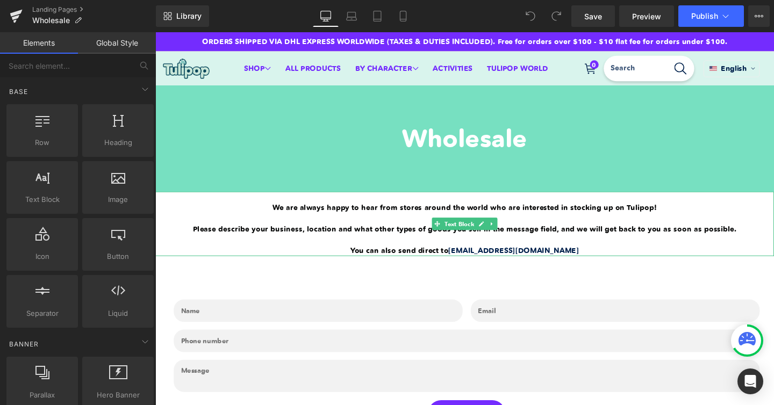
click at [330, 236] on p "Please describe your business, location and what other types of goods you sell …" at bounding box center [480, 239] width 651 height 11
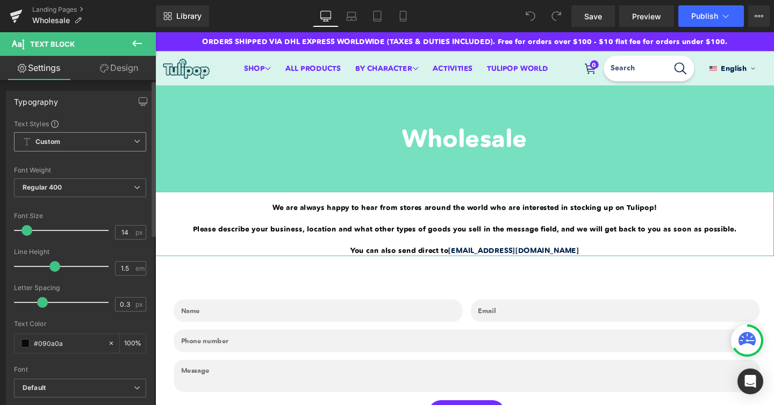
click at [79, 141] on span "Custom Setup Global Style" at bounding box center [80, 141] width 132 height 19
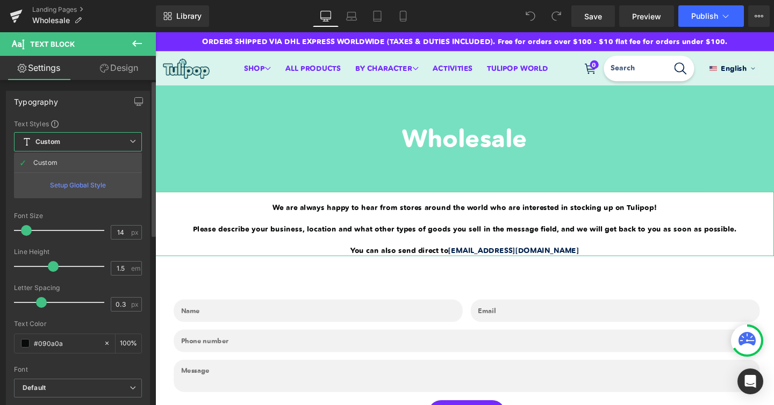
click at [68, 142] on span "Custom Setup Global Style" at bounding box center [78, 141] width 128 height 19
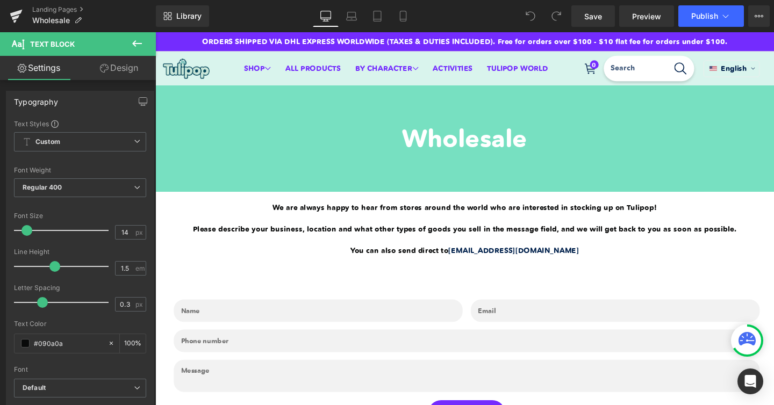
click at [207, 324] on input "text" at bounding box center [327, 325] width 304 height 24
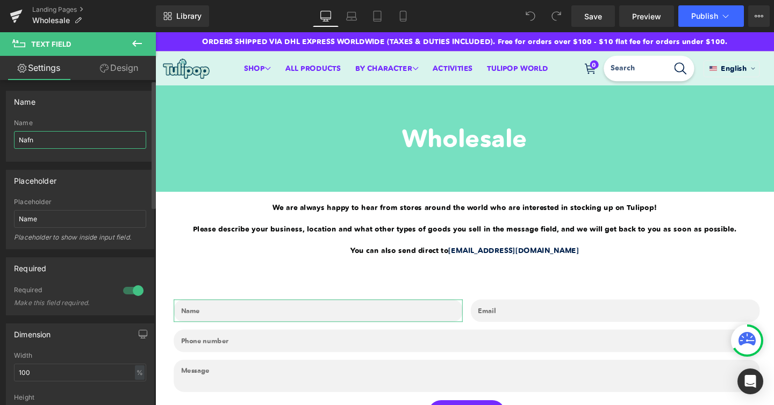
click at [29, 137] on input "Nafn" at bounding box center [80, 140] width 132 height 18
click at [28, 137] on input "Nafn" at bounding box center [80, 140] width 132 height 18
click at [530, 13] on icon at bounding box center [531, 16] width 10 height 10
click at [562, 17] on span at bounding box center [557, 16] width 22 height 22
click at [533, 11] on icon at bounding box center [531, 16] width 10 height 10
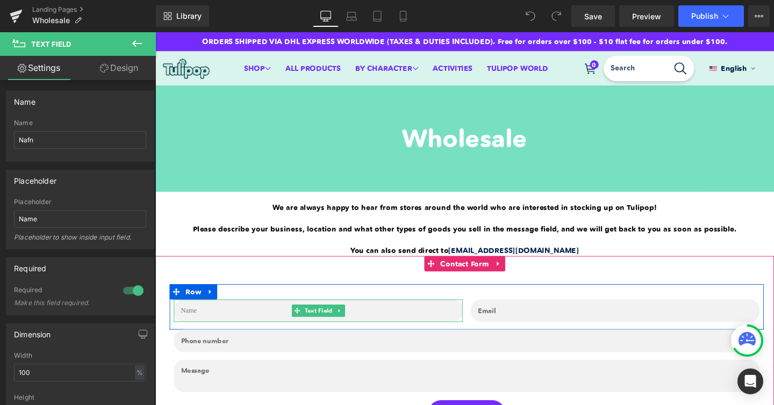
click at [254, 326] on input "text" at bounding box center [327, 325] width 304 height 24
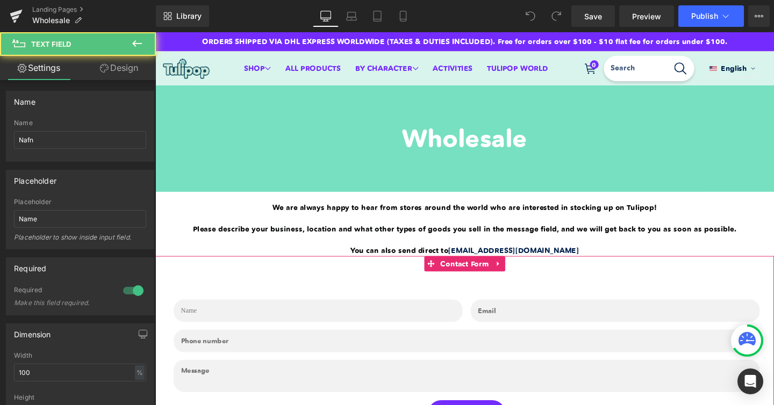
click at [250, 284] on div "Text Field Email Field Row Text Field Text Area Row Submit Submit Button Contac…" at bounding box center [480, 370] width 651 height 205
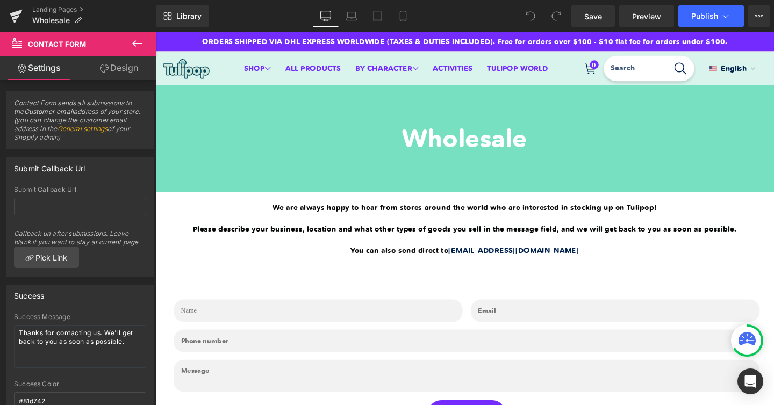
click at [529, 18] on icon at bounding box center [531, 16] width 10 height 10
click at [550, 16] on span at bounding box center [557, 16] width 22 height 22
click at [652, 24] on link "Preview" at bounding box center [646, 16] width 55 height 22
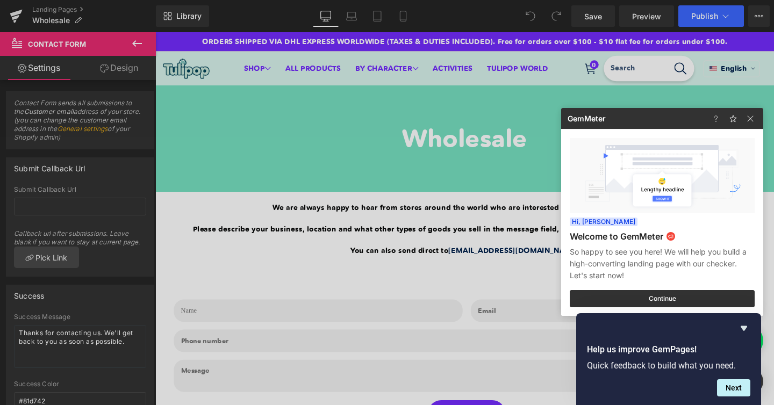
click at [67, 12] on div at bounding box center [387, 202] width 774 height 405
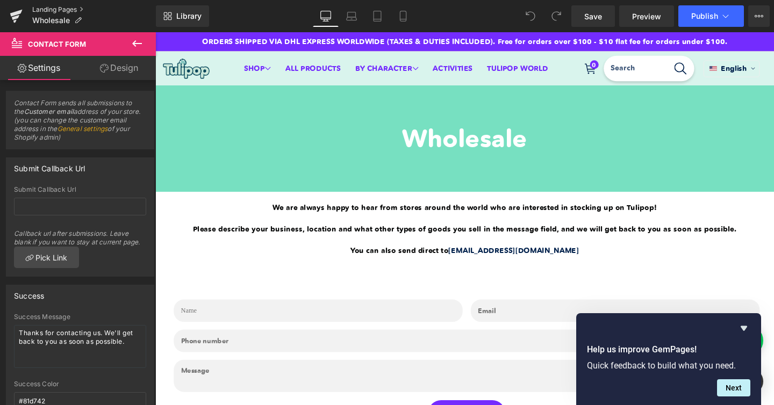
click at [67, 12] on link "Landing Pages" at bounding box center [94, 9] width 124 height 9
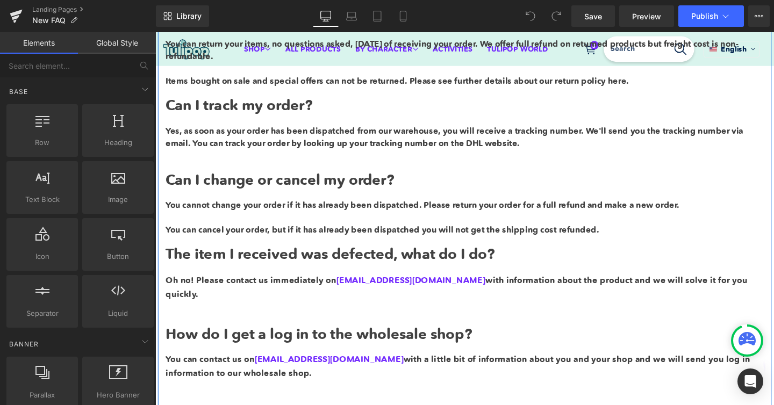
scroll to position [379, 0]
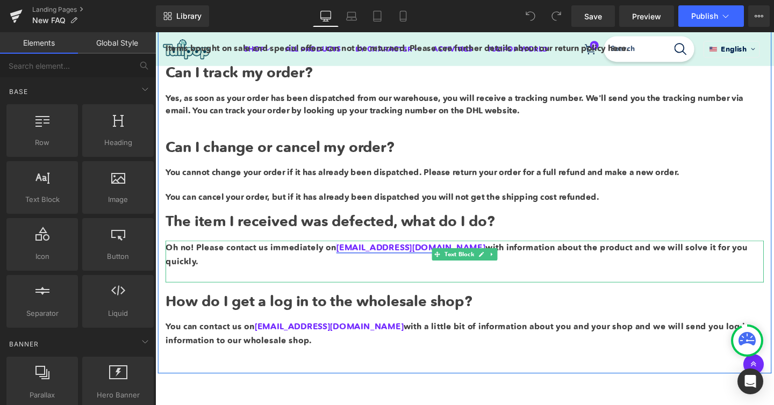
click at [398, 255] on link "help@tulipop.com" at bounding box center [424, 258] width 156 height 11
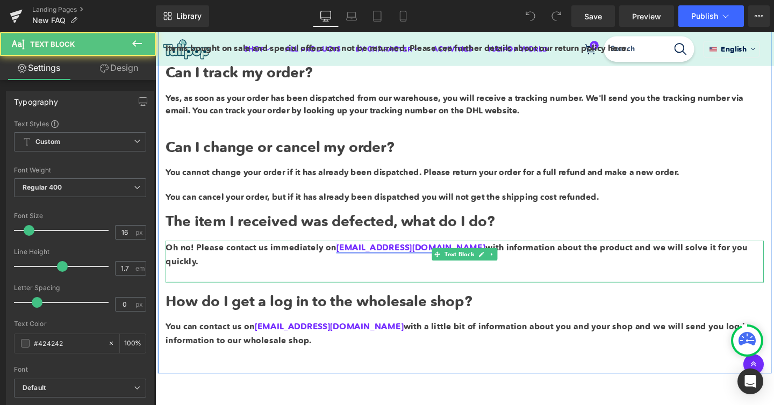
click at [396, 258] on link "help@tulipop.com" at bounding box center [424, 258] width 156 height 11
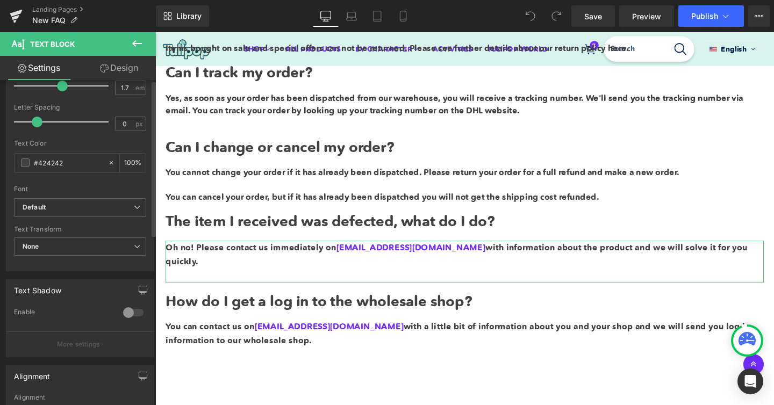
scroll to position [0, 0]
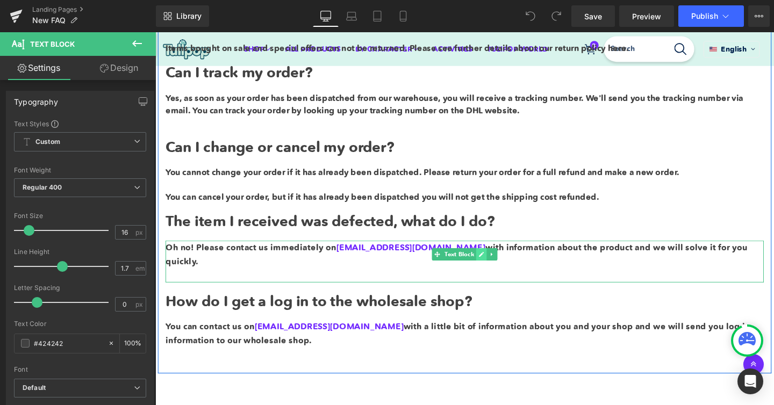
click at [495, 267] on icon at bounding box center [498, 266] width 6 height 6
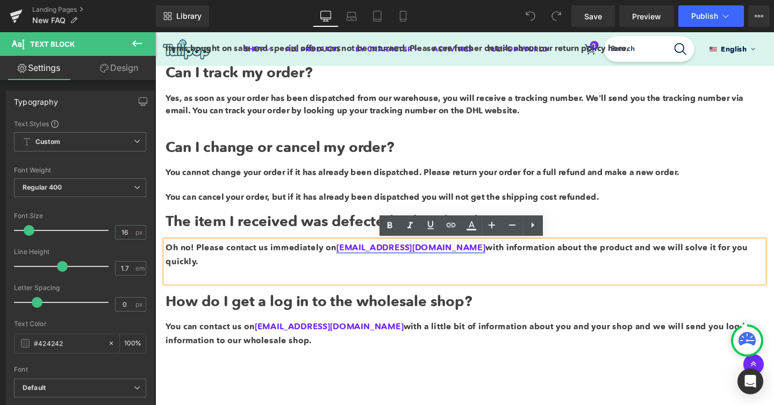
click at [362, 259] on link "help@tulipop.com" at bounding box center [424, 258] width 156 height 11
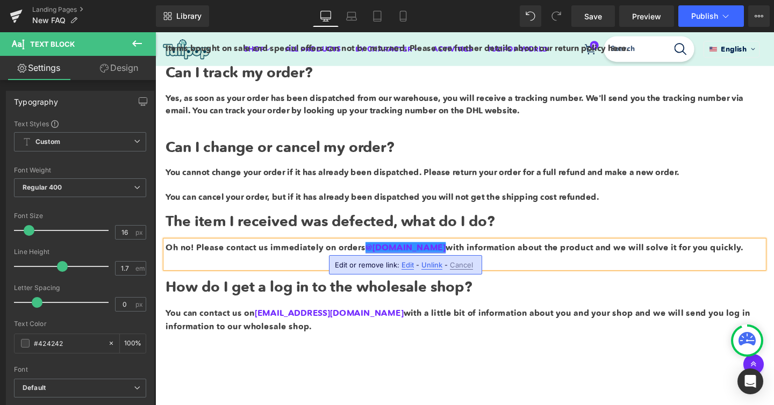
click at [383, 262] on link "@tulipop.com" at bounding box center [418, 258] width 84 height 11
click at [427, 264] on span "Edit" at bounding box center [425, 265] width 12 height 9
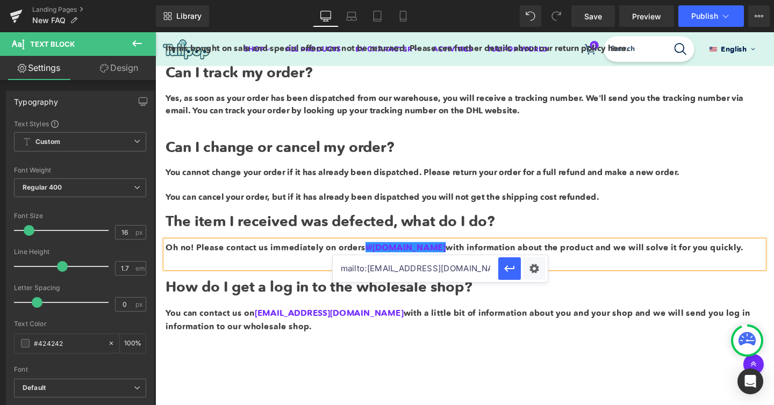
click at [386, 267] on input "mailto:help@tulipop.com" at bounding box center [416, 268] width 166 height 27
click at [403, 270] on input "mailto:orders@tulipop.com" at bounding box center [416, 268] width 166 height 27
click at [460, 272] on input "mailto:orders@Tulipop.com" at bounding box center [416, 268] width 166 height 27
type input "mailto:orders@Tulipop.com"
click at [503, 270] on icon "button" at bounding box center [509, 268] width 13 height 13
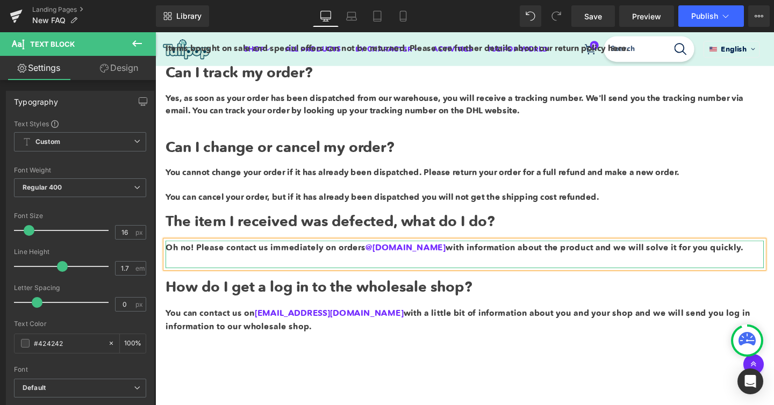
click at [369, 263] on span "Oh no! Please contact us immediately on orders @Tulipop.com with information ab…" at bounding box center [470, 258] width 608 height 11
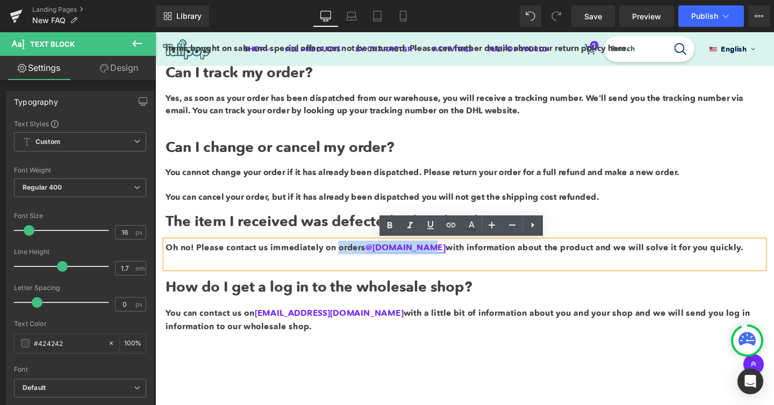
drag, startPoint x: 347, startPoint y: 261, endPoint x: 432, endPoint y: 258, distance: 84.5
click at [432, 258] on span "Oh no! Please contact us immediately on orders @Tulipop.com with information ab…" at bounding box center [470, 258] width 608 height 11
click at [449, 230] on icon at bounding box center [451, 225] width 13 height 13
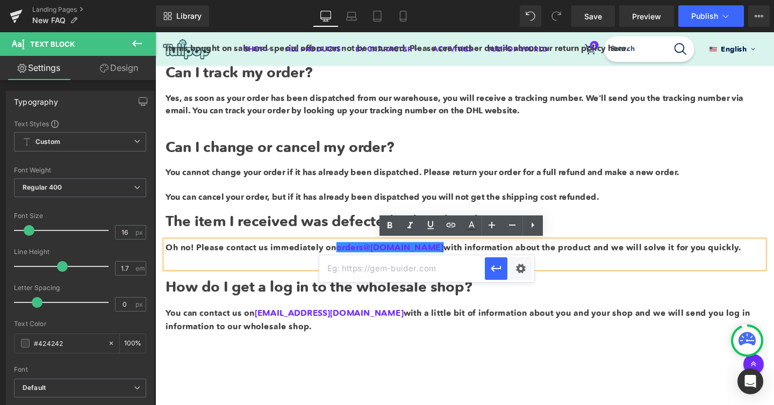
click at [406, 275] on input "text" at bounding box center [402, 268] width 166 height 27
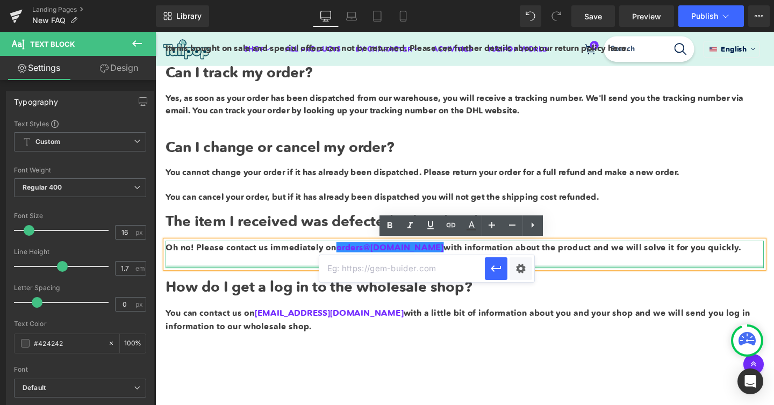
click at [565, 280] on div at bounding box center [480, 279] width 629 height 3
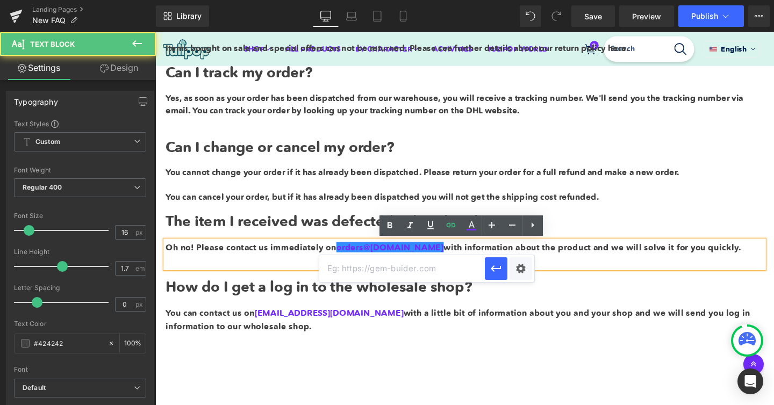
click at [565, 275] on p at bounding box center [480, 273] width 629 height 15
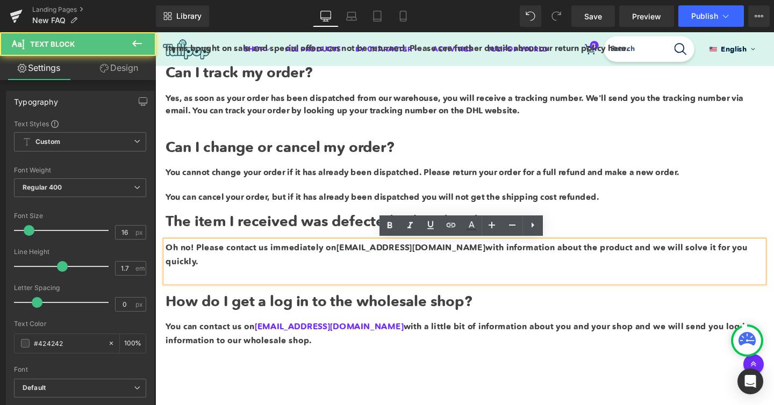
click at [411, 259] on span "Oh no! Please contact us immediately on orders@Tulipop.com with information abo…" at bounding box center [472, 265] width 612 height 25
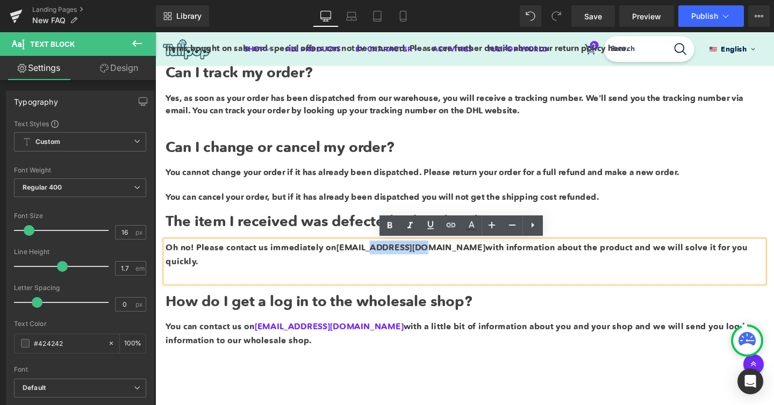
drag, startPoint x: 433, startPoint y: 261, endPoint x: 380, endPoint y: 261, distance: 53.8
click at [380, 261] on span "Oh no! Please contact us immediately on orders@Tulipop.com with information abo…" at bounding box center [472, 265] width 612 height 25
drag, startPoint x: 346, startPoint y: 261, endPoint x: 433, endPoint y: 259, distance: 87.1
click at [433, 260] on span "Oh no! Please contact us immediately on orders@Tulipop.com with information abo…" at bounding box center [472, 265] width 612 height 25
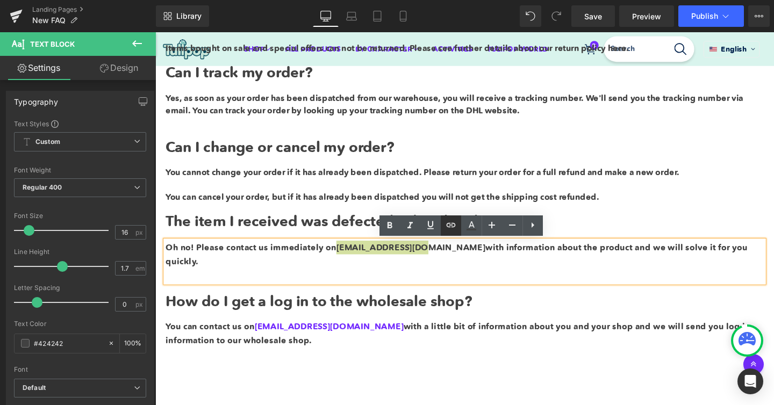
click at [453, 229] on icon at bounding box center [451, 225] width 13 height 13
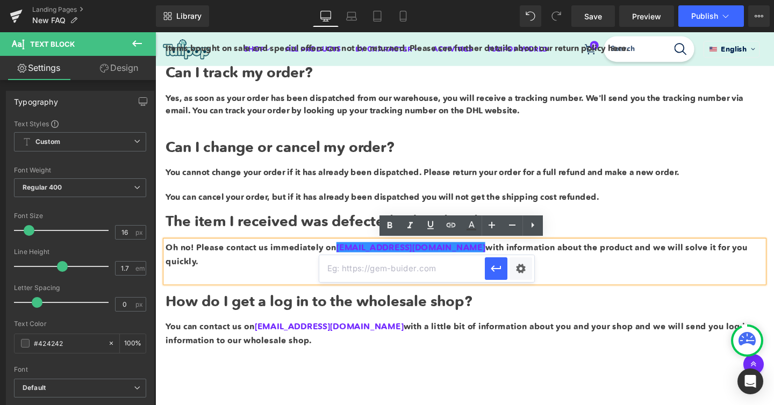
click at [420, 273] on input "text" at bounding box center [402, 268] width 166 height 27
click at [496, 271] on icon "button" at bounding box center [496, 268] width 13 height 13
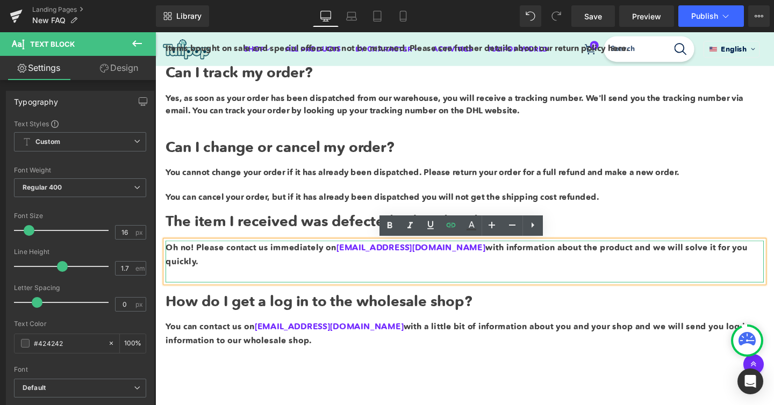
click at [502, 281] on p at bounding box center [480, 288] width 629 height 15
click at [604, 232] on h1 "The item I received was defected, what do I do?" at bounding box center [480, 232] width 629 height 18
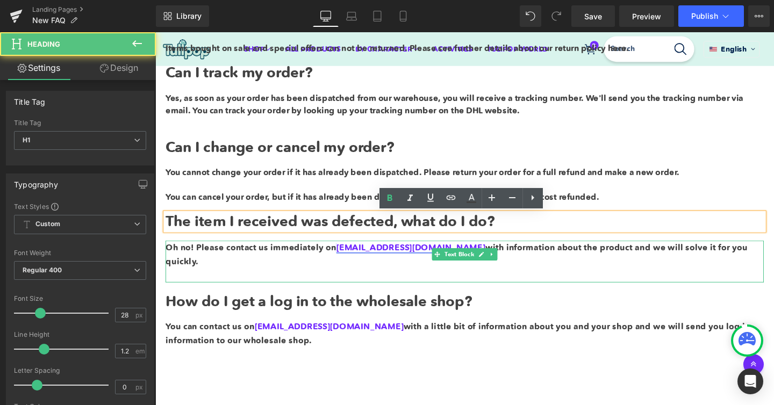
click at [395, 260] on link "orders@Tulipop.com" at bounding box center [424, 258] width 156 height 11
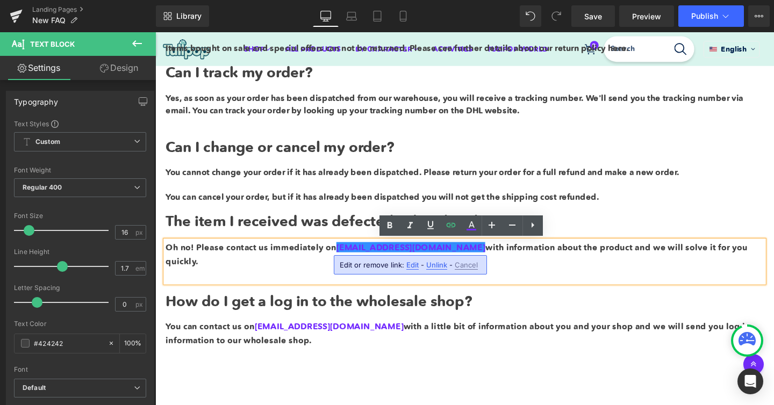
click at [412, 265] on span "Edit" at bounding box center [412, 265] width 12 height 9
type input "mailto:orders@Tulipop.com"
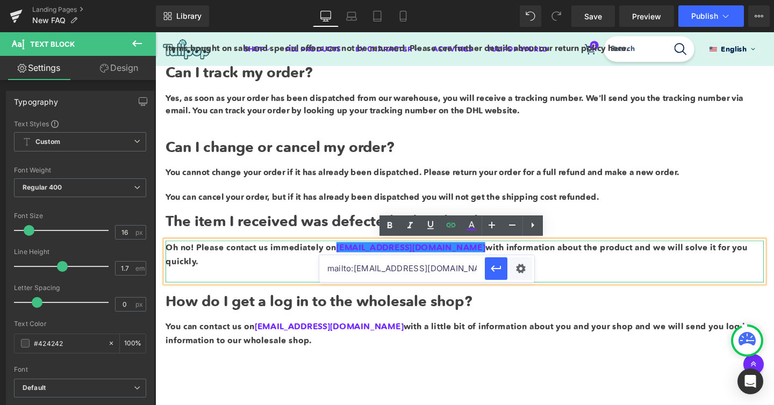
click at [616, 281] on p at bounding box center [480, 288] width 629 height 15
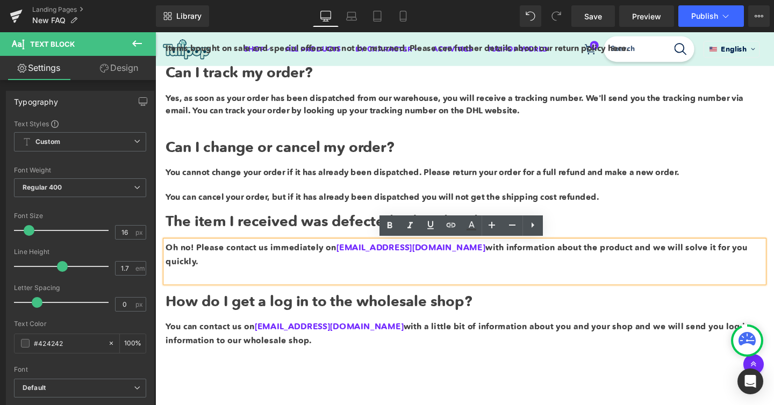
click at [604, 212] on div "Do you ship worldwide? Heading Yes, we ship worldwide via DHL Express, duties a…" at bounding box center [480, 97] width 645 height 533
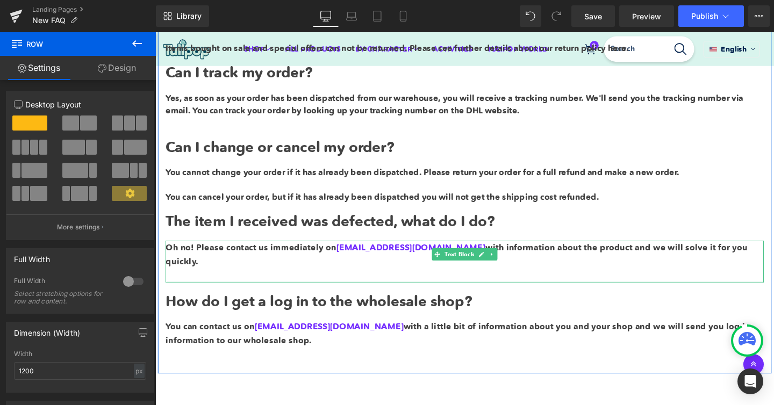
click at [406, 281] on p at bounding box center [480, 288] width 629 height 15
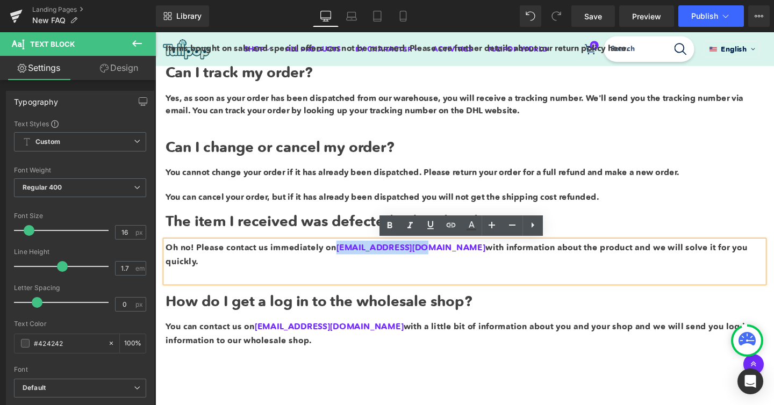
drag, startPoint x: 345, startPoint y: 259, endPoint x: 433, endPoint y: 261, distance: 88.2
click at [434, 262] on span "Oh no! Please contact us immediately on orders@Tulipop.com with information abo…" at bounding box center [472, 265] width 612 height 25
copy link "orders@Tulipop.com"
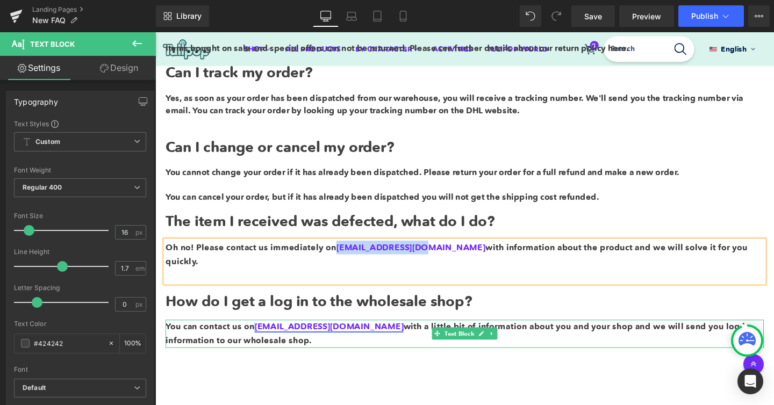
click at [288, 337] on link "wholesale@tulipop.com" at bounding box center [338, 342] width 156 height 11
click at [497, 347] on icon at bounding box center [498, 349] width 5 height 5
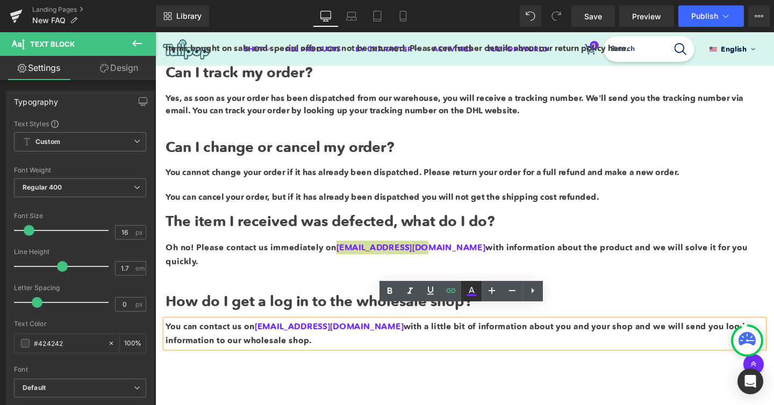
click at [469, 293] on icon at bounding box center [472, 290] width 6 height 6
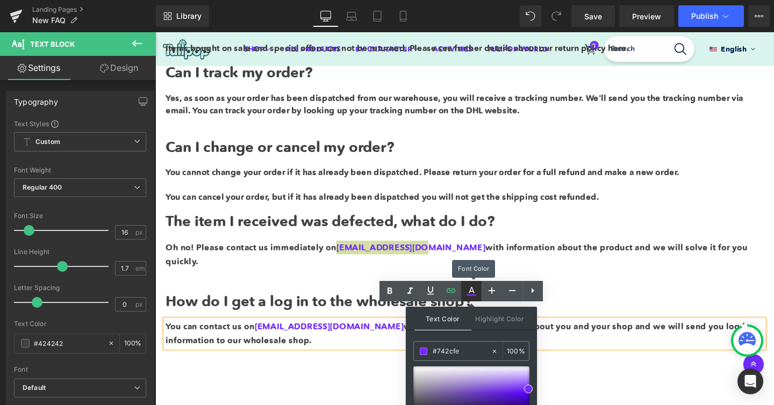
click at [469, 293] on icon at bounding box center [472, 290] width 6 height 6
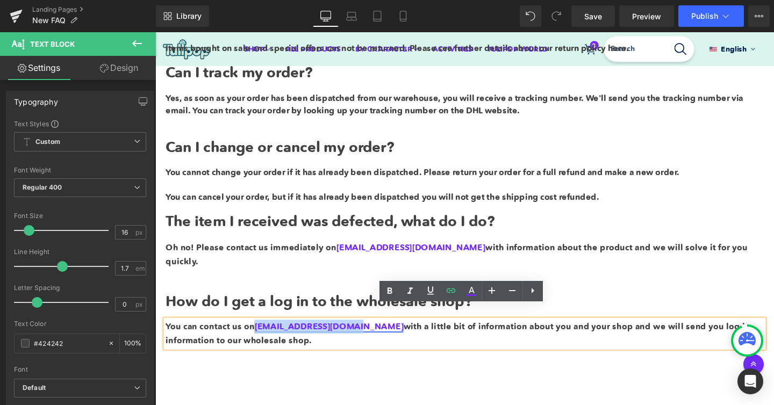
drag, startPoint x: 263, startPoint y: 327, endPoint x: 363, endPoint y: 324, distance: 100.6
click at [364, 337] on link "wholesale@tulipop.com" at bounding box center [338, 342] width 156 height 11
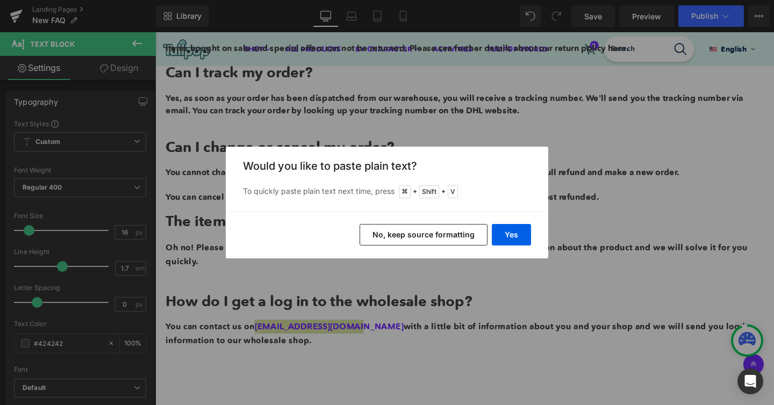
click at [468, 239] on button "No, keep source formatting" at bounding box center [424, 235] width 128 height 22
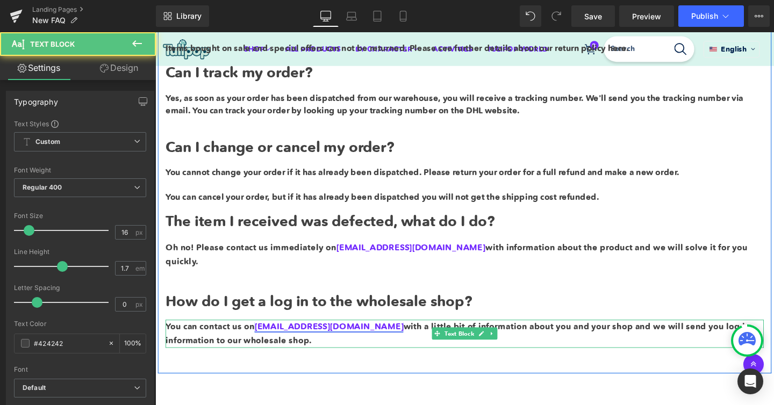
click at [305, 337] on link "orders@Tulipop.com" at bounding box center [338, 342] width 156 height 11
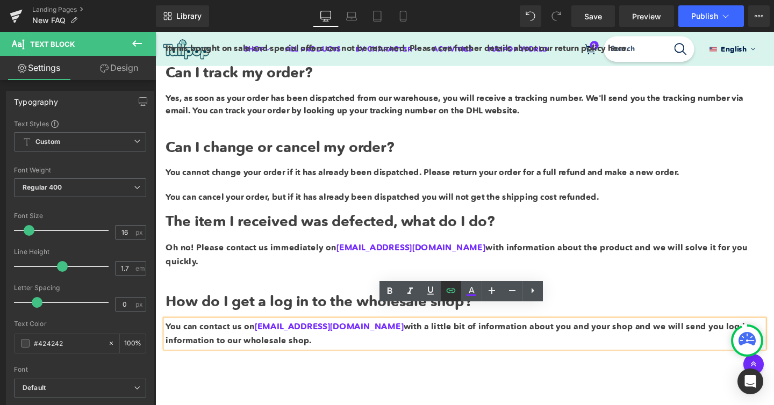
click at [450, 292] on icon at bounding box center [451, 290] width 13 height 13
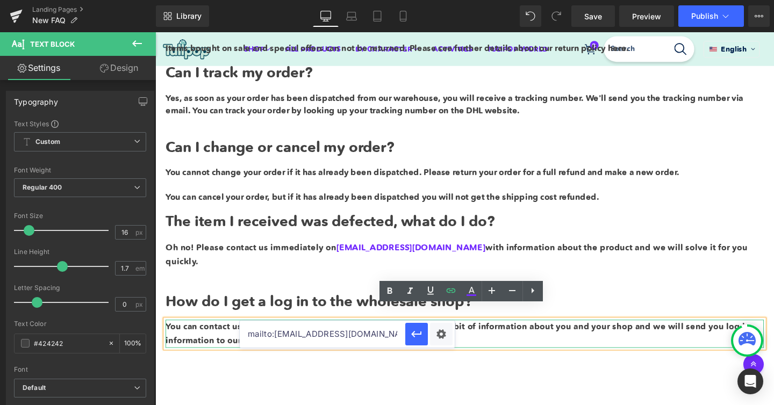
click at [525, 343] on p "You can contact us on orders@Tulipop.com with a little bit of information about…" at bounding box center [480, 349] width 629 height 29
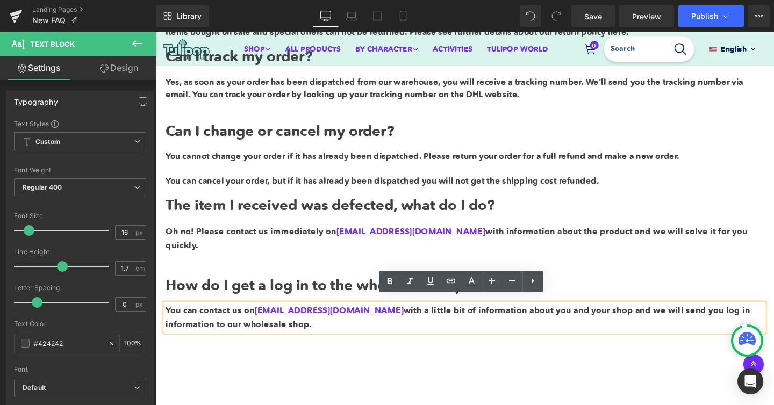
scroll to position [389, 0]
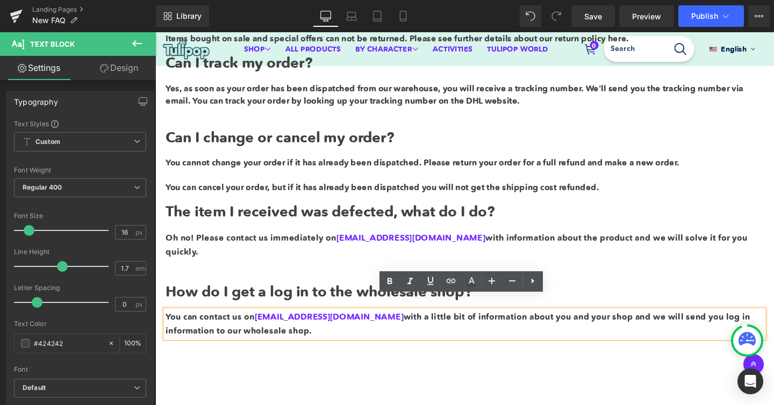
click at [616, 214] on div "The item I received was defected, what do I do? Heading" at bounding box center [480, 221] width 629 height 18
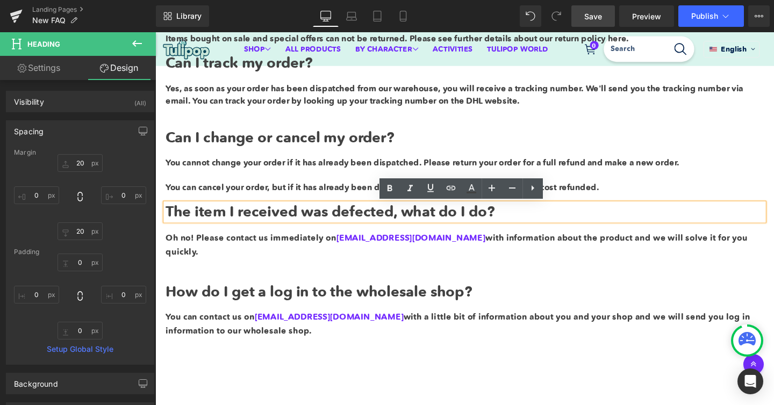
click at [607, 18] on link "Save" at bounding box center [594, 16] width 44 height 22
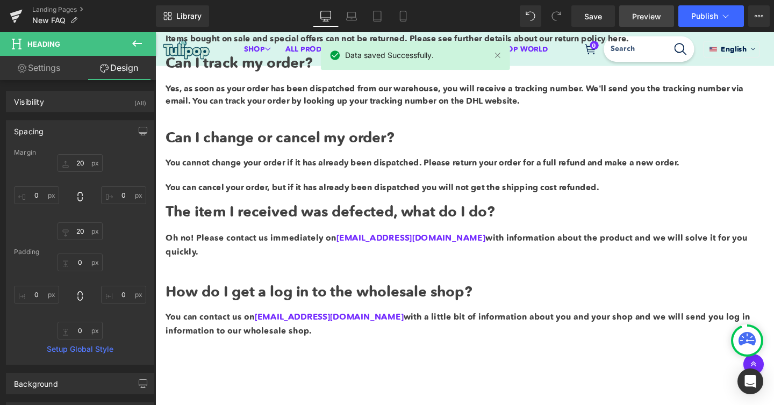
click at [649, 17] on span "Preview" at bounding box center [646, 16] width 29 height 11
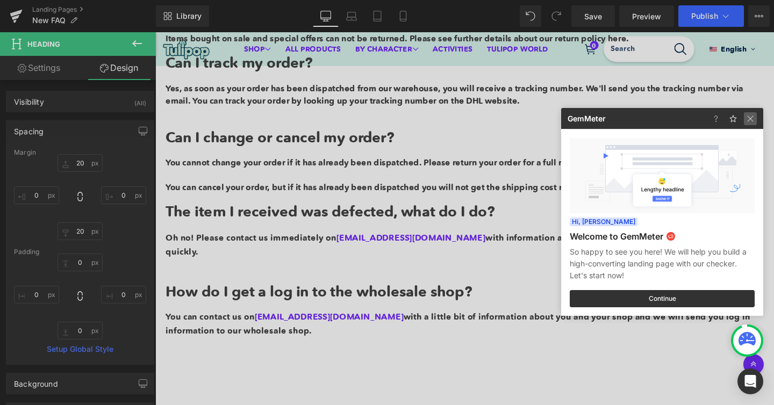
click at [750, 118] on img at bounding box center [750, 118] width 13 height 13
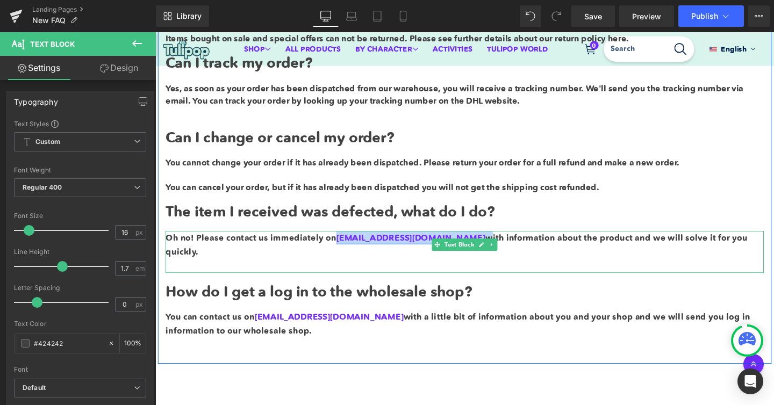
drag, startPoint x: 381, startPoint y: 251, endPoint x: 345, endPoint y: 251, distance: 35.5
click at [345, 251] on span "Oh no! Please contact us immediately on orders@Tulipop.com with information abo…" at bounding box center [472, 255] width 612 height 25
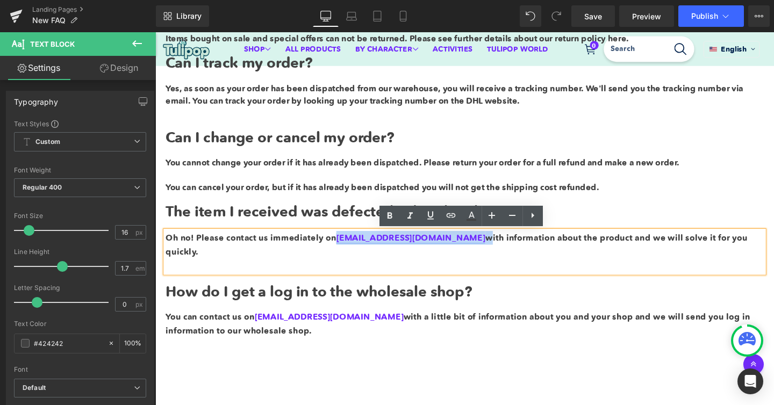
copy span "orders@Tulipop.com"
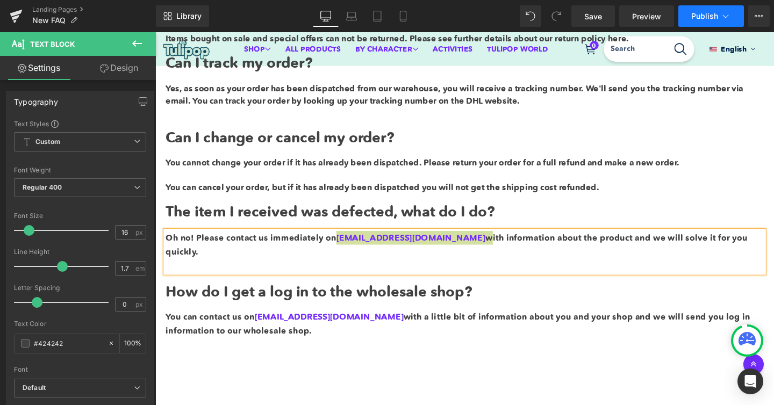
click at [710, 20] on span "Publish" at bounding box center [704, 16] width 27 height 9
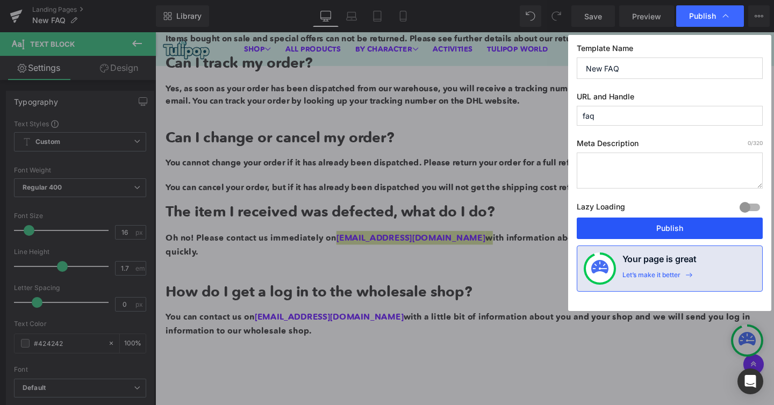
click at [665, 222] on button "Publish" at bounding box center [670, 229] width 186 height 22
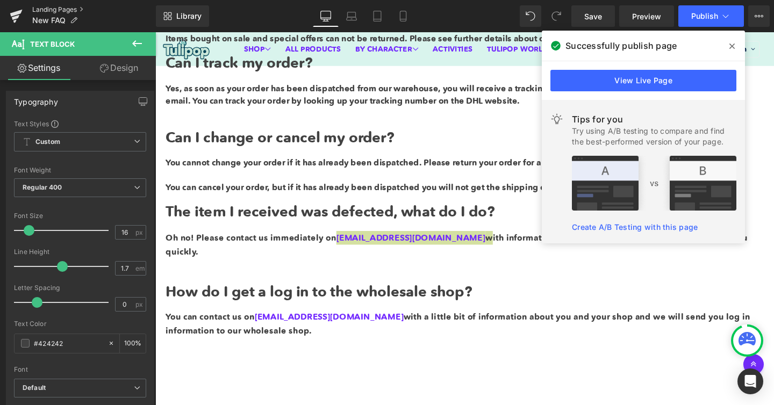
click at [50, 8] on link "Landing Pages" at bounding box center [94, 9] width 124 height 9
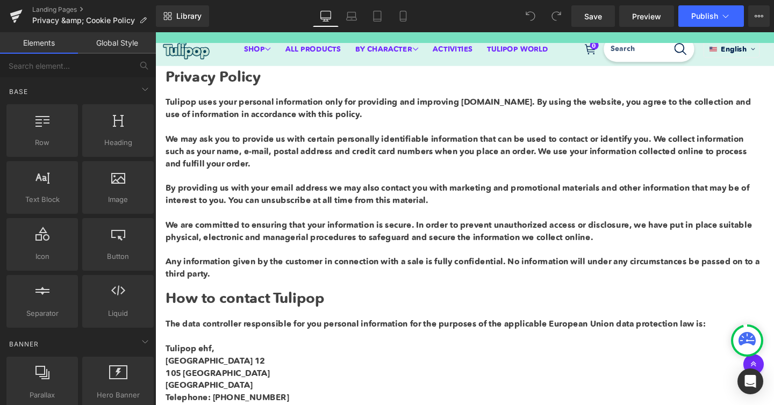
scroll to position [356, 0]
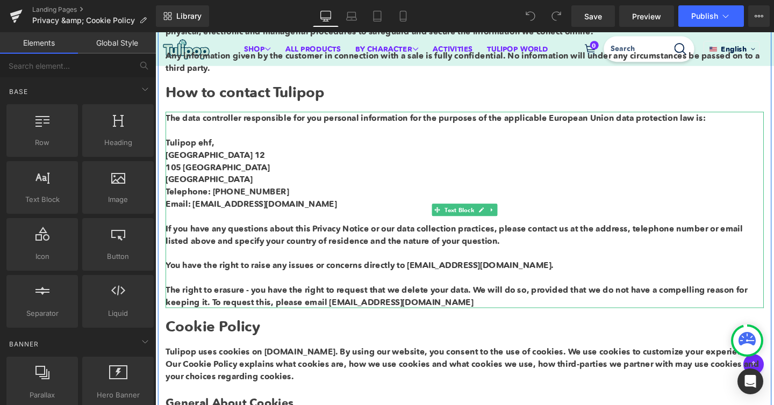
click at [203, 147] on span "Tulipop ehf," at bounding box center [191, 148] width 51 height 11
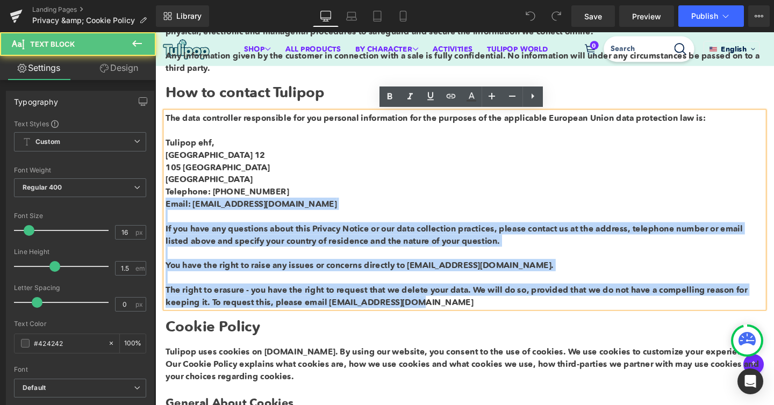
drag, startPoint x: 289, startPoint y: 216, endPoint x: 166, endPoint y: 160, distance: 135.7
click at [166, 160] on div "The data controller responsible for you personal information for the purposes o…" at bounding box center [480, 219] width 629 height 206
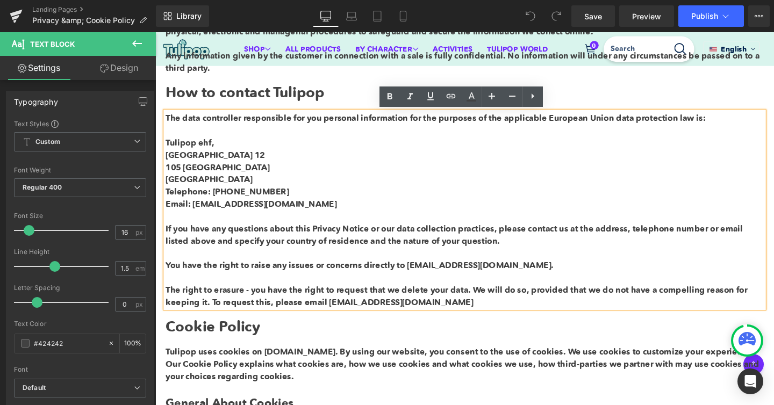
click at [270, 194] on div "Tulipop ehf, [STREET_ADDRESS] Telephone: [PHONE_NUMBER] Email: [EMAIL_ADDRESS][…" at bounding box center [480, 232] width 629 height 181
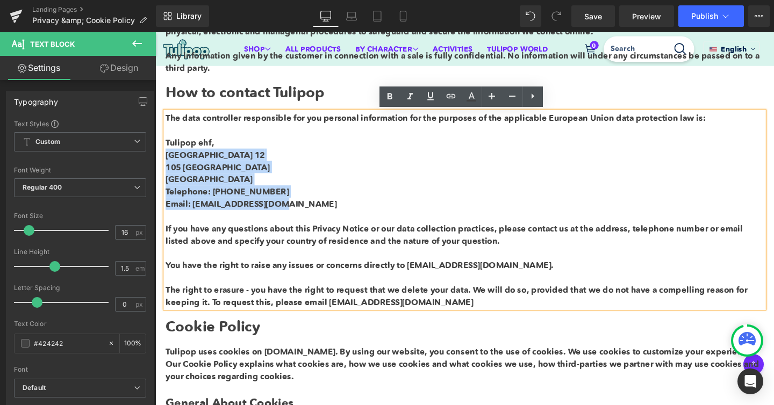
drag, startPoint x: 289, startPoint y: 212, endPoint x: 167, endPoint y: 165, distance: 131.1
click at [166, 165] on div "Tulipop ehf, [STREET_ADDRESS] Telephone: [PHONE_NUMBER] Email: [EMAIL_ADDRESS][…" at bounding box center [480, 232] width 629 height 181
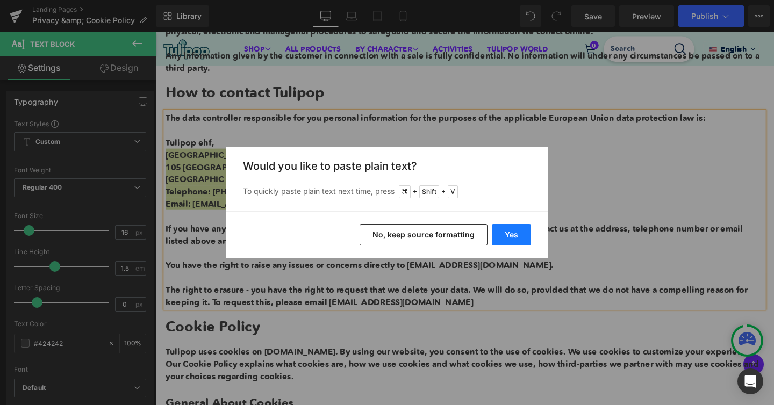
click at [504, 232] on button "Yes" at bounding box center [511, 235] width 39 height 22
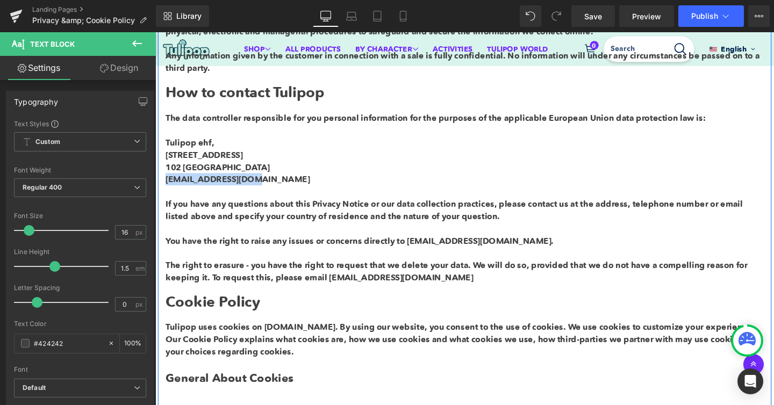
copy div "[EMAIL_ADDRESS][DOMAIN_NAME]"
drag, startPoint x: 267, startPoint y: 183, endPoint x: 165, endPoint y: 186, distance: 101.6
click at [165, 186] on div "Privacy Policy Heading Tulipop uses your personal information only for providin…" at bounding box center [480, 327] width 645 height 947
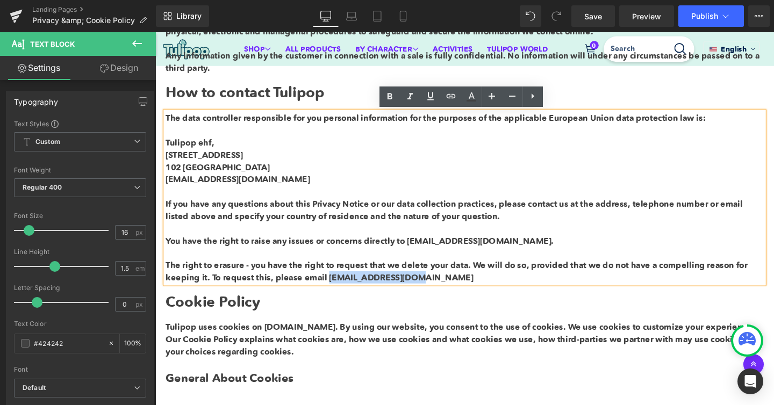
drag, startPoint x: 423, startPoint y: 291, endPoint x: 332, endPoint y: 293, distance: 90.4
click at [332, 293] on div "[EMAIL_ADDRESS][DOMAIN_NAME] If you have any questions about this Privacy Notic…" at bounding box center [480, 239] width 629 height 116
drag, startPoint x: 505, startPoint y: 254, endPoint x: 416, endPoint y: 250, distance: 89.3
click at [416, 251] on span "You have the right to raise any issues or concerns directly to [EMAIL_ADDRESS][…" at bounding box center [370, 251] width 408 height 11
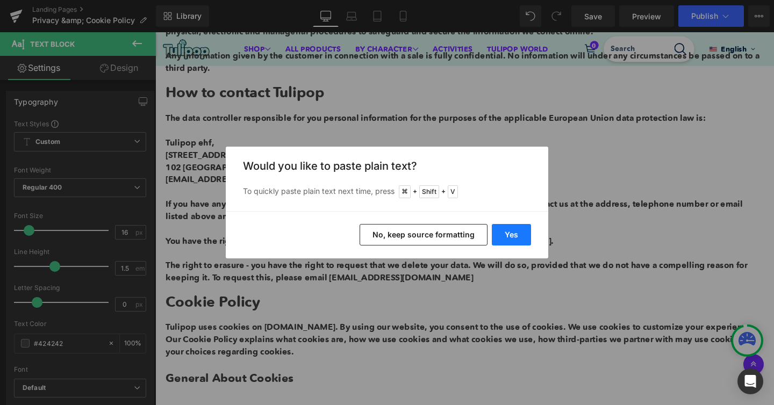
click at [522, 229] on button "Yes" at bounding box center [511, 235] width 39 height 22
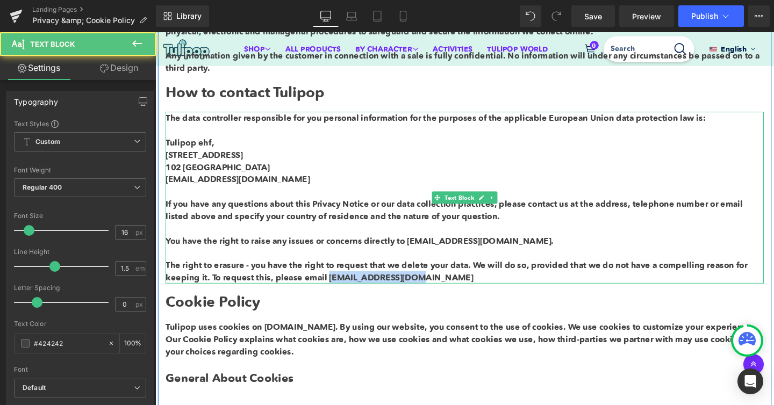
drag, startPoint x: 419, startPoint y: 291, endPoint x: 333, endPoint y: 291, distance: 86.0
click at [333, 291] on span "The right to erasure - you have the right to request that we delete your data. …" at bounding box center [472, 284] width 612 height 24
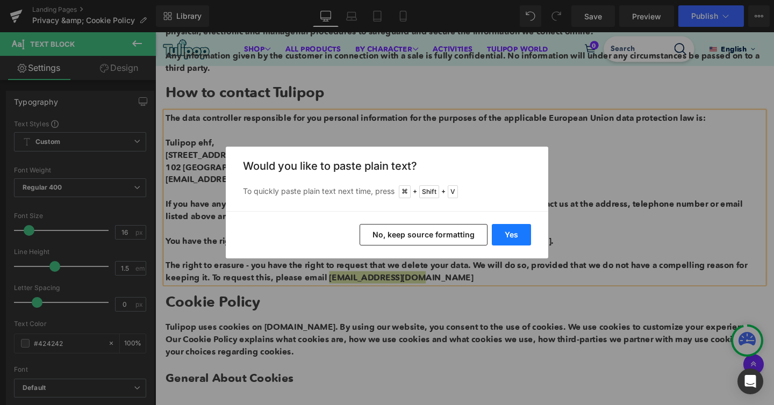
drag, startPoint x: 510, startPoint y: 228, endPoint x: 373, endPoint y: 206, distance: 138.9
click at [510, 228] on button "Yes" at bounding box center [511, 235] width 39 height 22
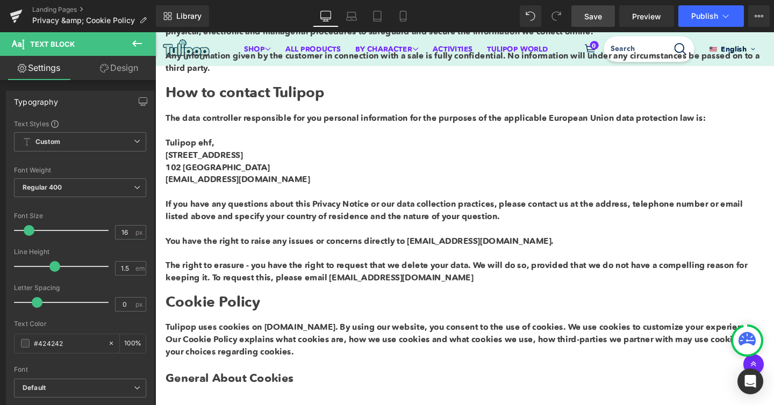
click at [598, 13] on span "Save" at bounding box center [593, 16] width 18 height 11
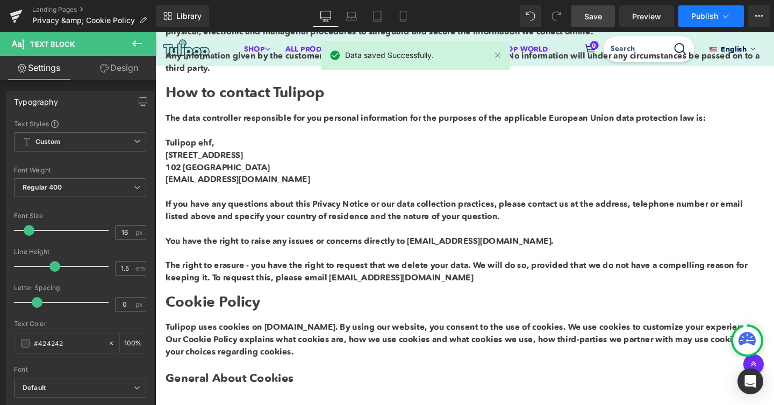
click at [702, 13] on span "Publish" at bounding box center [704, 16] width 27 height 9
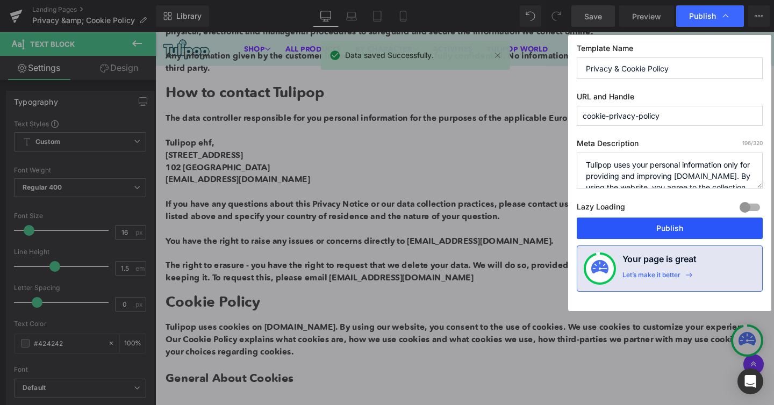
click at [627, 233] on button "Publish" at bounding box center [670, 229] width 186 height 22
